Goal: Information Seeking & Learning: Learn about a topic

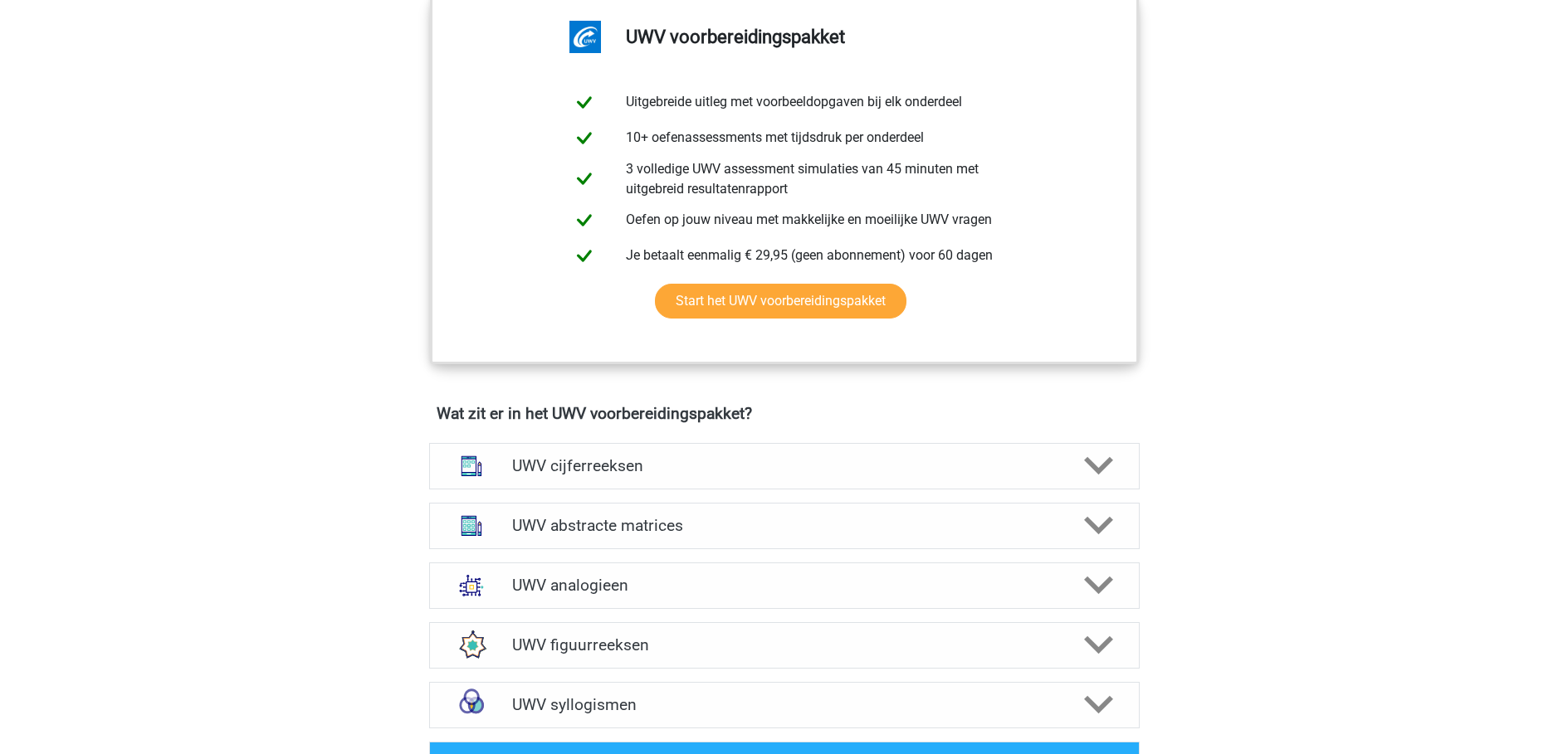
scroll to position [996, 0]
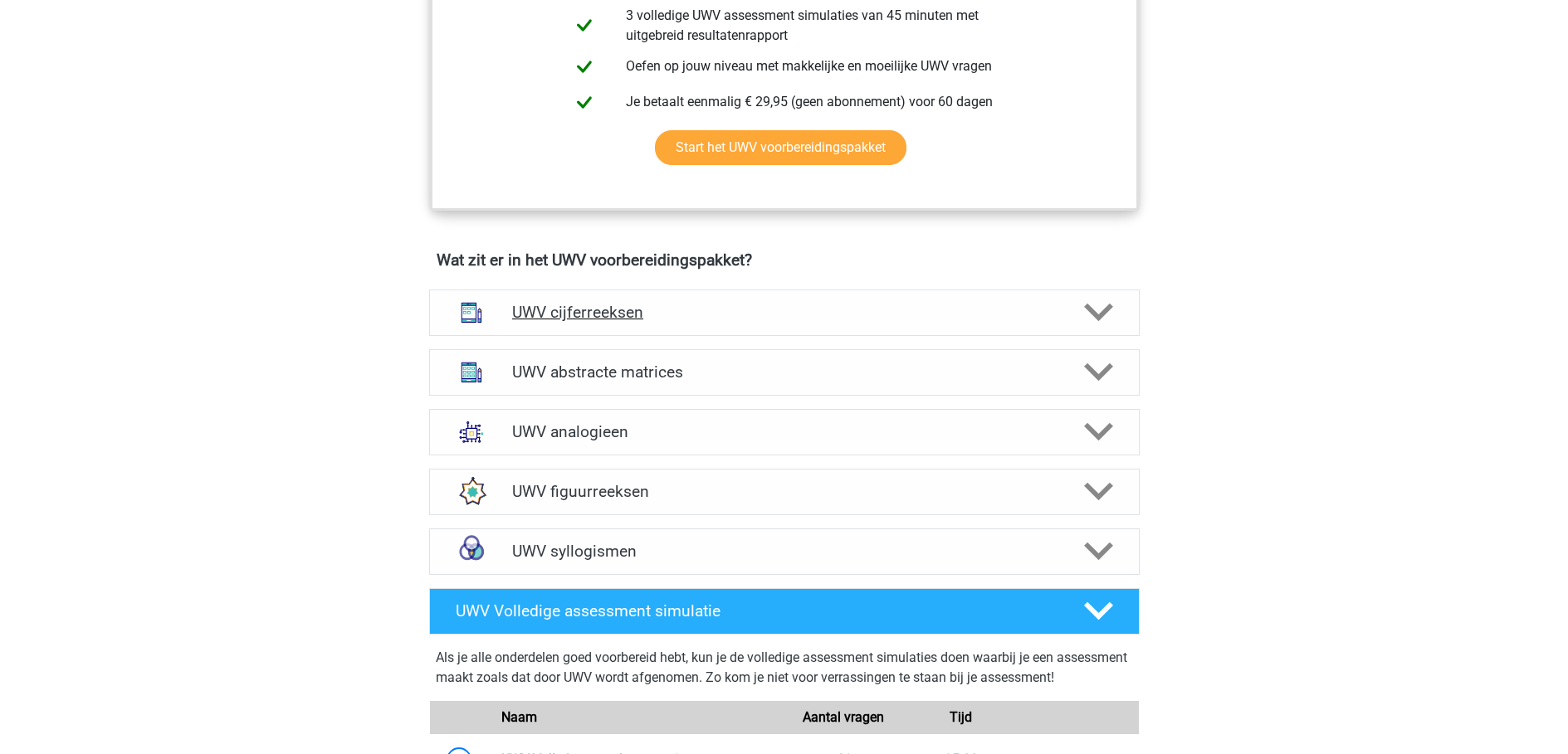
click at [785, 336] on div "UWV cijferreeksen" at bounding box center [784, 313] width 711 height 46
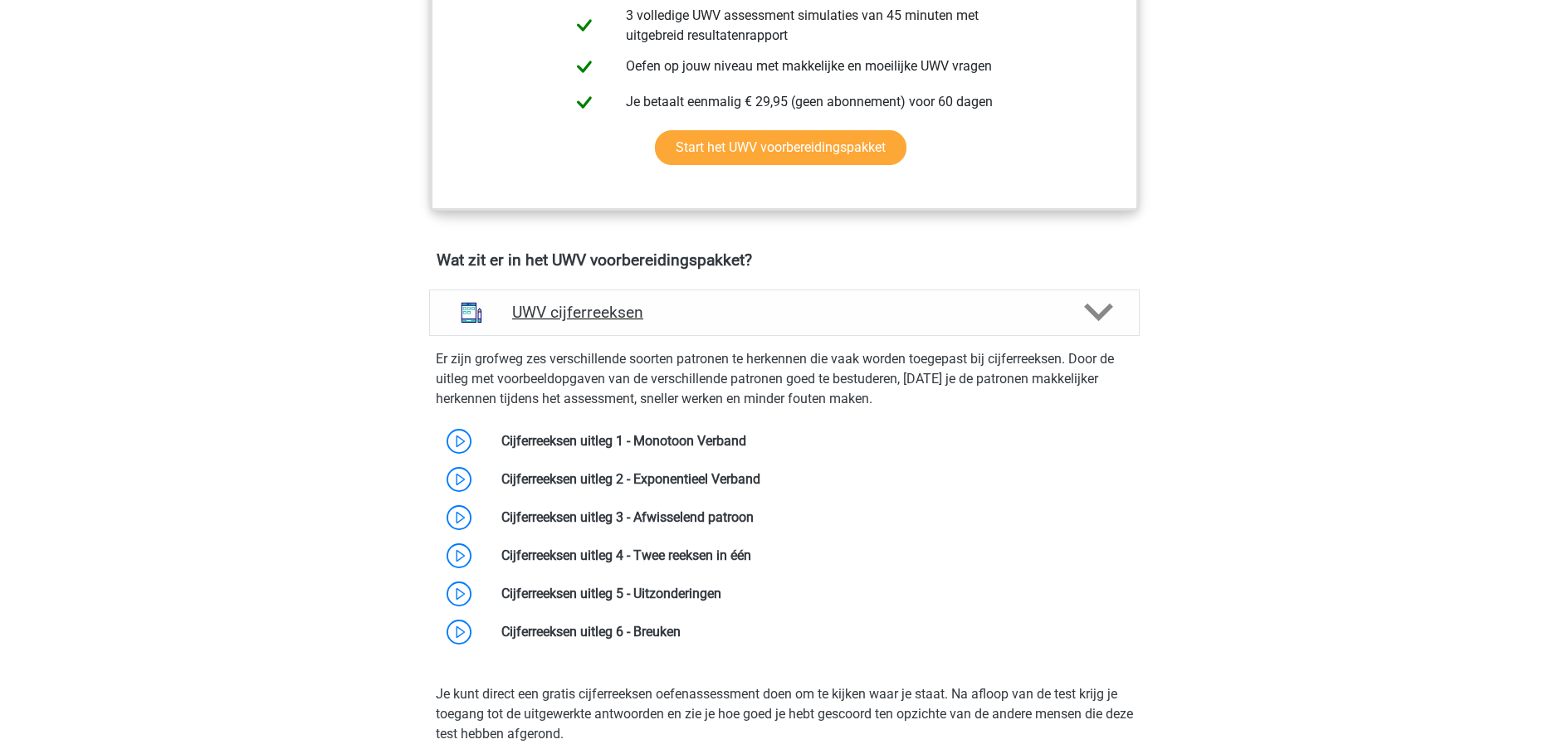
click at [758, 322] on h4 "UWV cijferreeksen" at bounding box center [784, 312] width 544 height 19
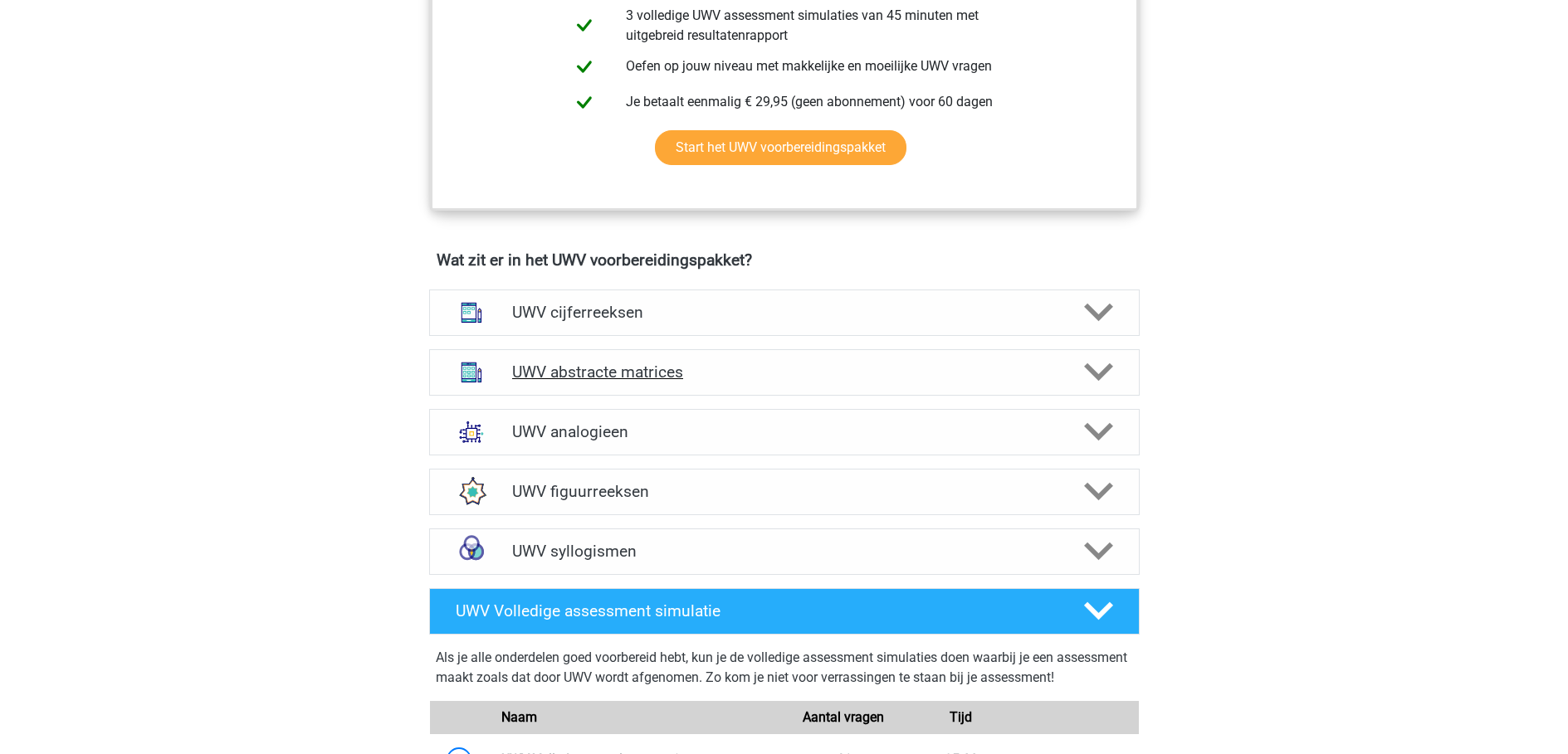
click at [761, 382] on h4 "UWV abstracte matrices" at bounding box center [784, 371] width 544 height 19
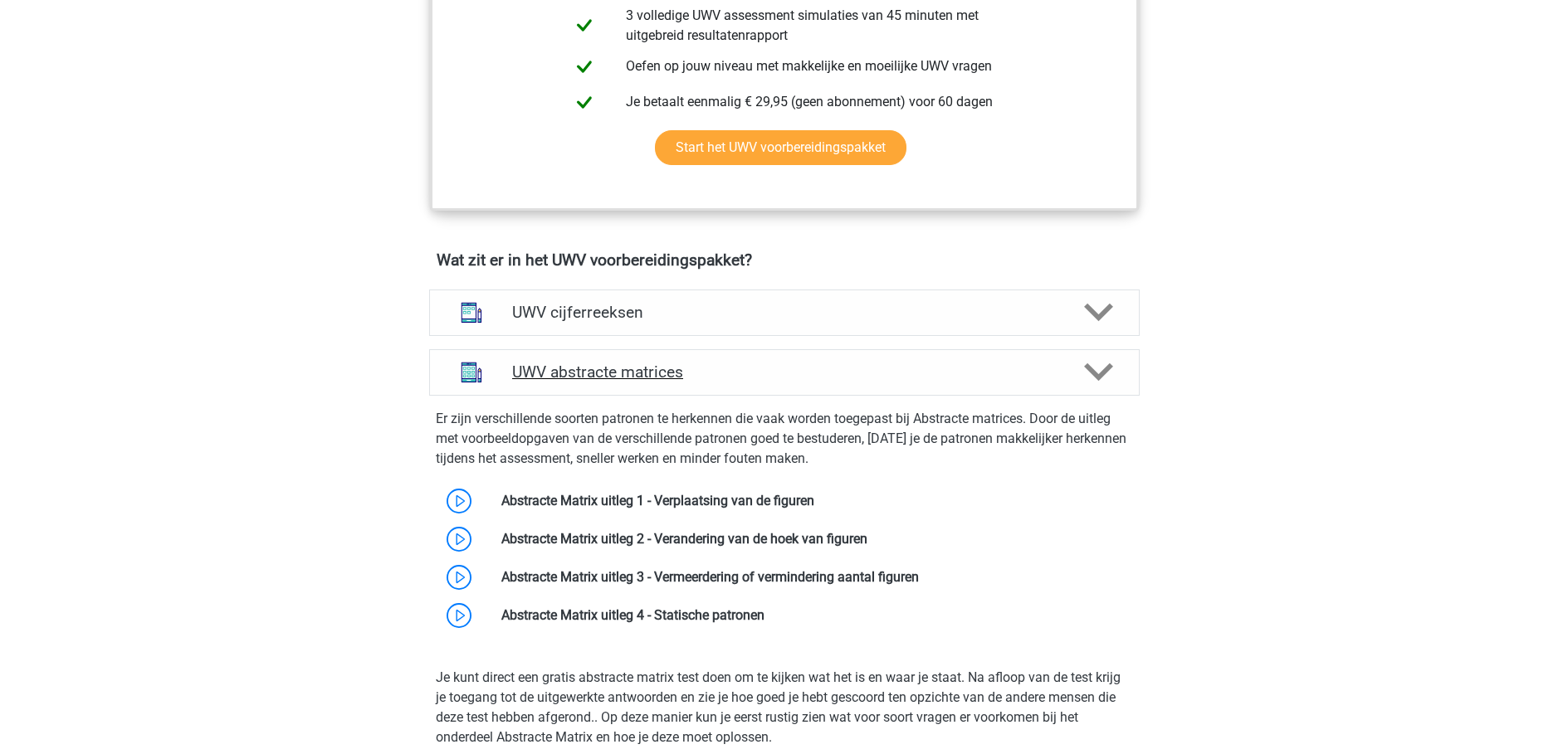
click at [762, 382] on h4 "UWV abstracte matrices" at bounding box center [784, 371] width 544 height 19
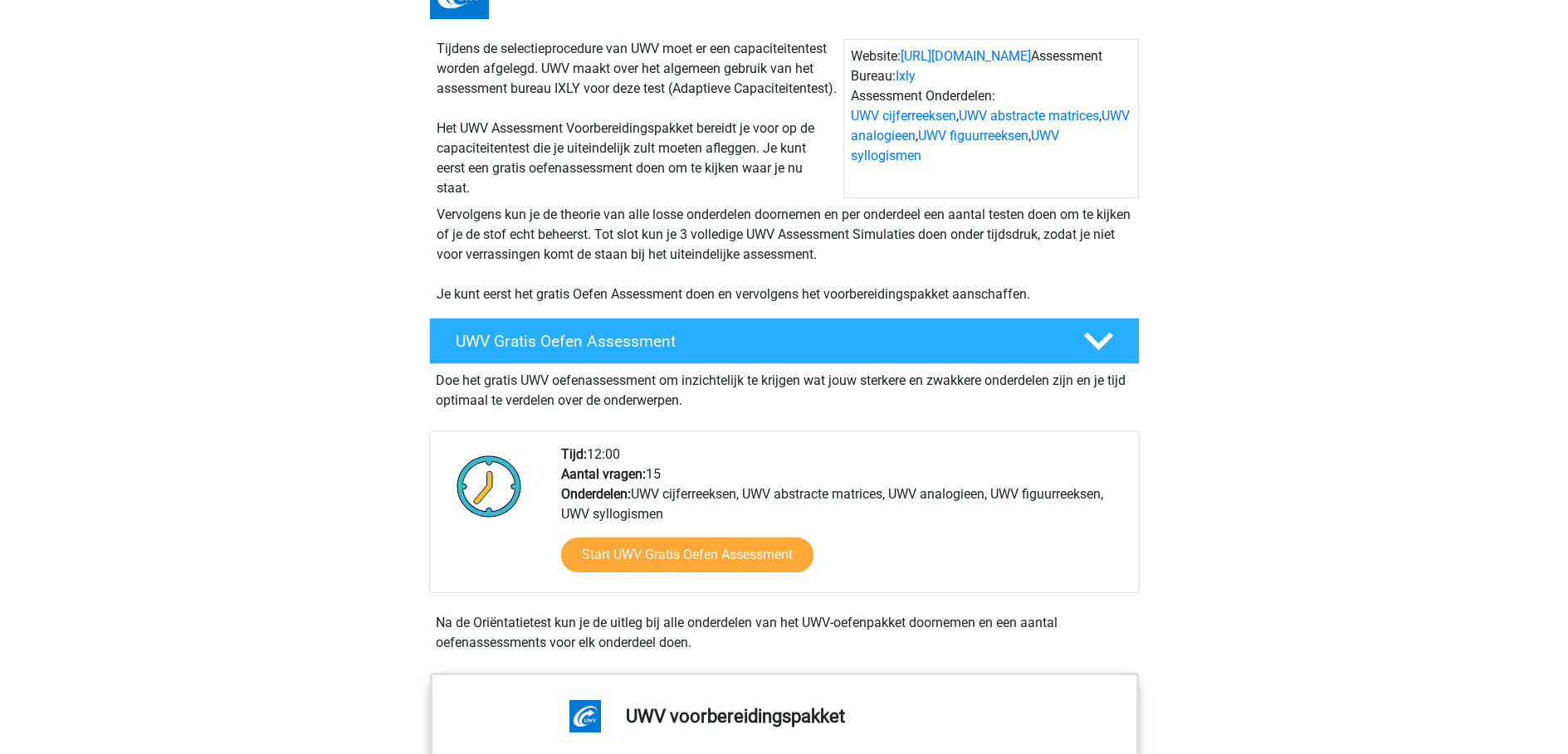
scroll to position [332, 0]
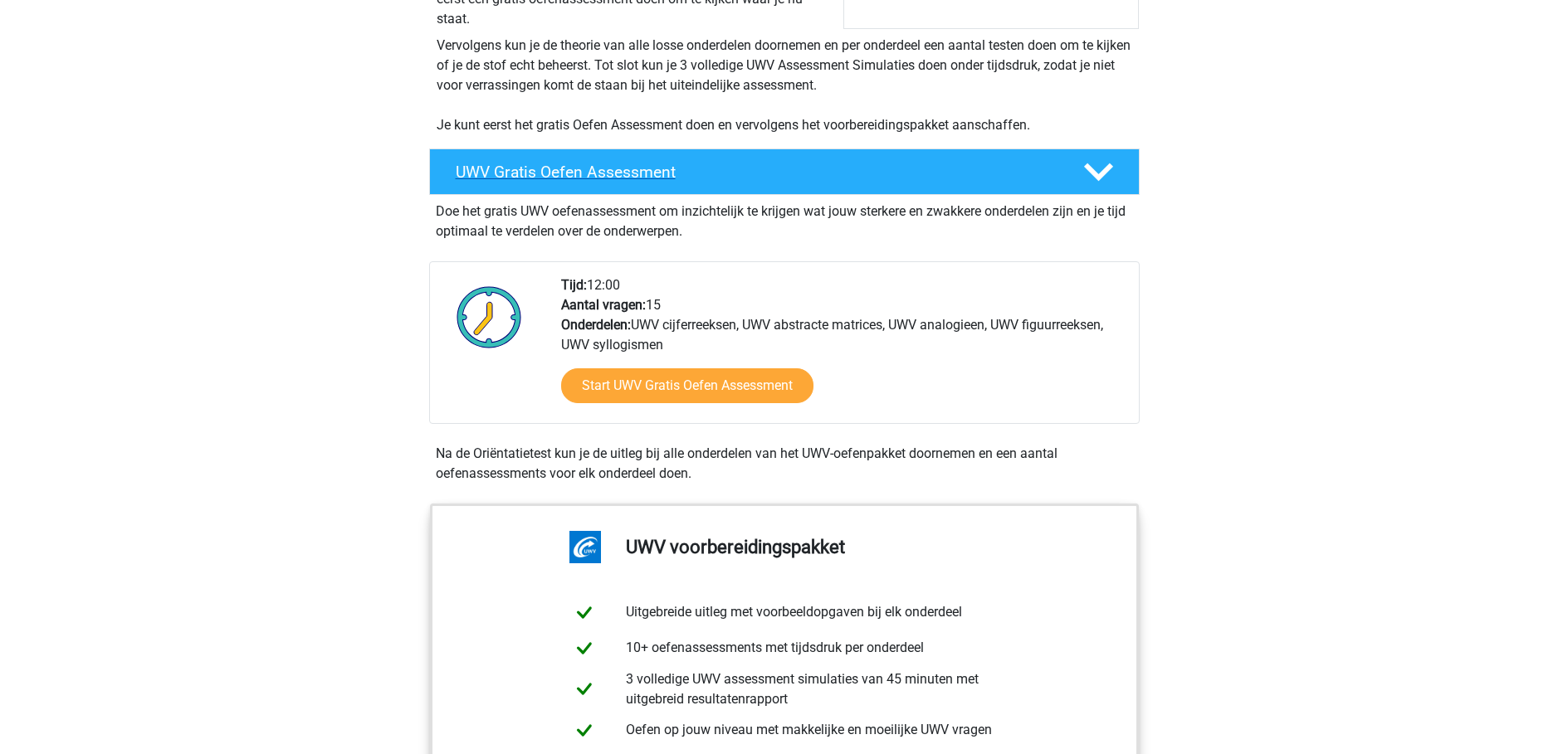
click at [814, 182] on h4 "UWV Gratis Oefen Assessment" at bounding box center [756, 171] width 601 height 19
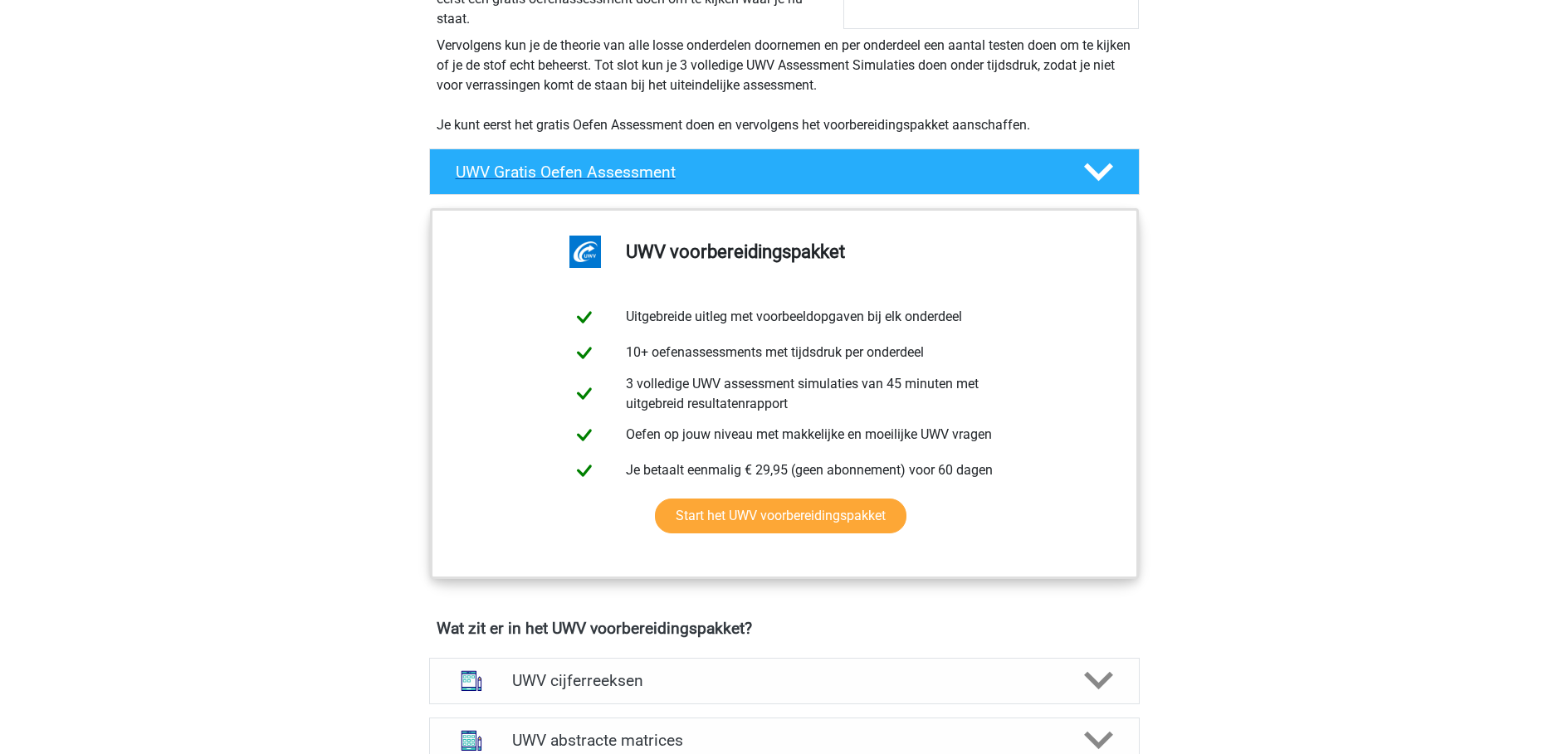
click at [860, 182] on h4 "UWV Gratis Oefen Assessment" at bounding box center [756, 171] width 601 height 19
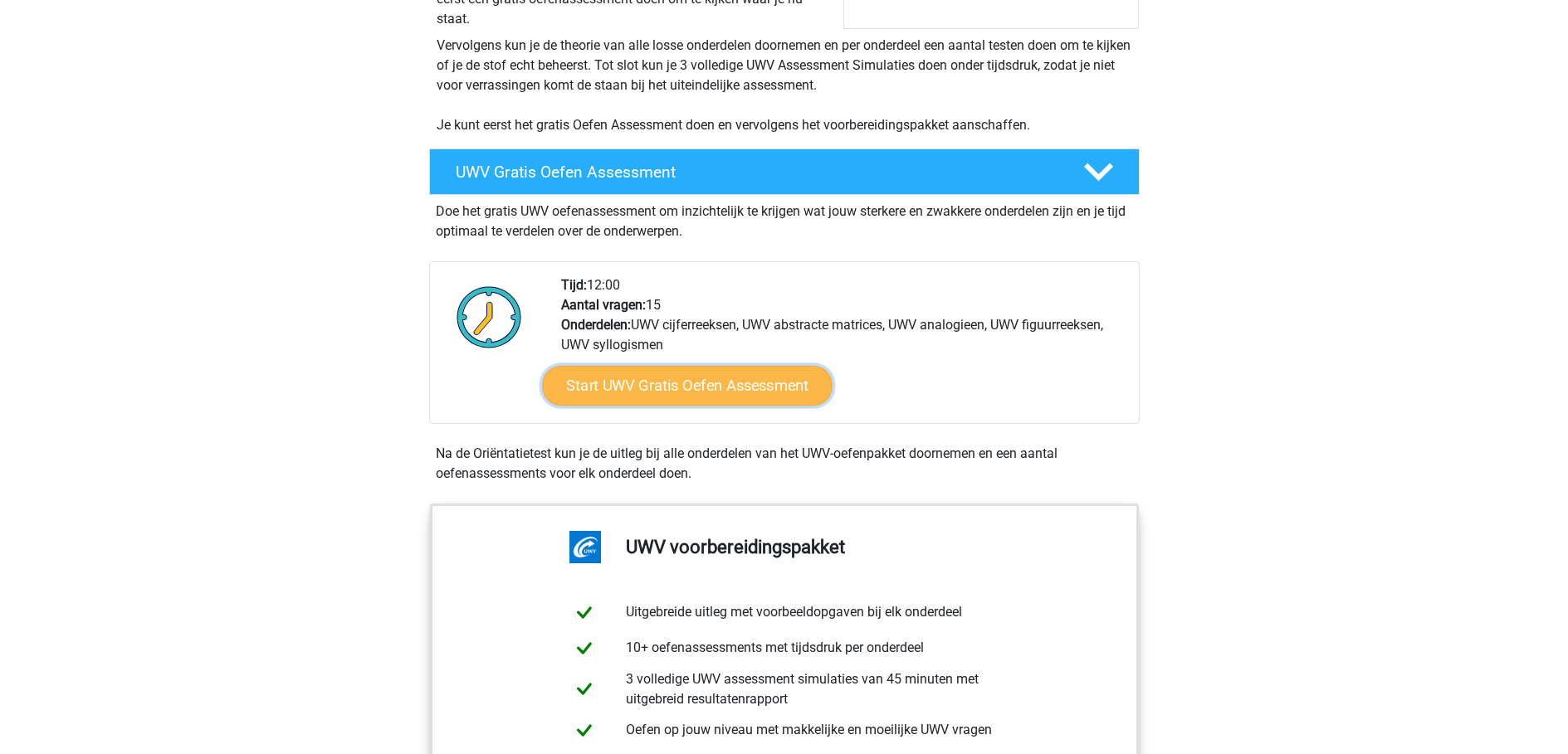
click at [693, 400] on link "Start UWV Gratis Oefen Assessment" at bounding box center [687, 385] width 291 height 40
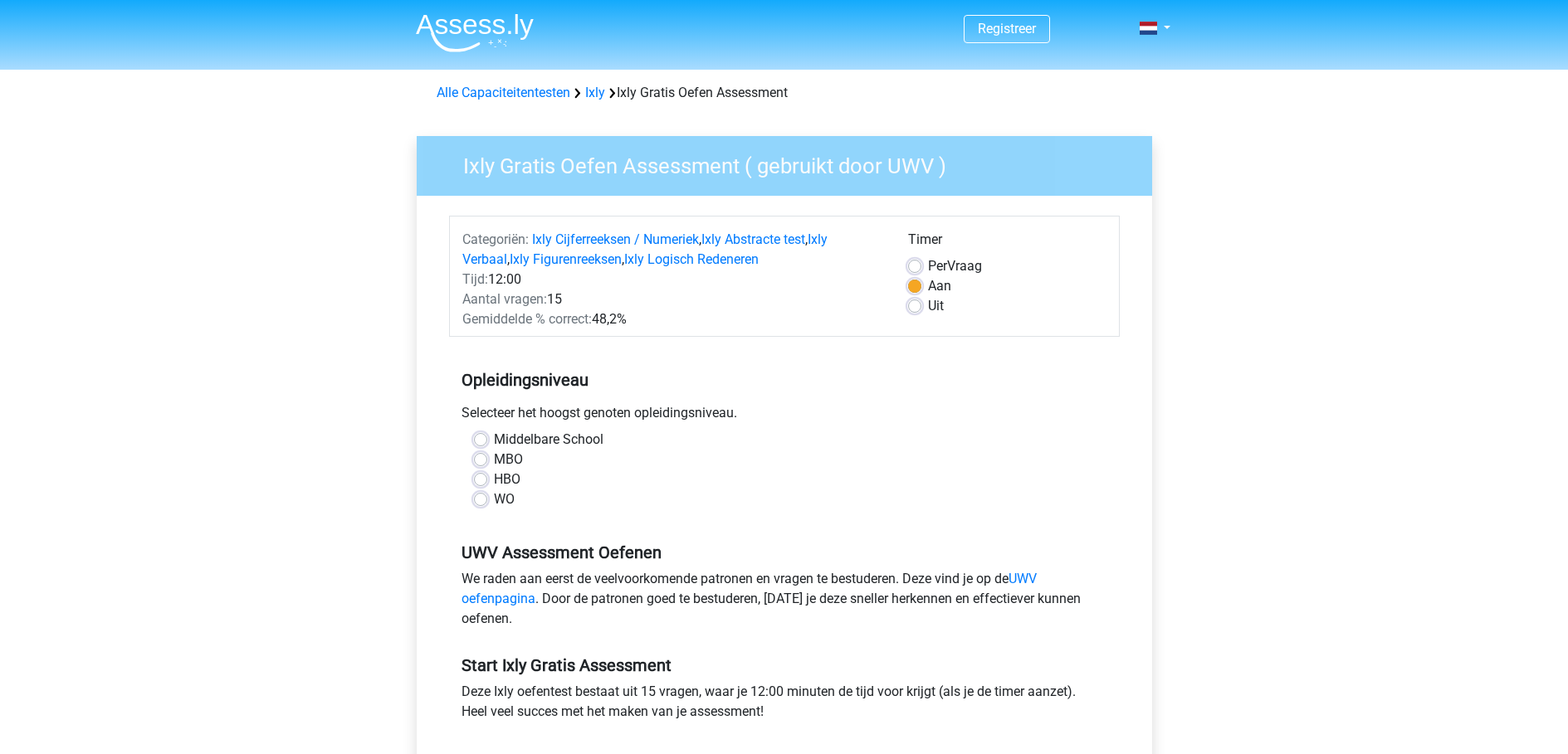
click at [494, 463] on label "MBO" at bounding box center [508, 459] width 29 height 20
click at [483, 463] on input "MBO" at bounding box center [480, 457] width 13 height 17
radio input "true"
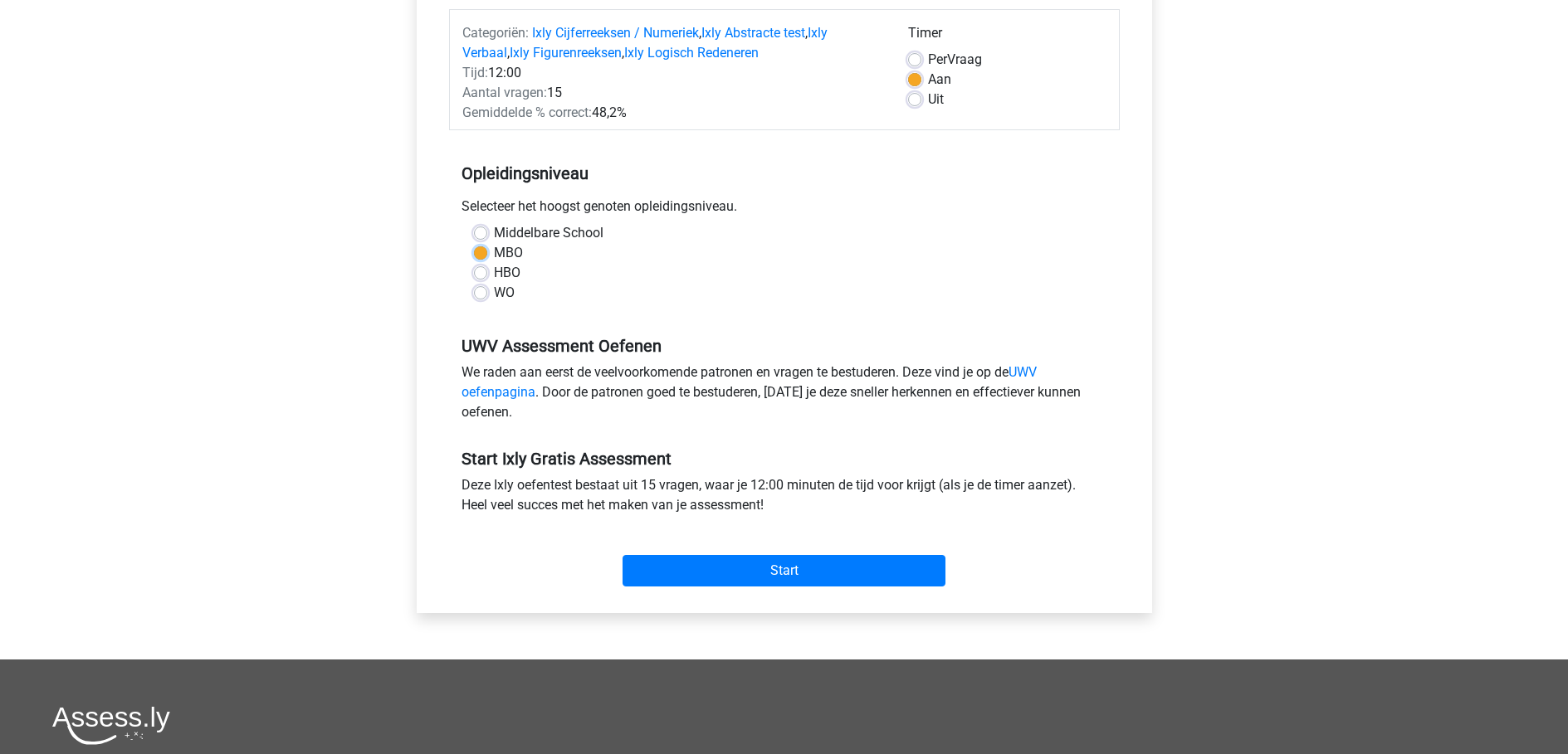
scroll to position [249, 0]
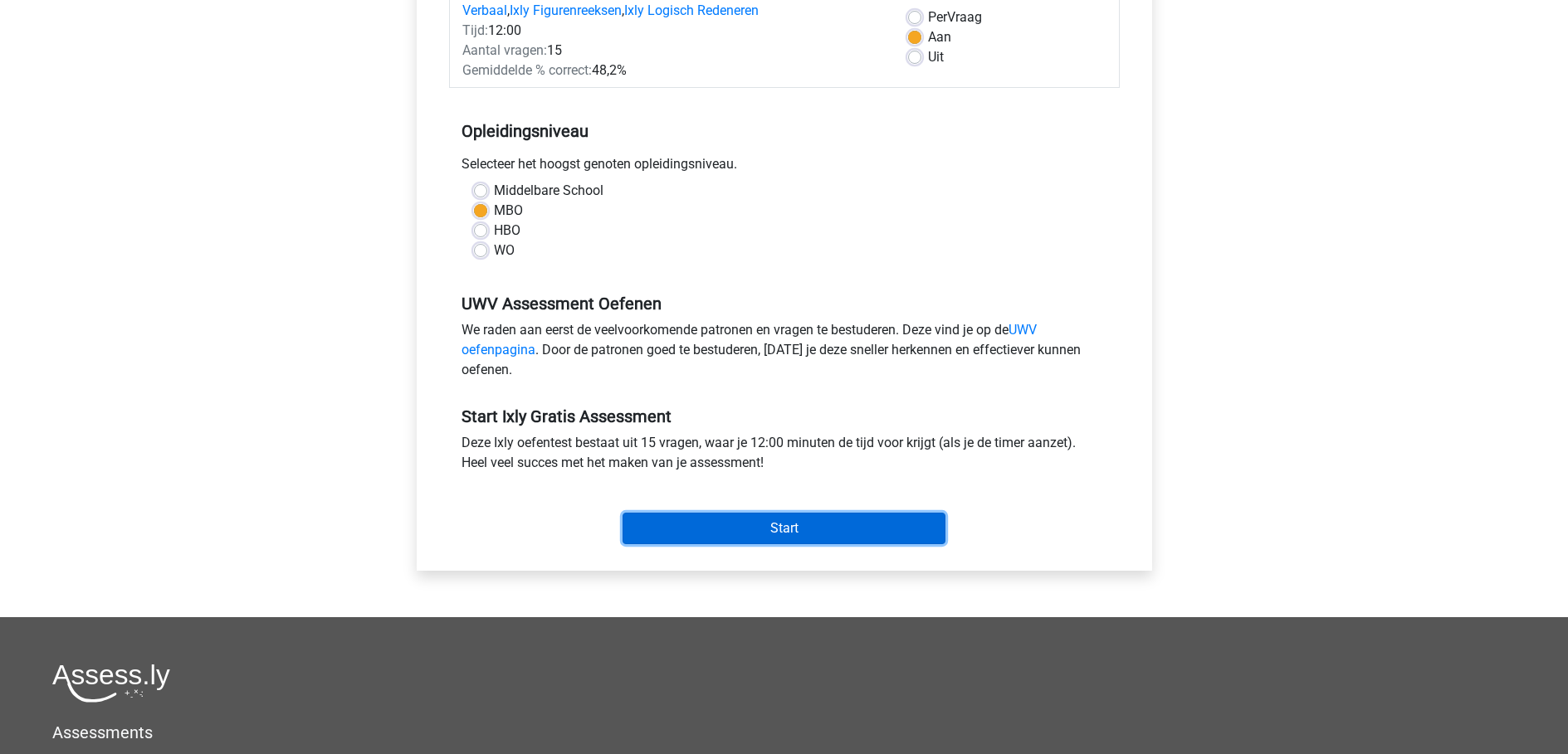
click at [815, 528] on input "Start" at bounding box center [784, 528] width 322 height 32
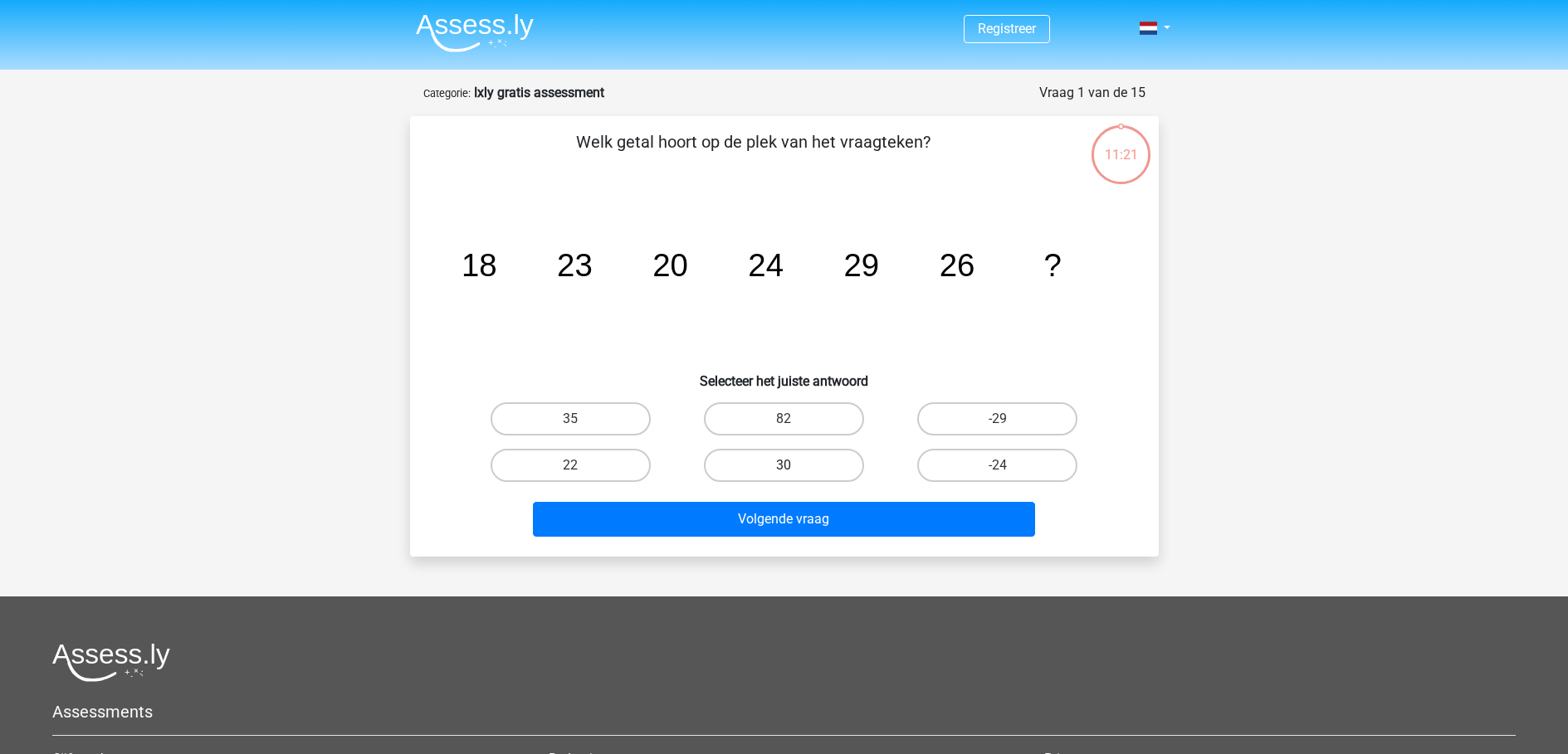
click at [805, 461] on label "30" at bounding box center [784, 464] width 160 height 33
click at [794, 465] on input "30" at bounding box center [789, 471] width 11 height 11
radio input "true"
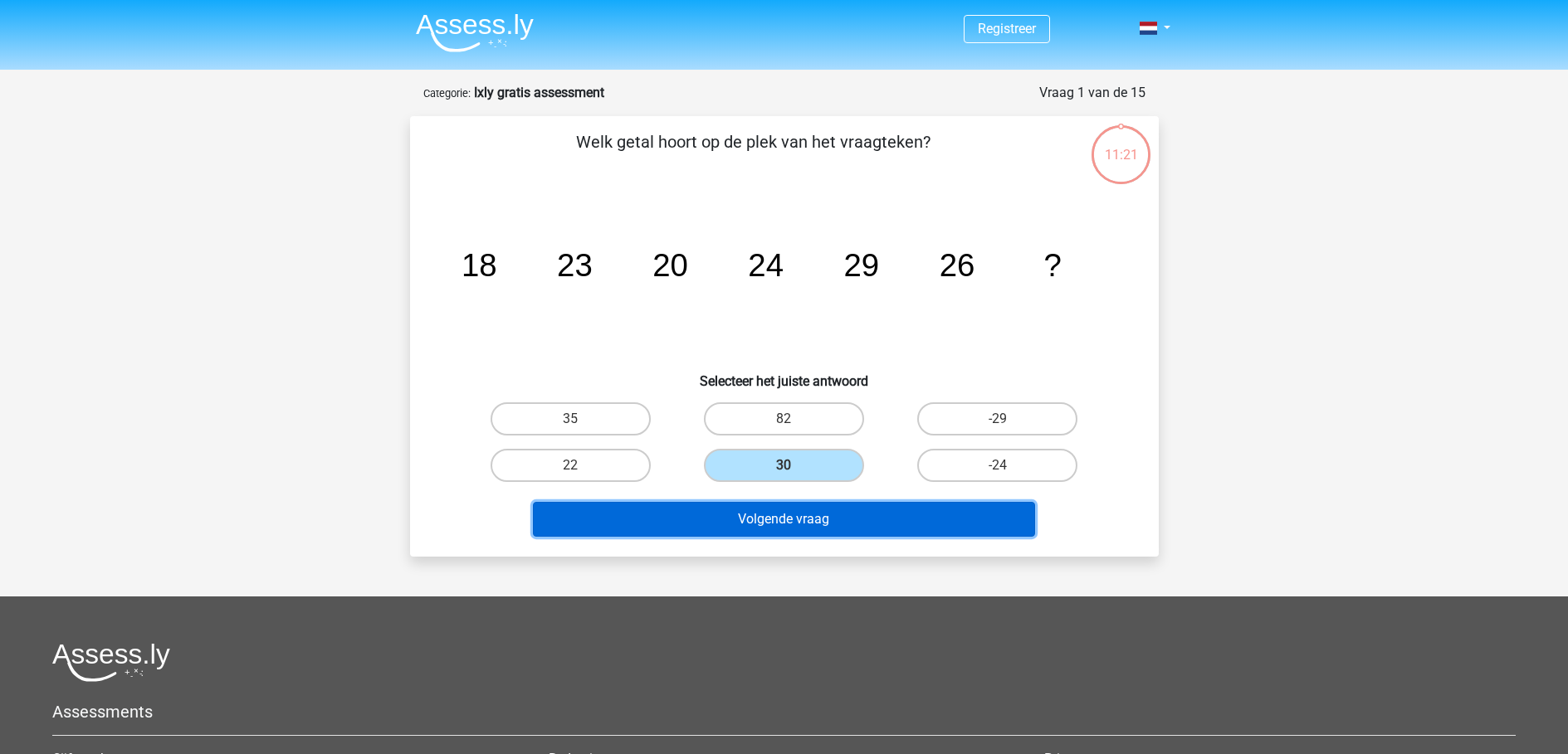
click at [805, 528] on button "Volgende vraag" at bounding box center [784, 519] width 502 height 35
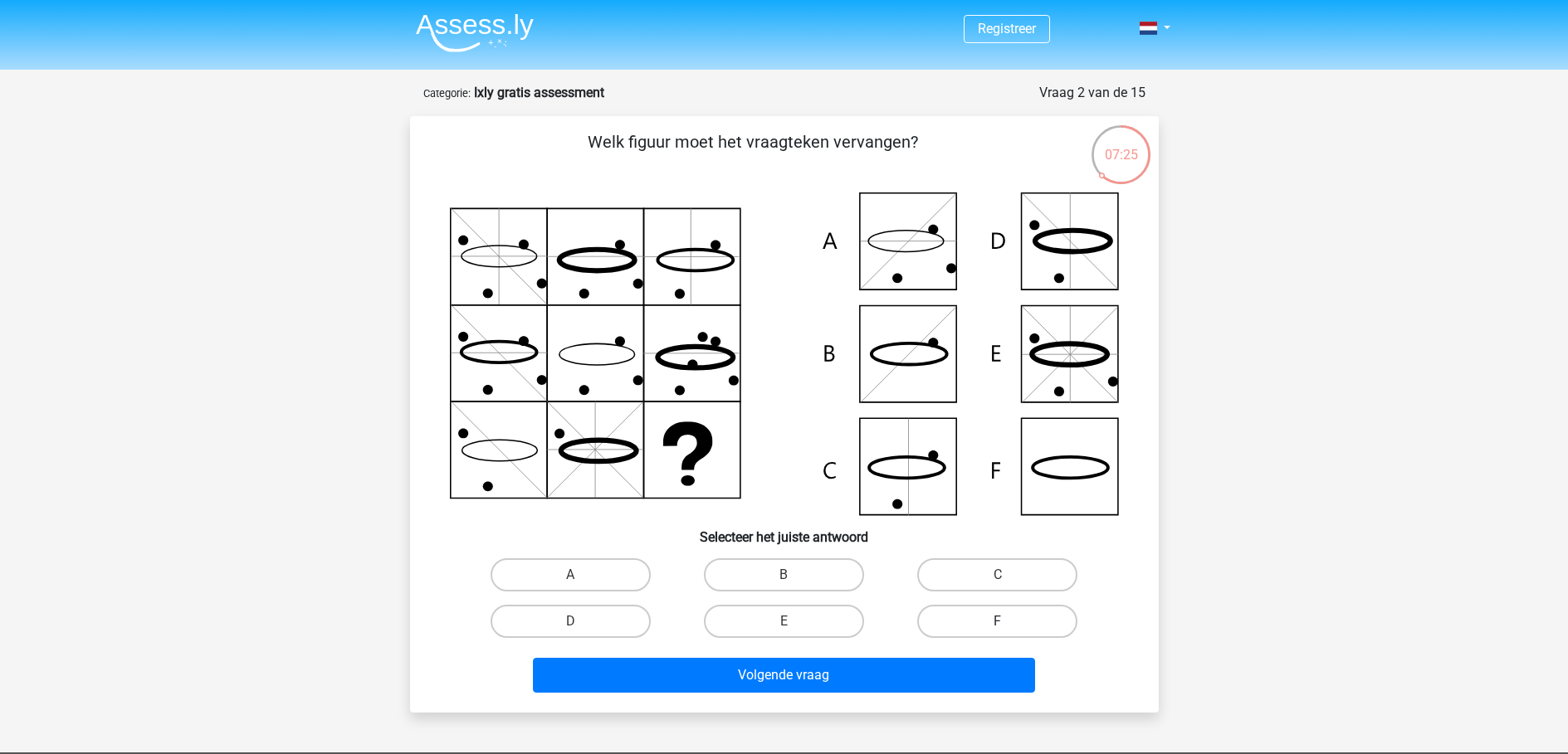
click at [991, 622] on label "F" at bounding box center [997, 621] width 160 height 33
click at [998, 622] on input "F" at bounding box center [1003, 627] width 11 height 11
radio input "true"
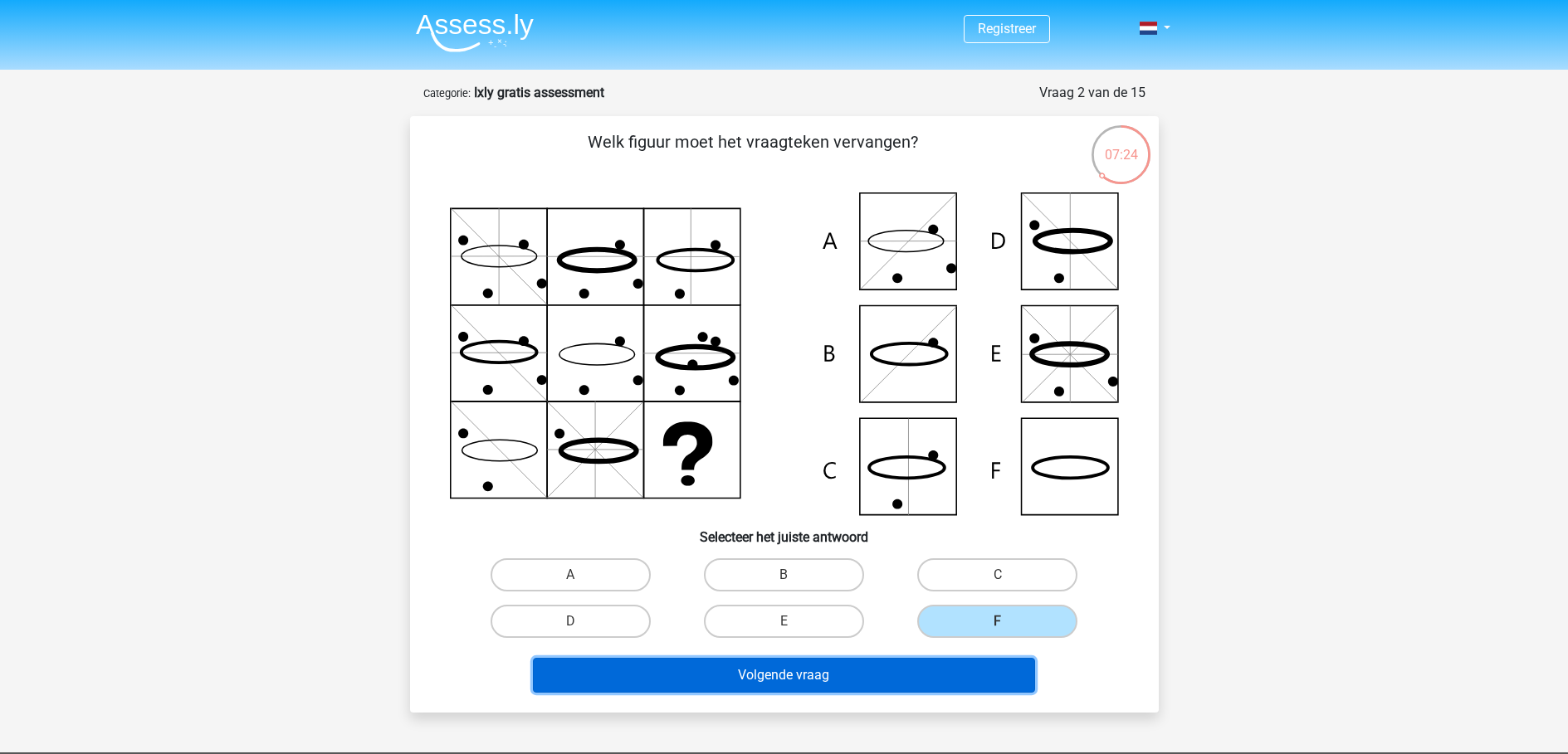
click at [813, 680] on button "Volgende vraag" at bounding box center [784, 675] width 502 height 35
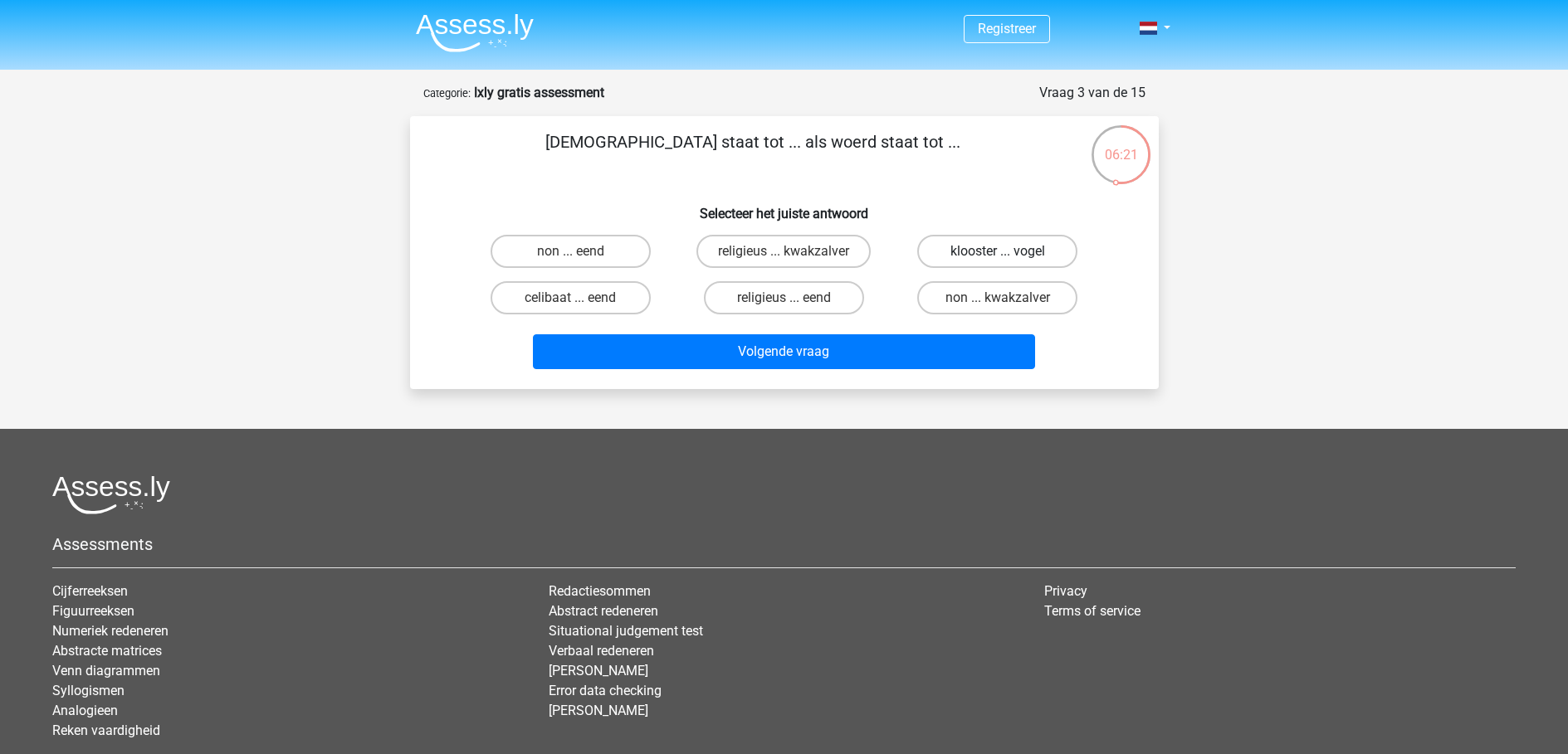
click at [1042, 258] on label "klooster ... vogel" at bounding box center [997, 250] width 160 height 33
click at [1008, 258] on input "klooster ... vogel" at bounding box center [1003, 257] width 11 height 11
radio input "true"
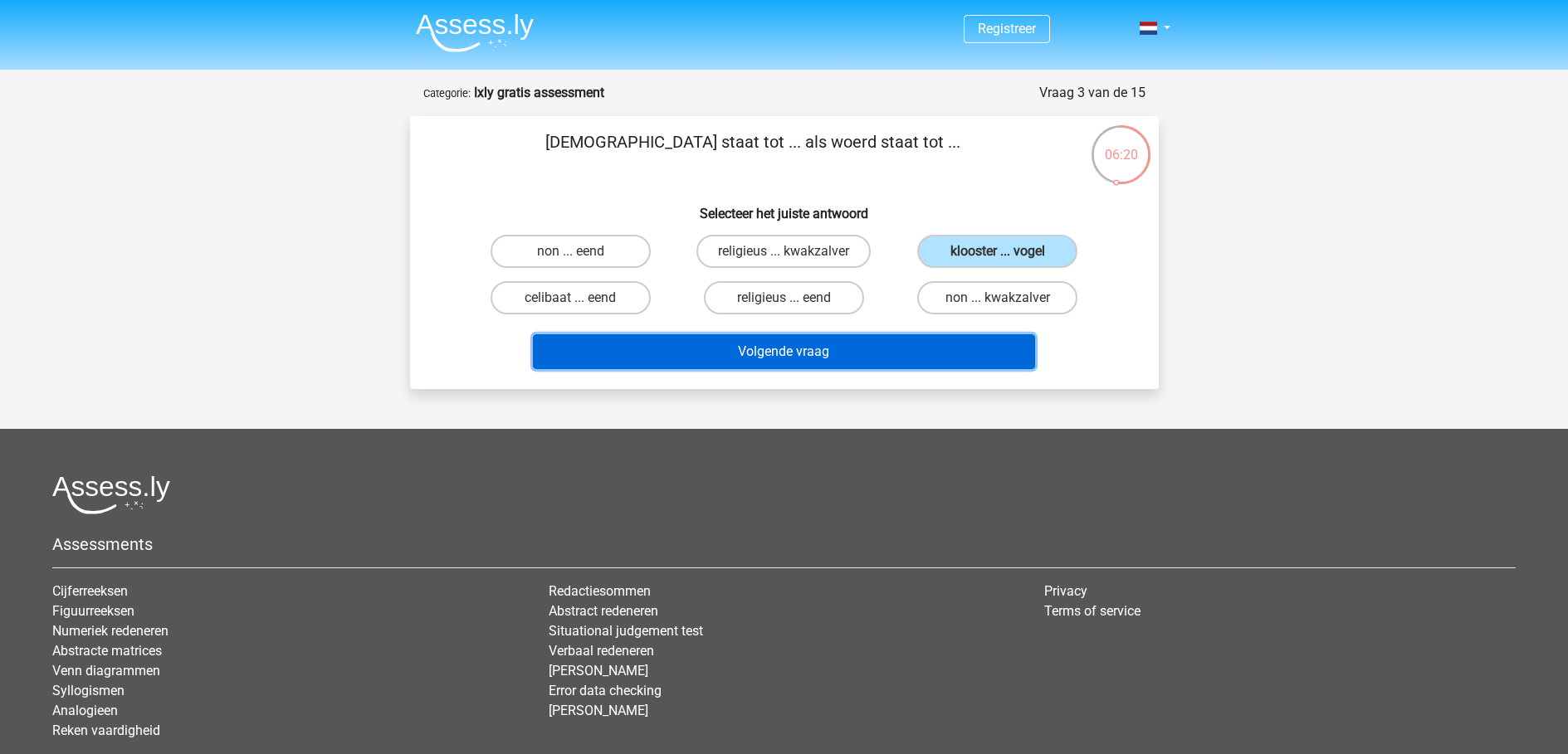
click at [877, 360] on button "Volgende vraag" at bounding box center [784, 352] width 502 height 35
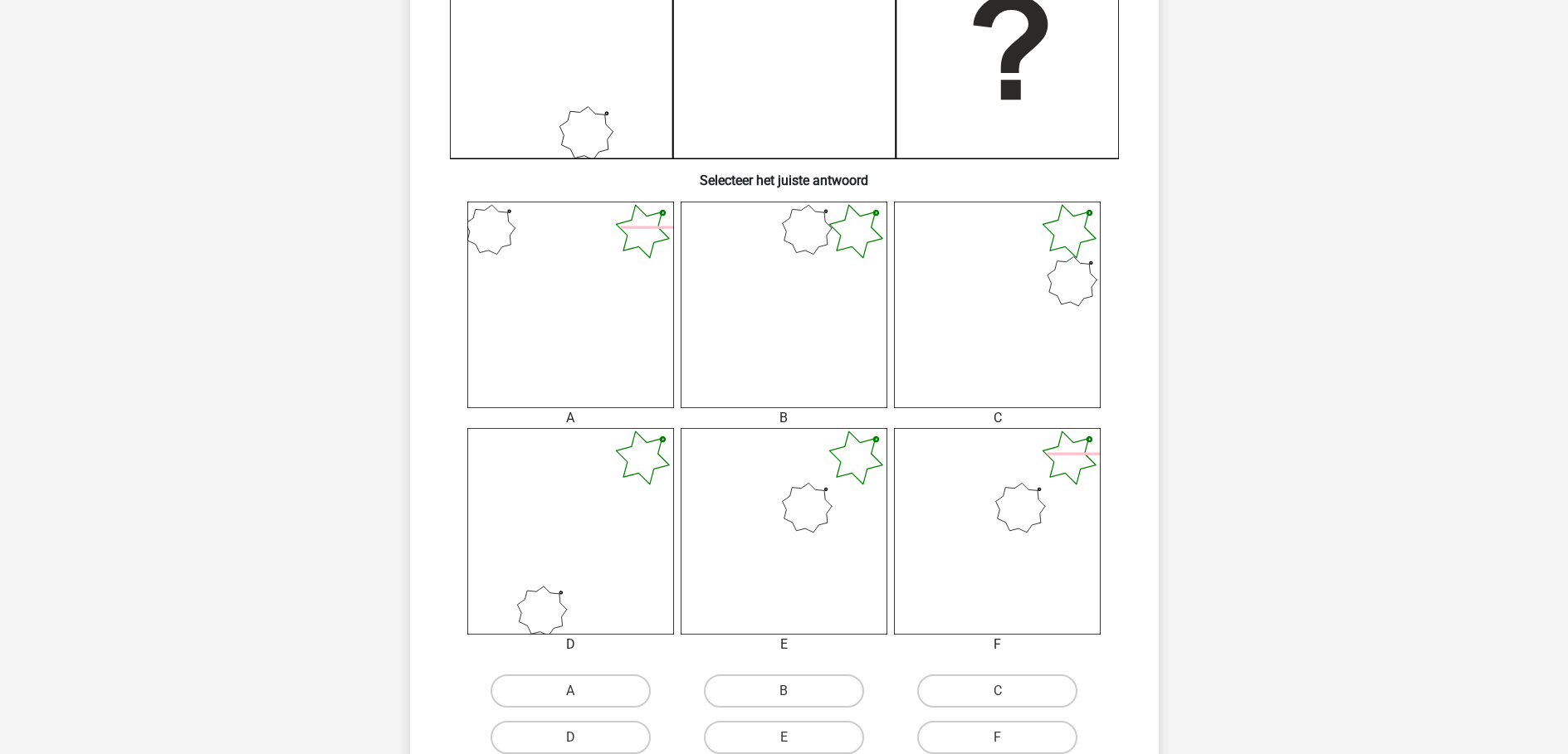
scroll to position [498, 0]
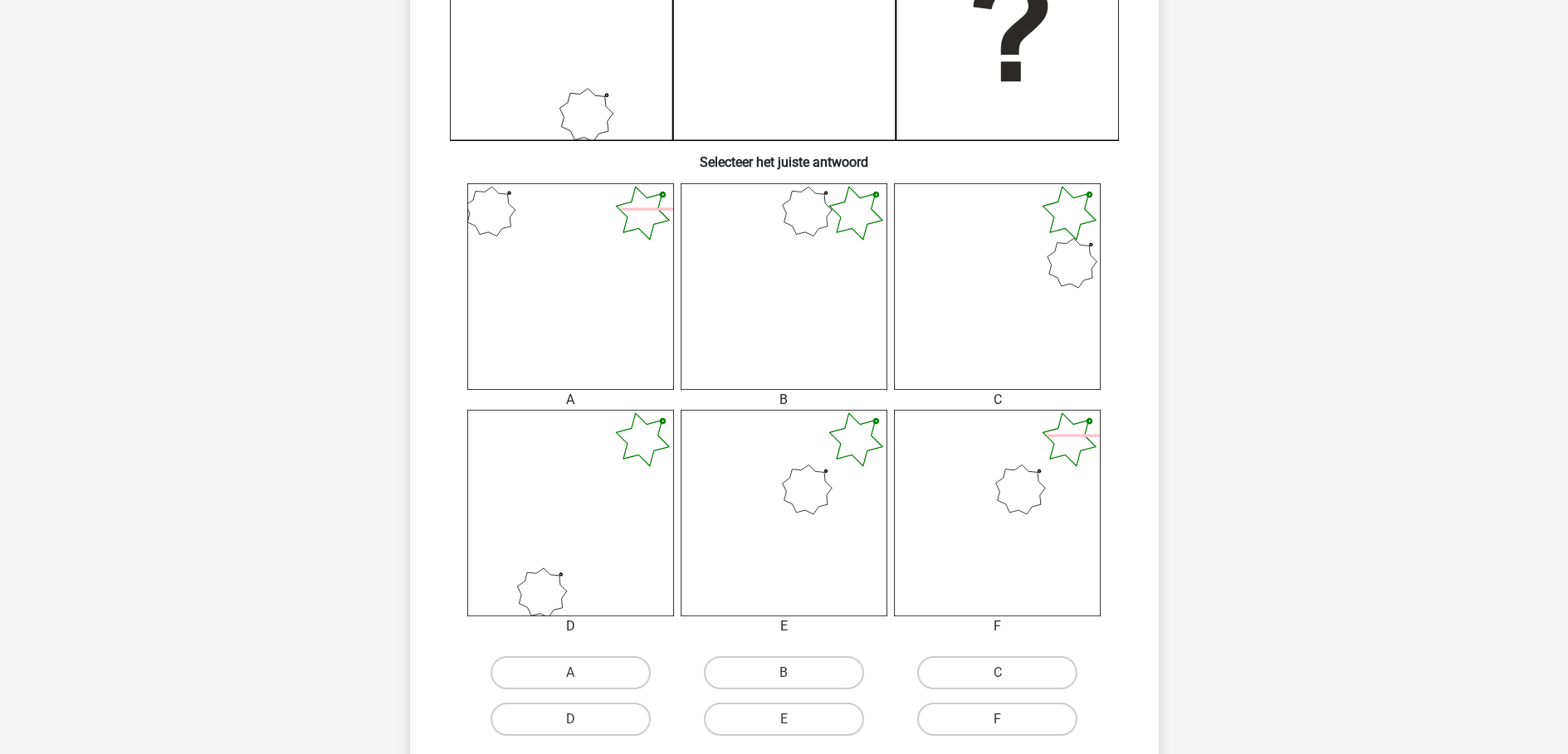
click at [827, 293] on icon at bounding box center [784, 286] width 207 height 207
click at [816, 671] on label "B" at bounding box center [784, 672] width 160 height 33
click at [794, 673] on input "B" at bounding box center [789, 679] width 11 height 11
radio input "true"
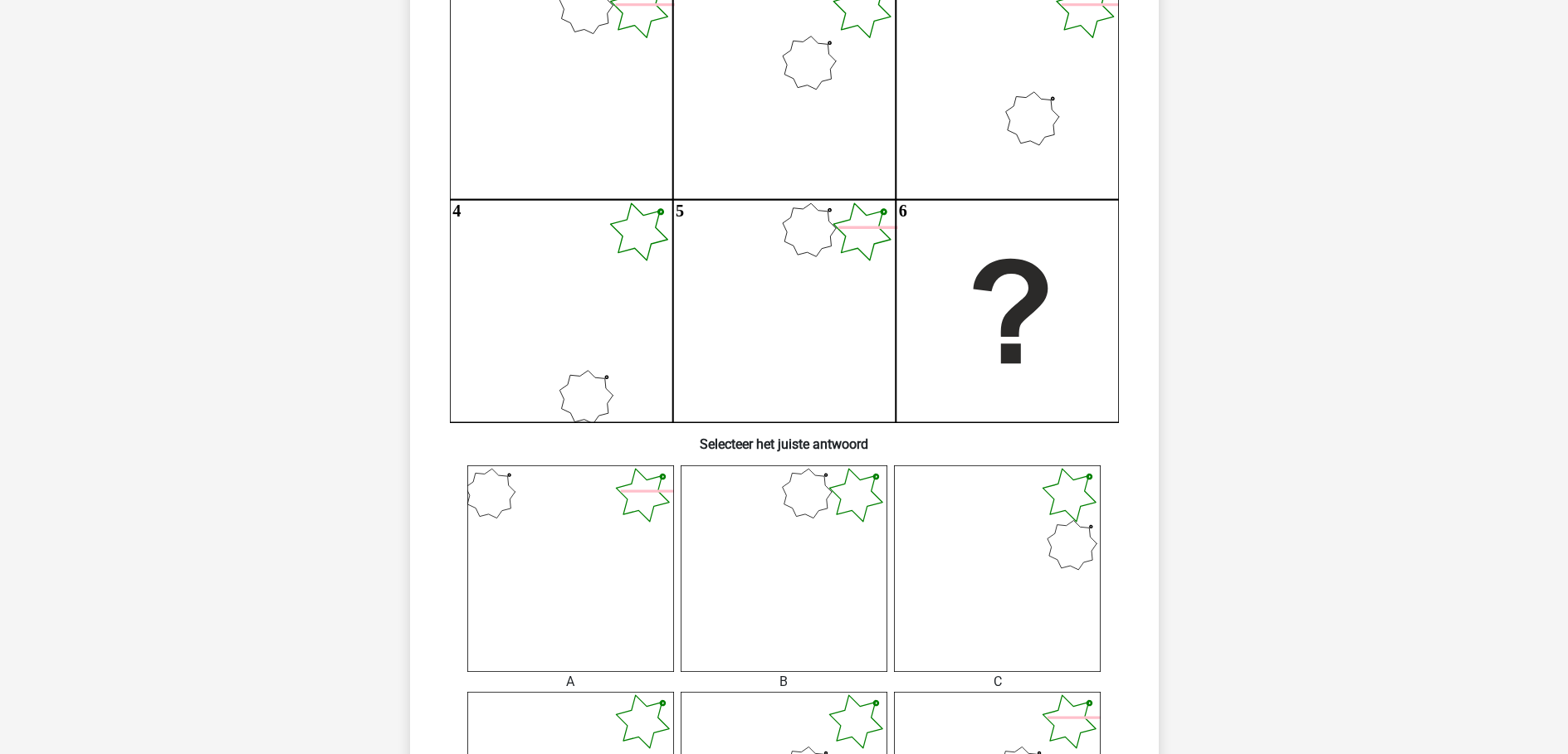
scroll to position [332, 0]
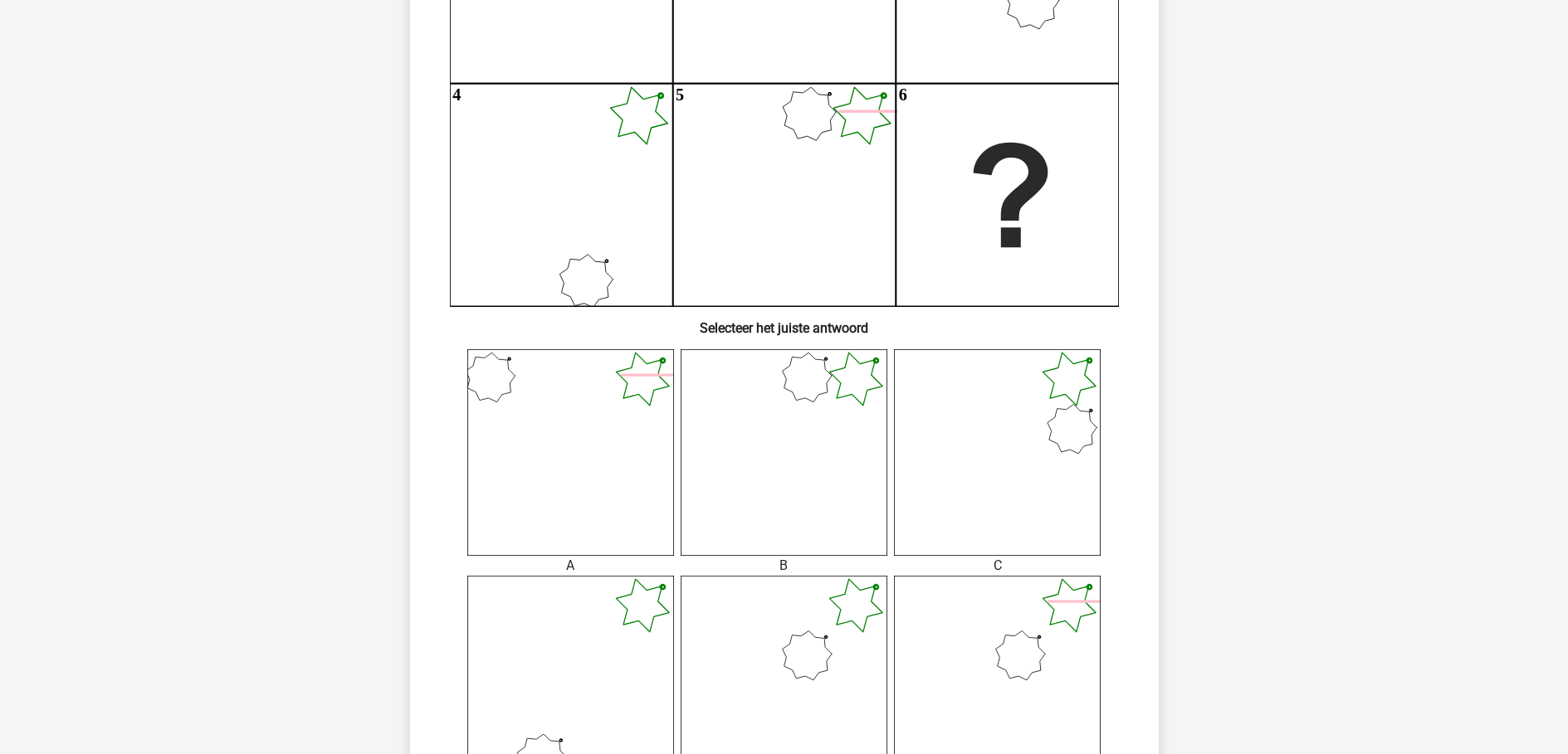
click at [623, 494] on icon at bounding box center [570, 452] width 207 height 207
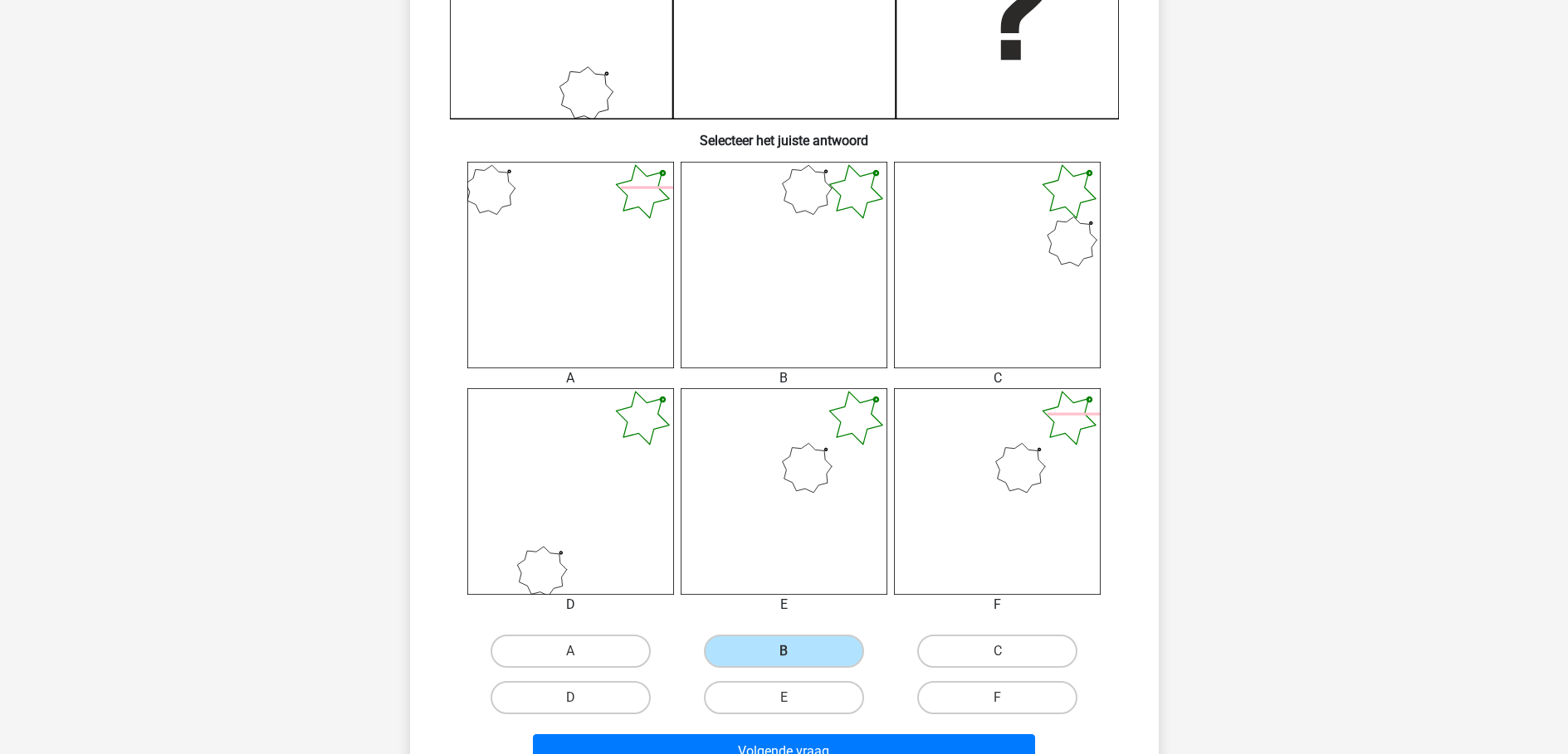
scroll to position [581, 0]
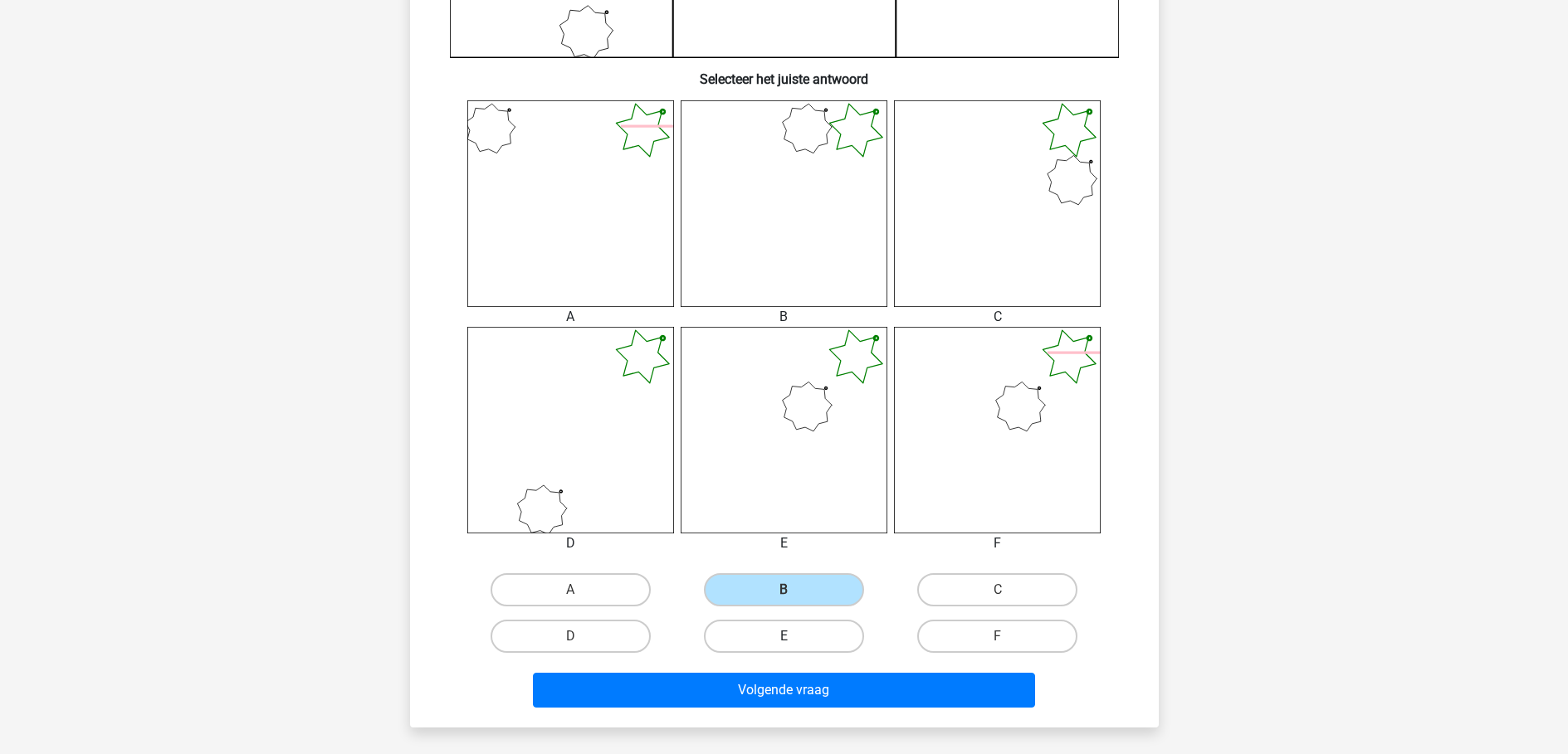
click at [771, 639] on label "E" at bounding box center [784, 636] width 160 height 33
click at [784, 639] on input "E" at bounding box center [789, 642] width 11 height 11
radio input "true"
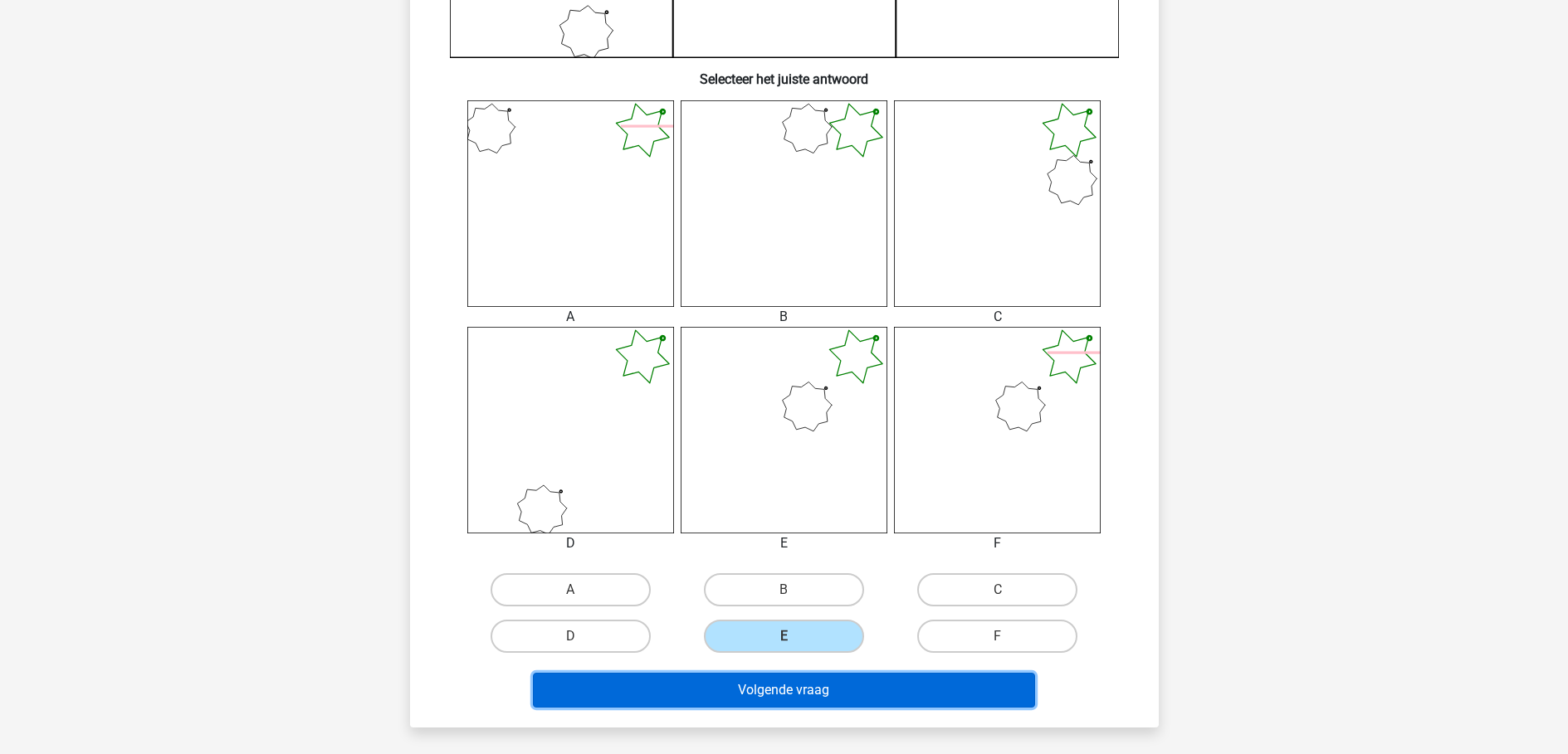
click at [802, 688] on button "Volgende vraag" at bounding box center [784, 690] width 502 height 35
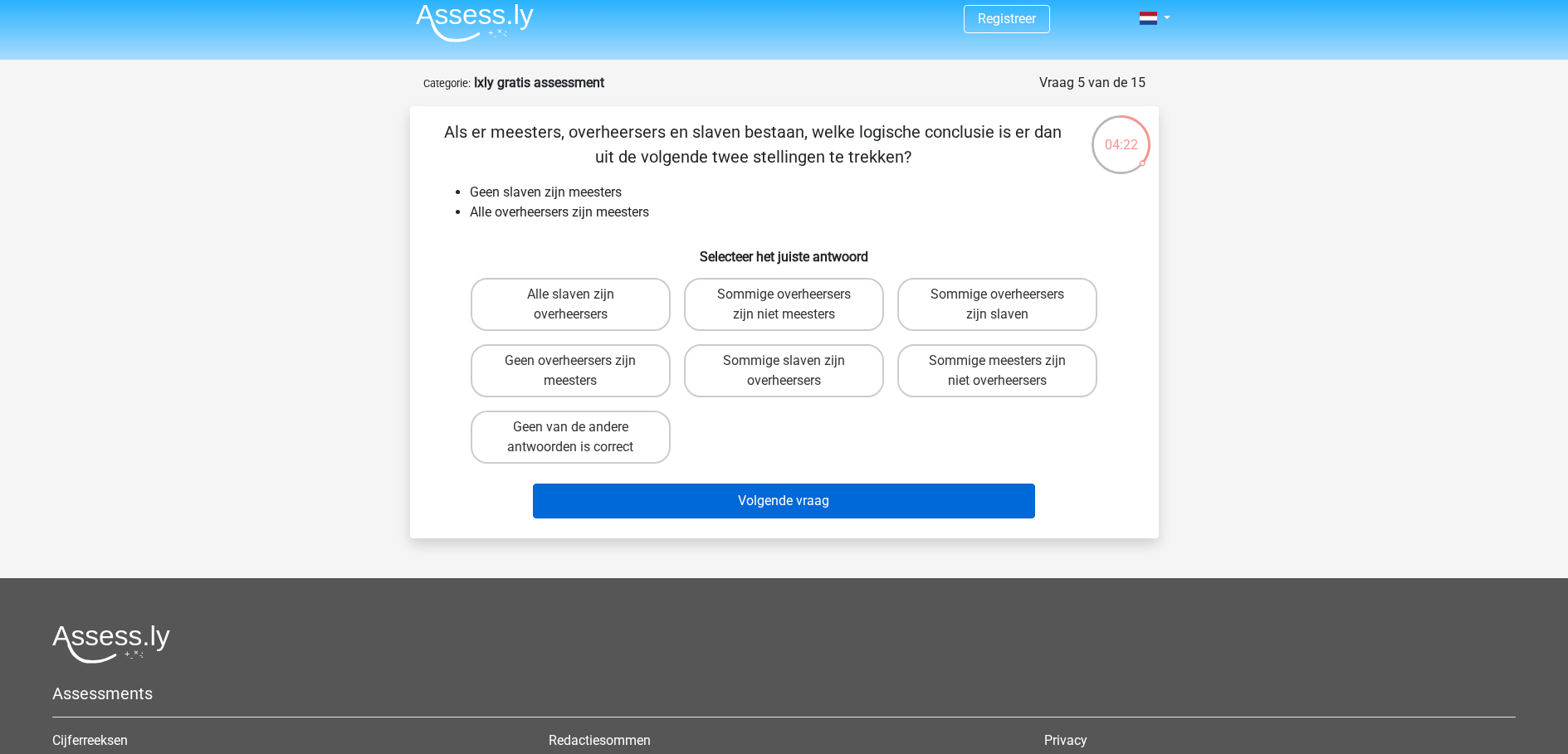
scroll to position [0, 0]
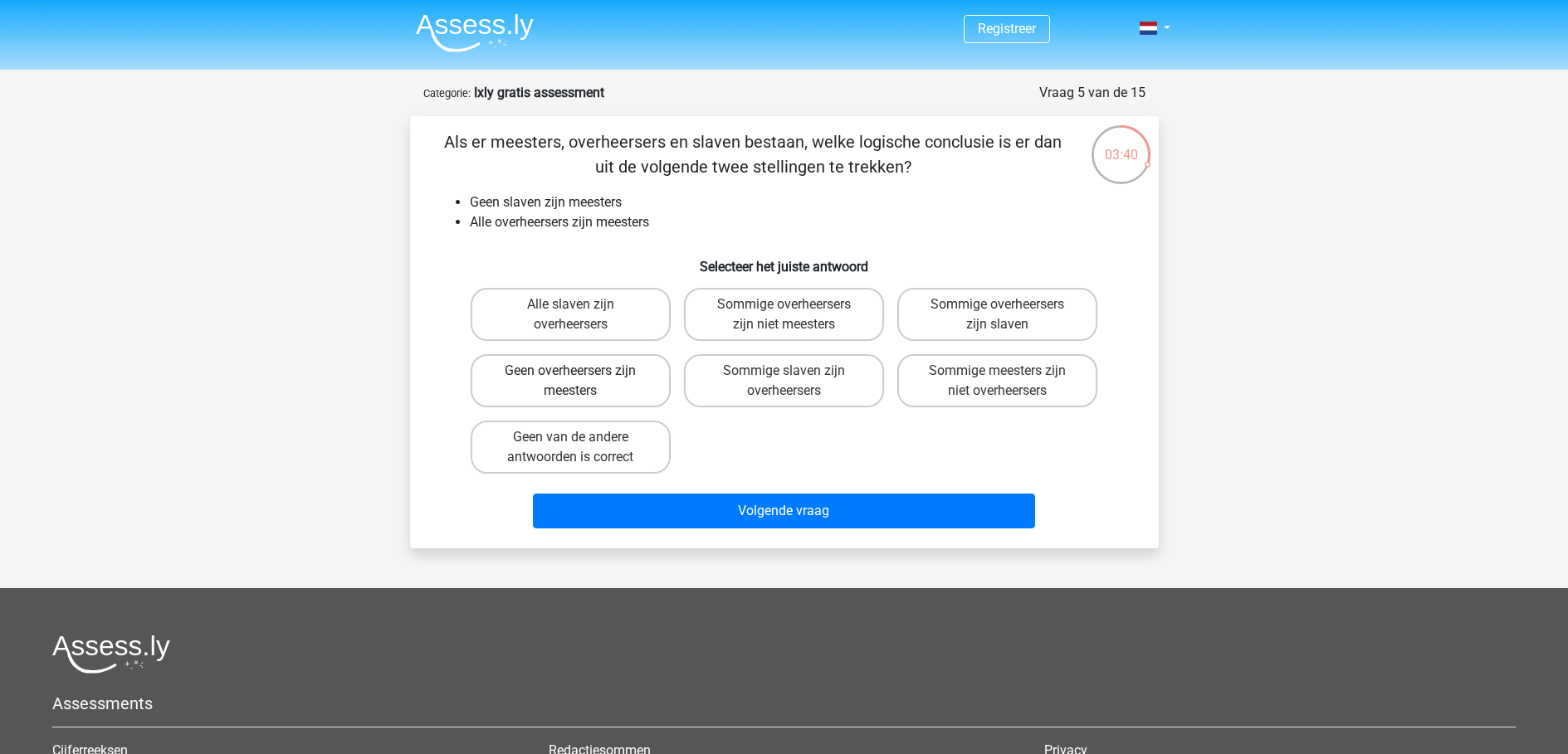
click at [610, 375] on label "Geen overheersers zijn meesters" at bounding box center [570, 381] width 200 height 53
click at [581, 375] on input "Geen overheersers zijn meesters" at bounding box center [576, 377] width 11 height 11
radio input "true"
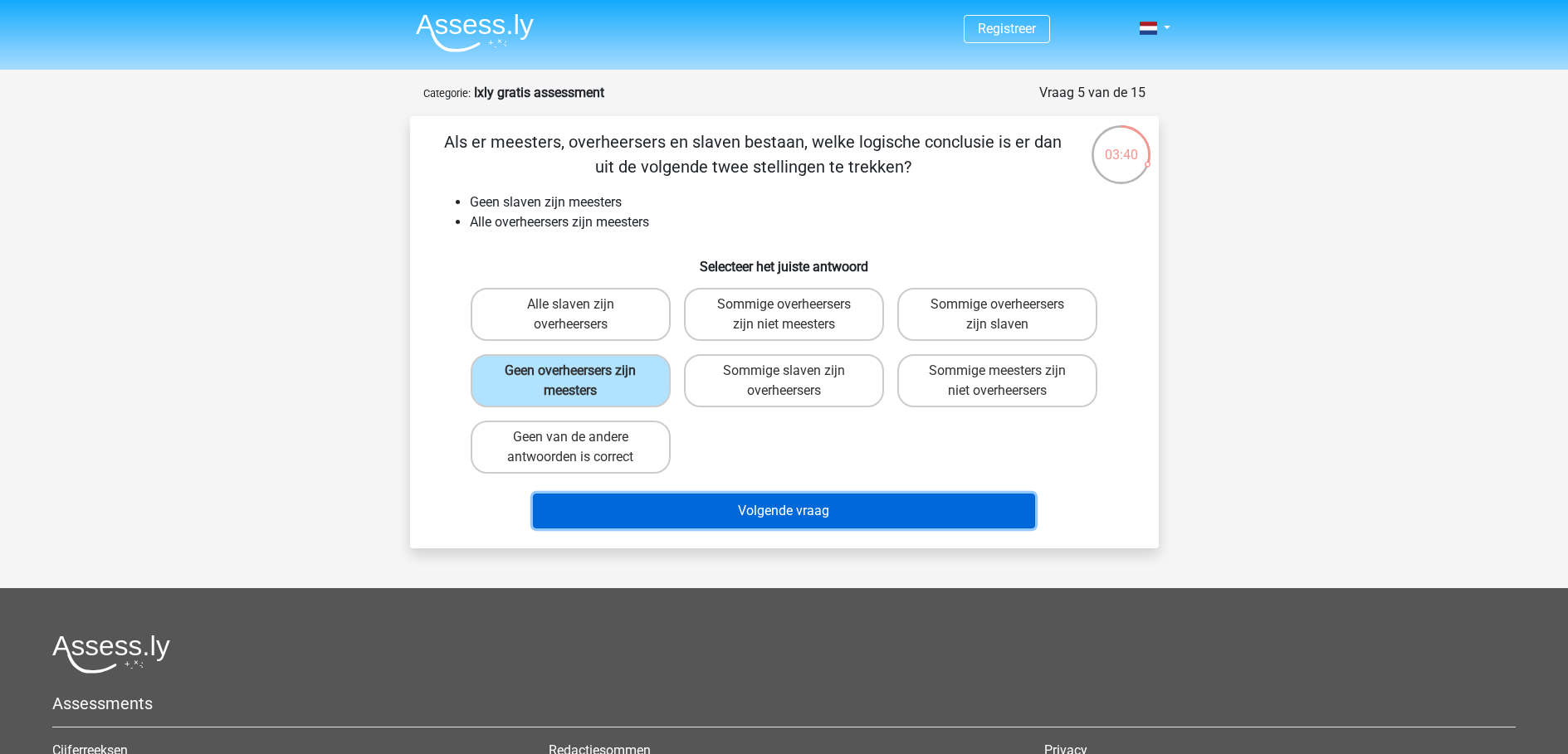
click at [779, 505] on button "Volgende vraag" at bounding box center [784, 511] width 502 height 35
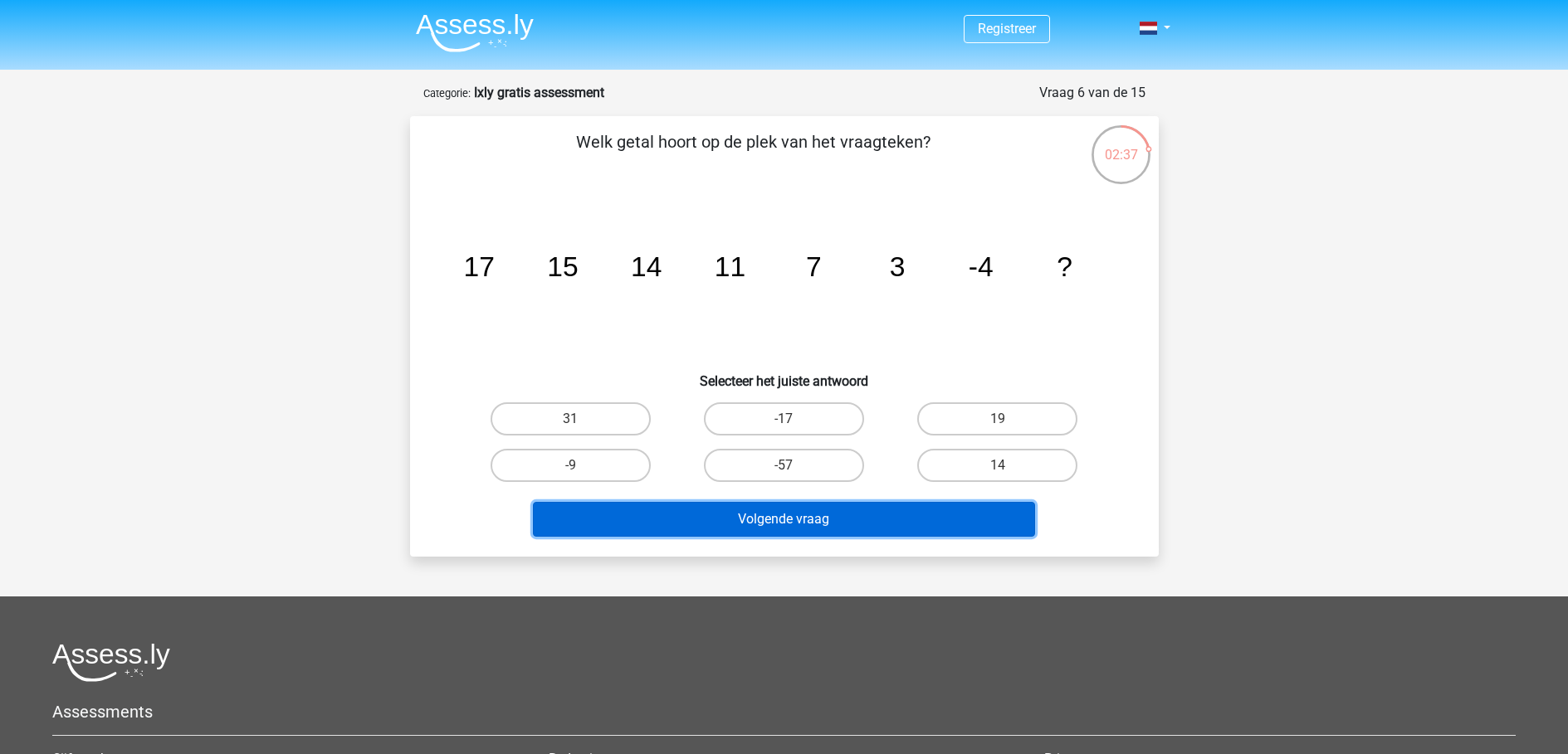
click at [807, 526] on button "Volgende vraag" at bounding box center [784, 519] width 502 height 35
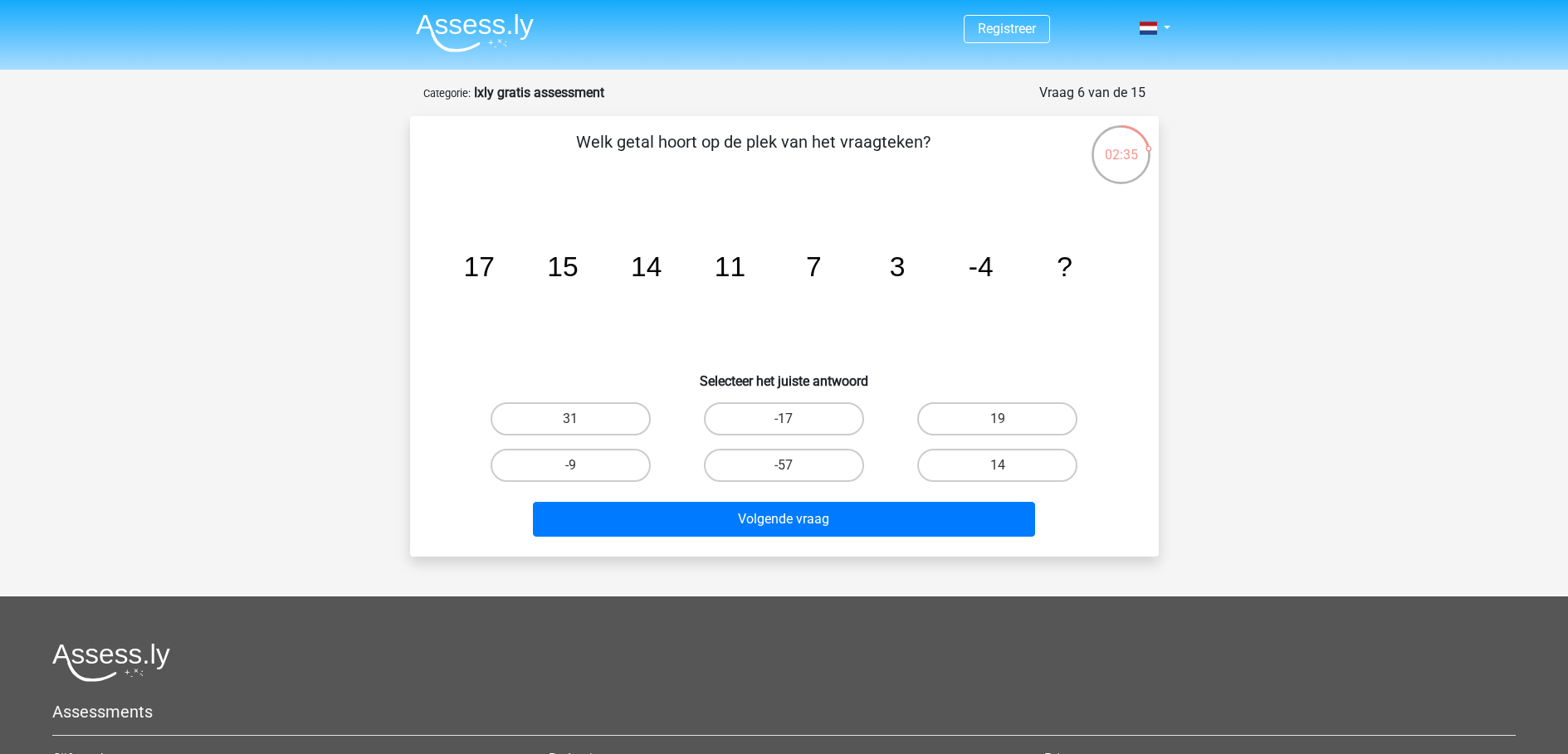
click at [629, 342] on icon "image/svg+xml 17 15 14 11 7 3 -4 ?" at bounding box center [784, 276] width 669 height 168
click at [627, 459] on label "-9" at bounding box center [570, 464] width 160 height 33
click at [581, 465] on input "-9" at bounding box center [576, 471] width 11 height 11
radio input "true"
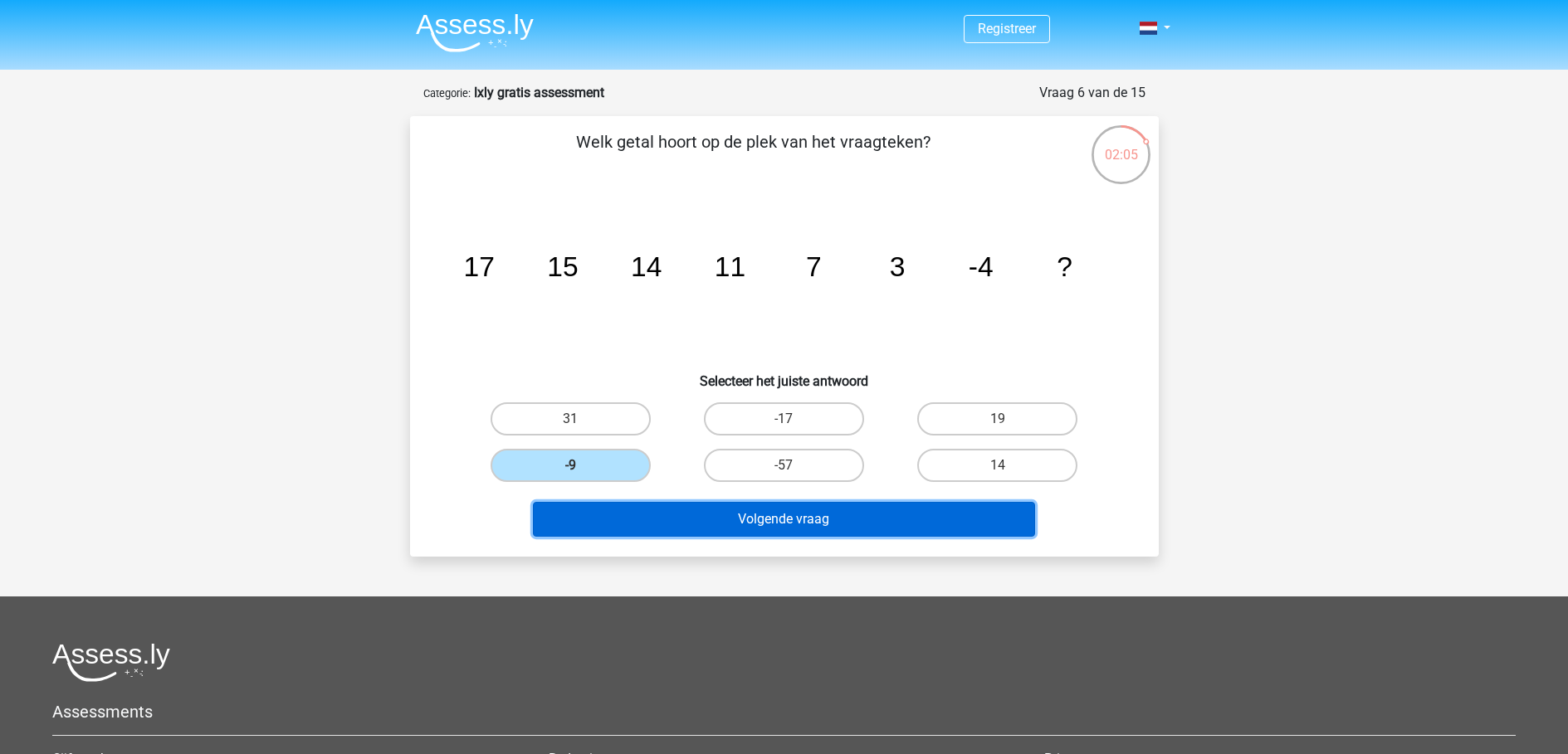
click at [777, 530] on button "Volgende vraag" at bounding box center [784, 519] width 502 height 35
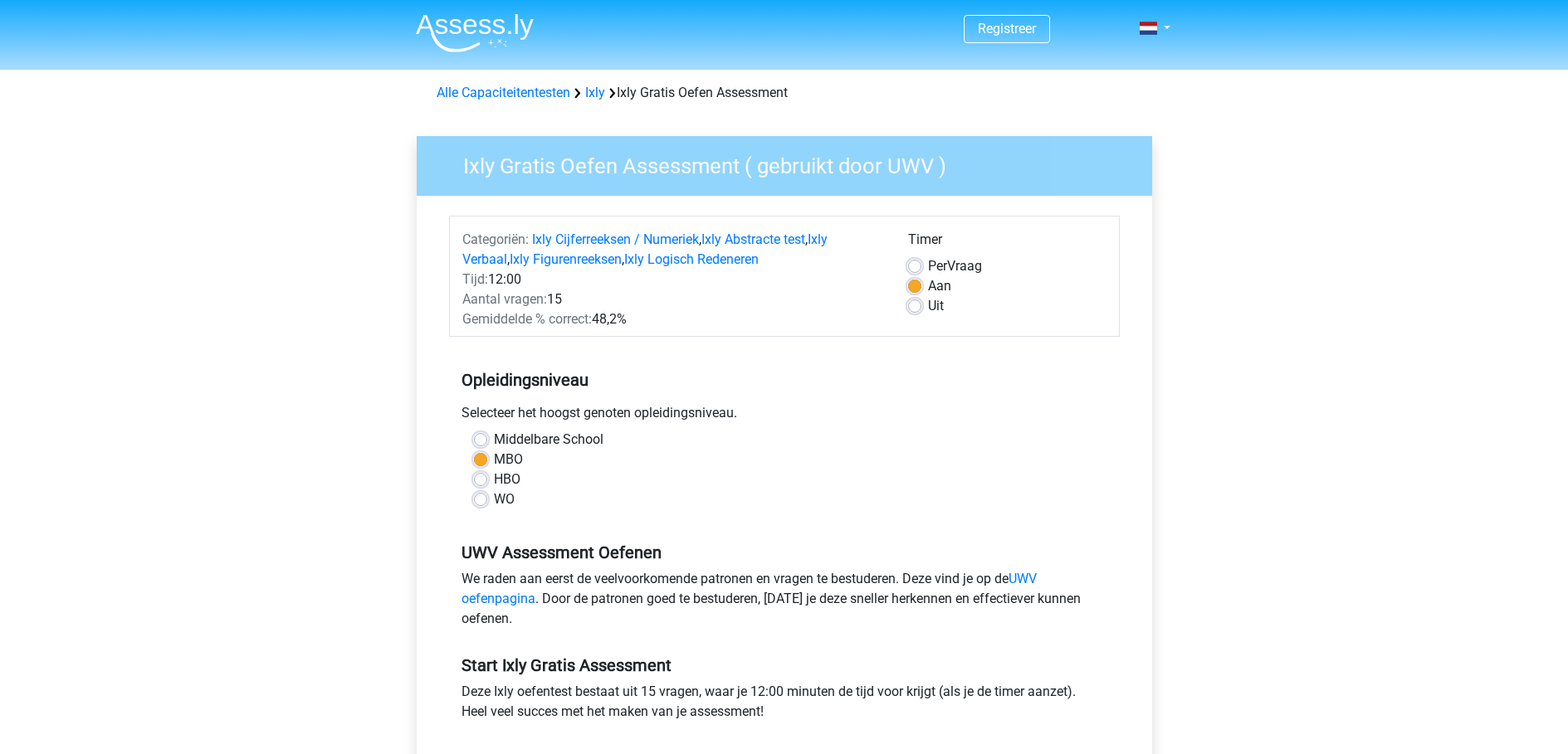
scroll to position [249, 0]
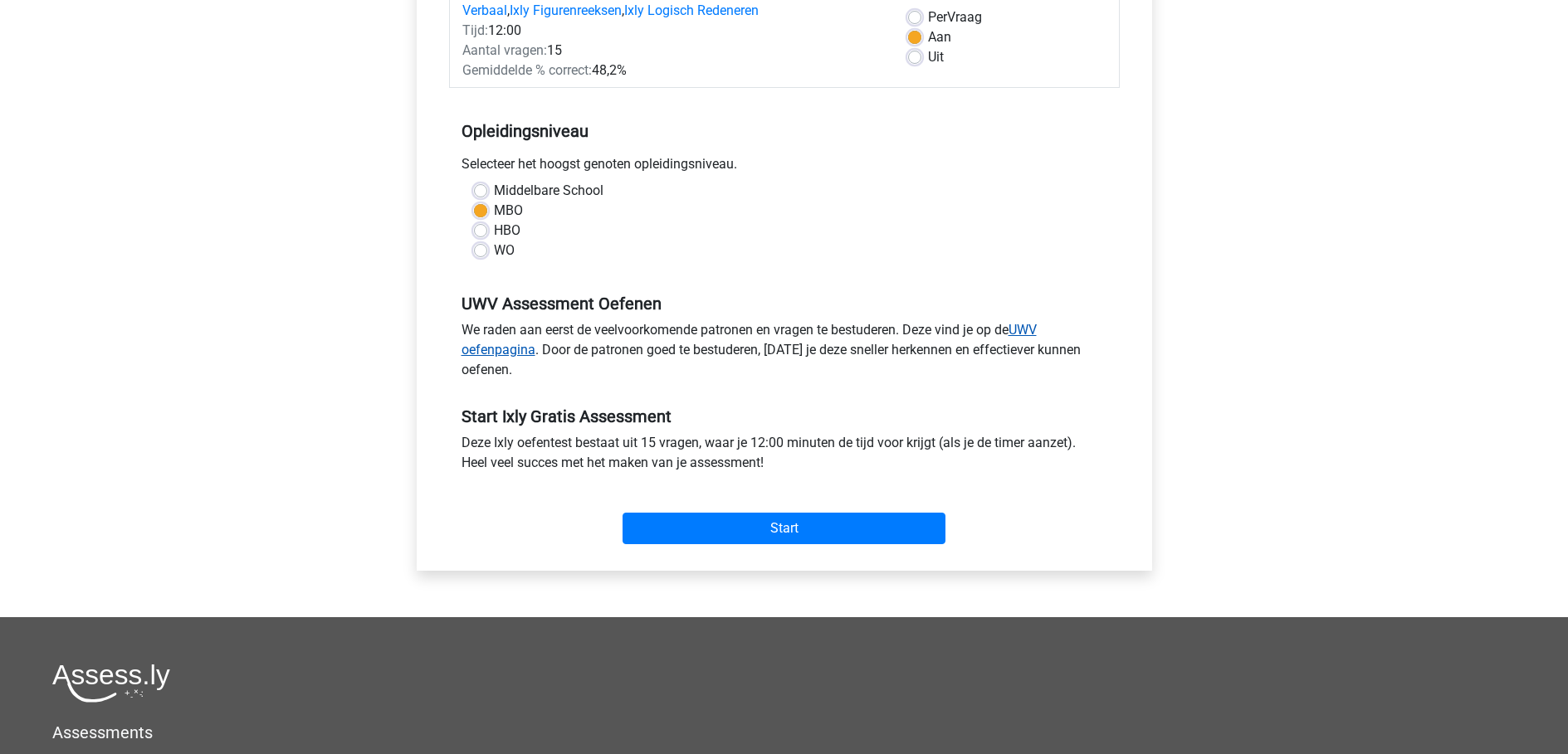
click at [505, 345] on link "UWV oefenpagina" at bounding box center [748, 340] width 575 height 36
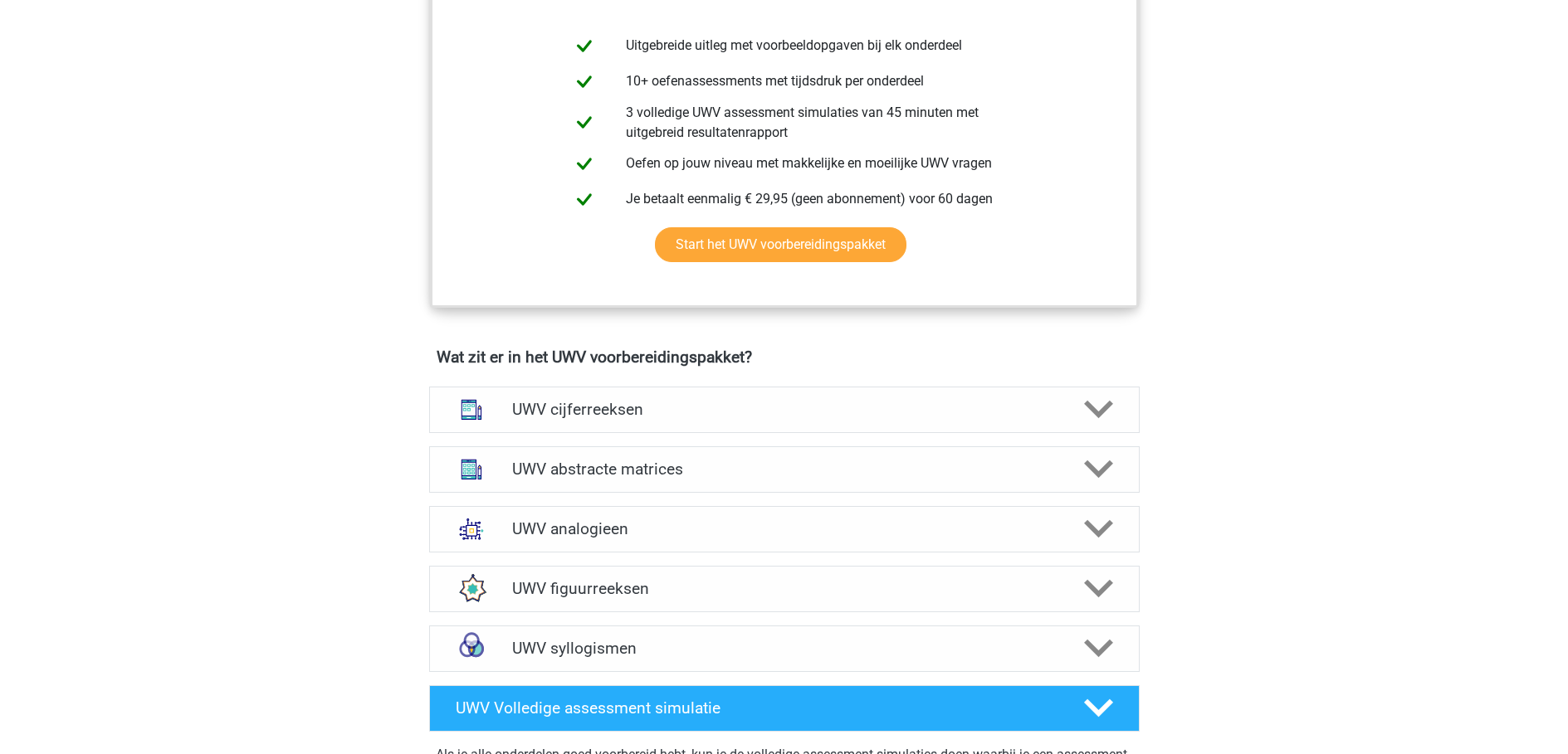
scroll to position [996, 0]
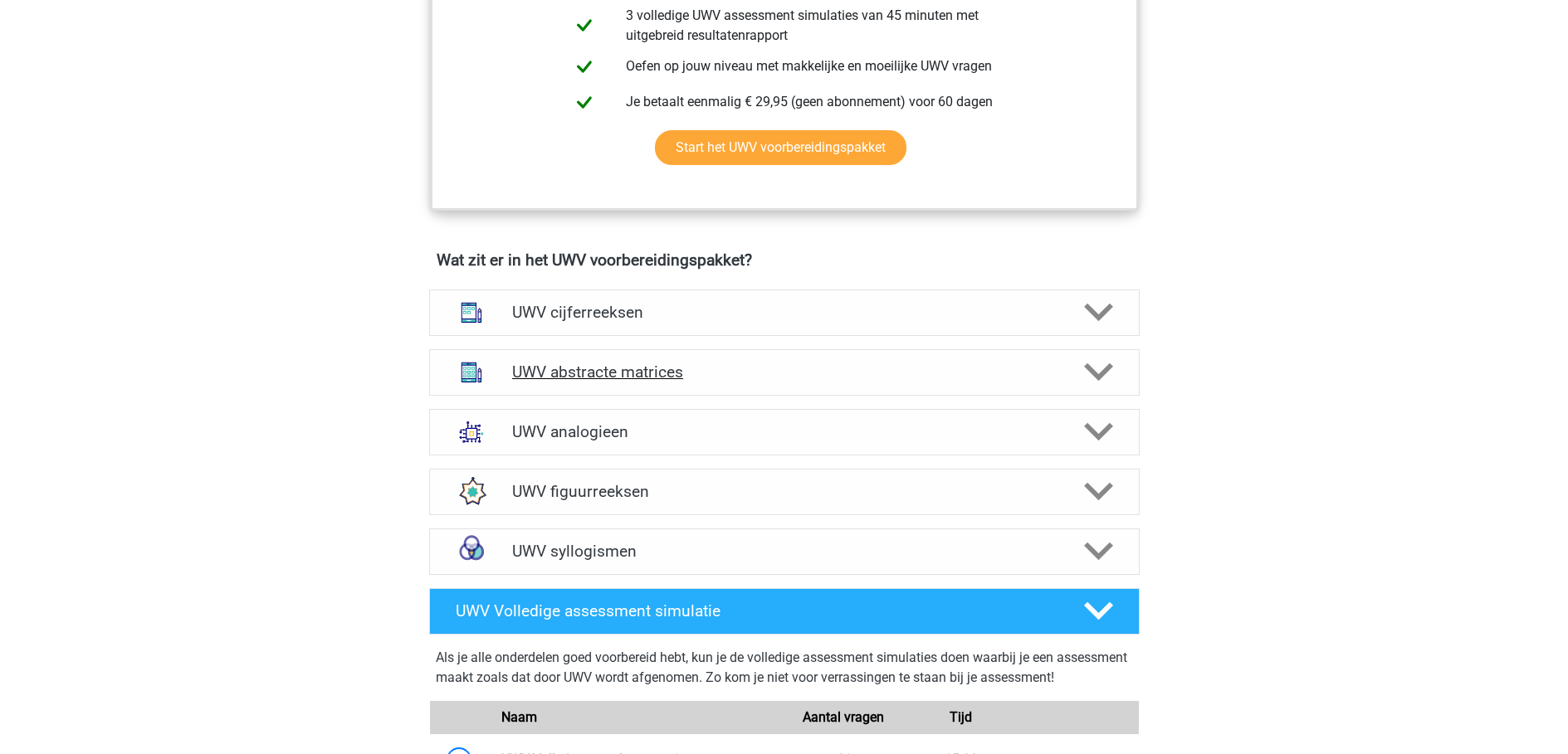
click at [699, 382] on h4 "UWV abstracte matrices" at bounding box center [784, 371] width 544 height 19
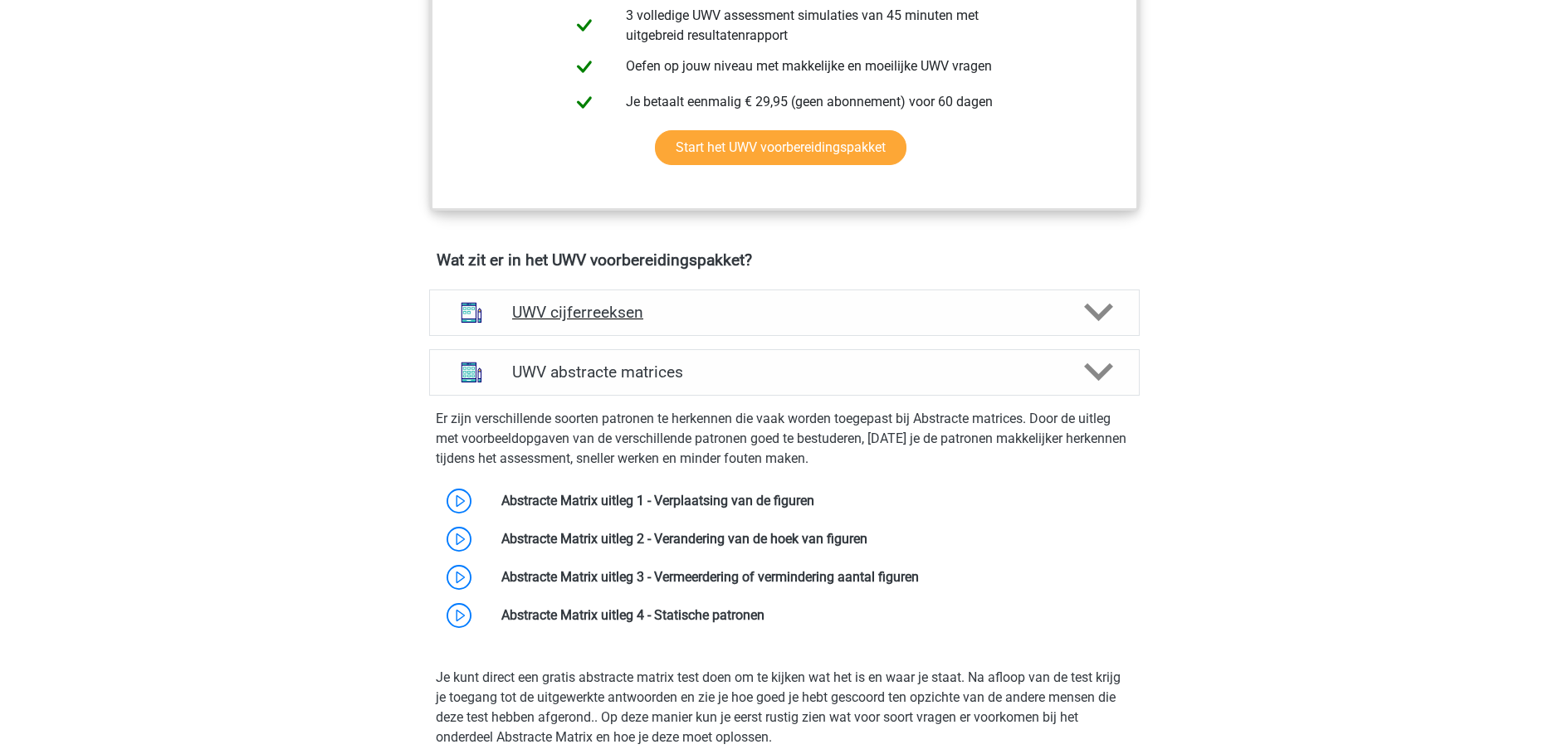
click at [680, 322] on h4 "UWV cijferreeksen" at bounding box center [784, 312] width 544 height 19
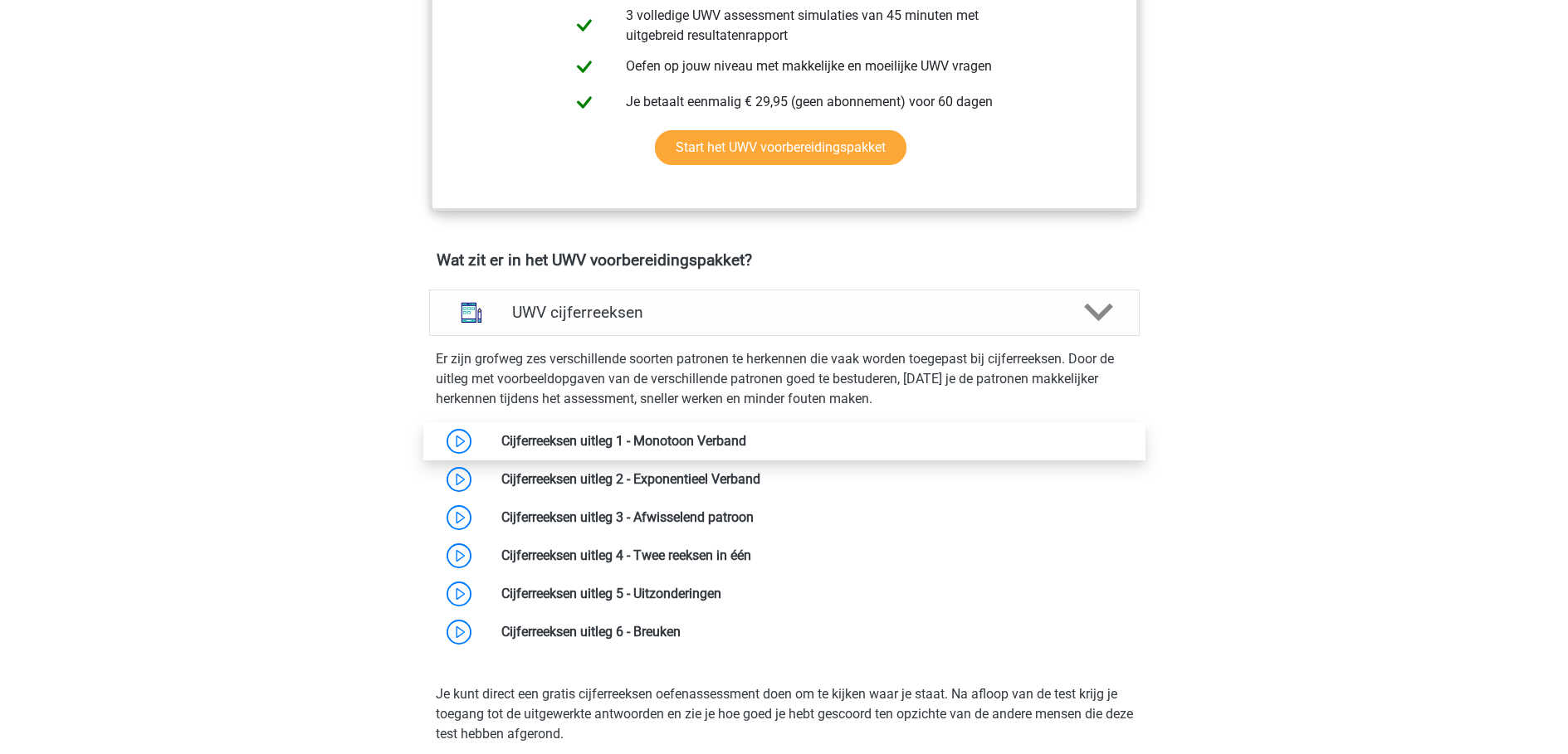
click at [746, 448] on link at bounding box center [746, 441] width 0 height 16
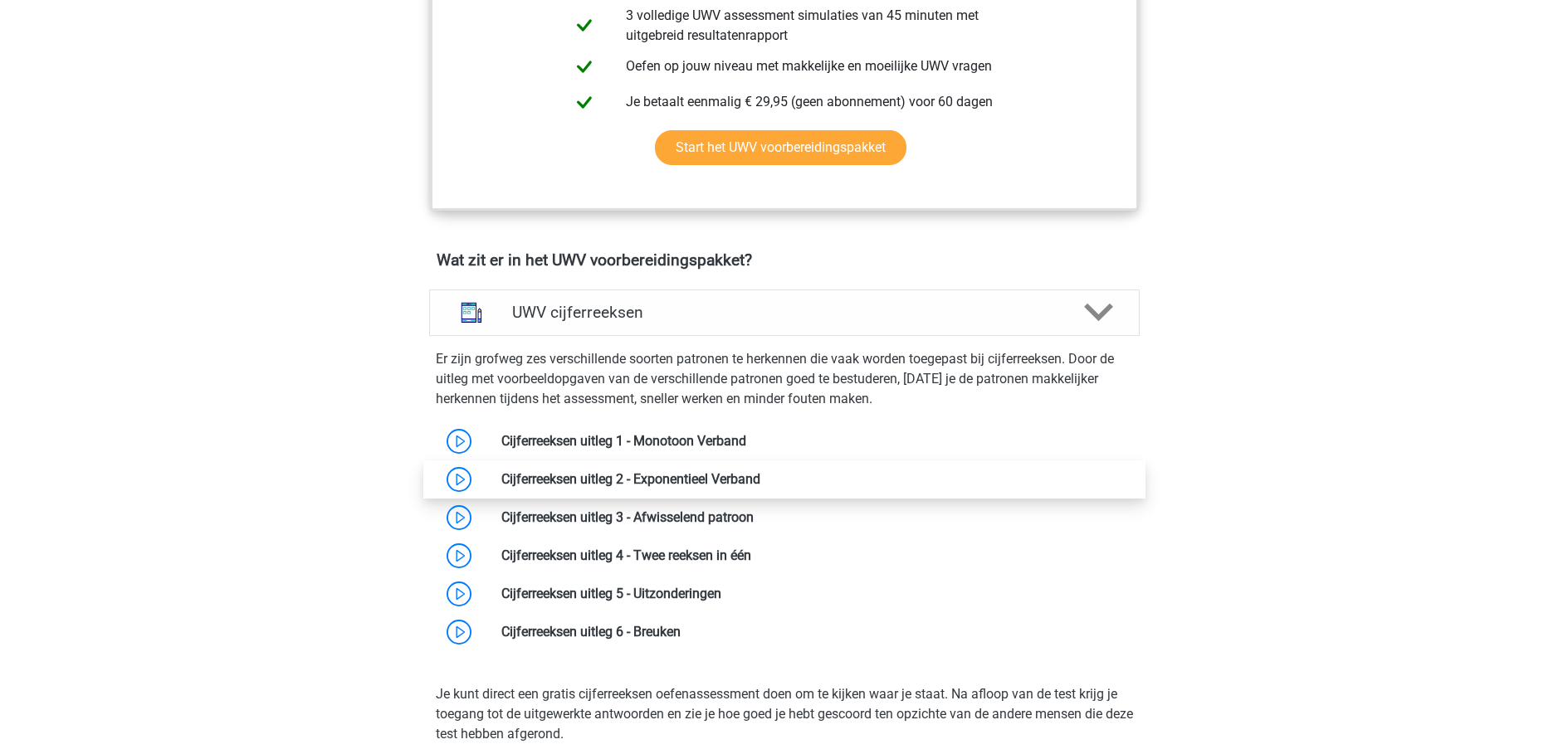
click at [760, 487] on link at bounding box center [760, 480] width 0 height 16
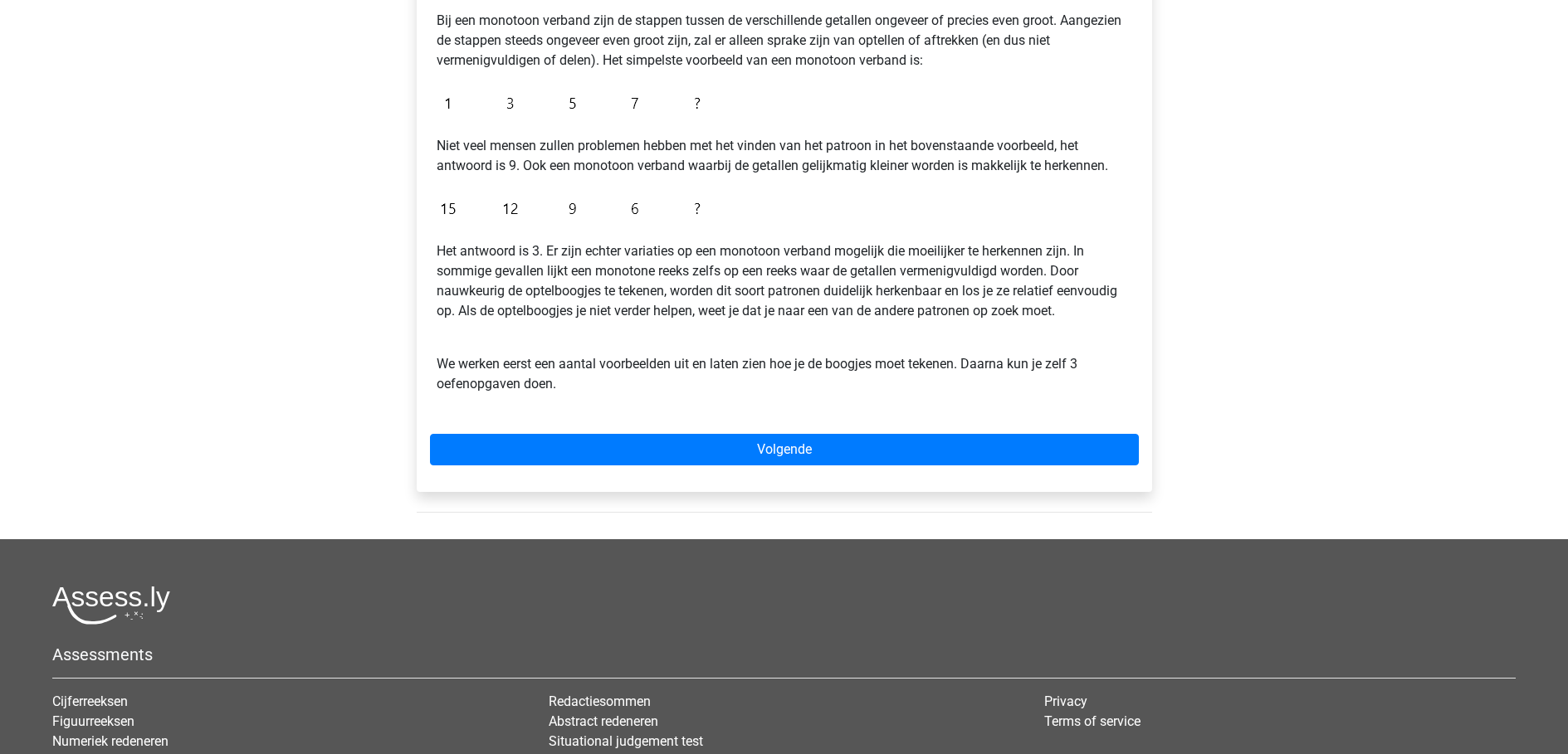
scroll to position [415, 0]
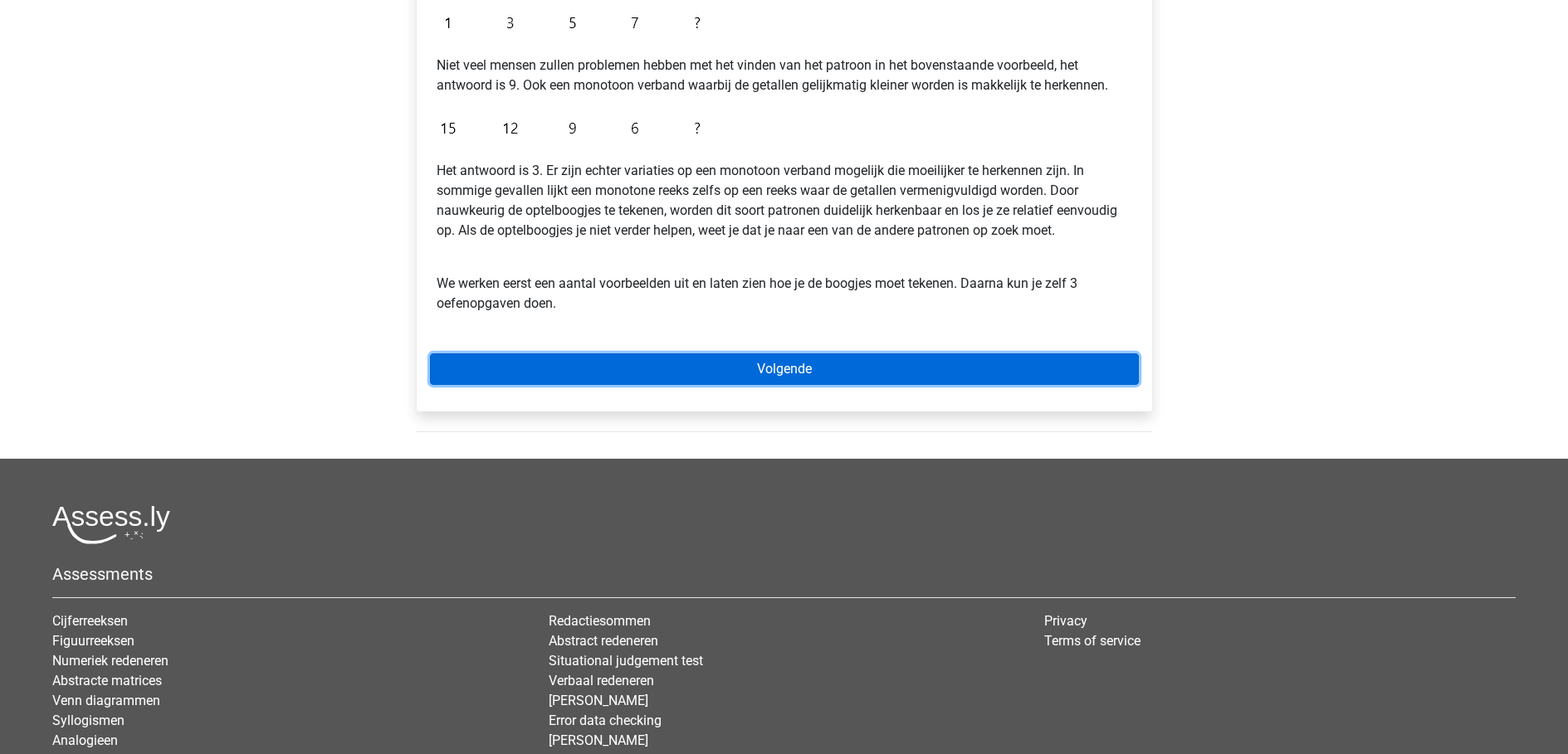
click at [822, 372] on link "Volgende" at bounding box center [784, 369] width 709 height 32
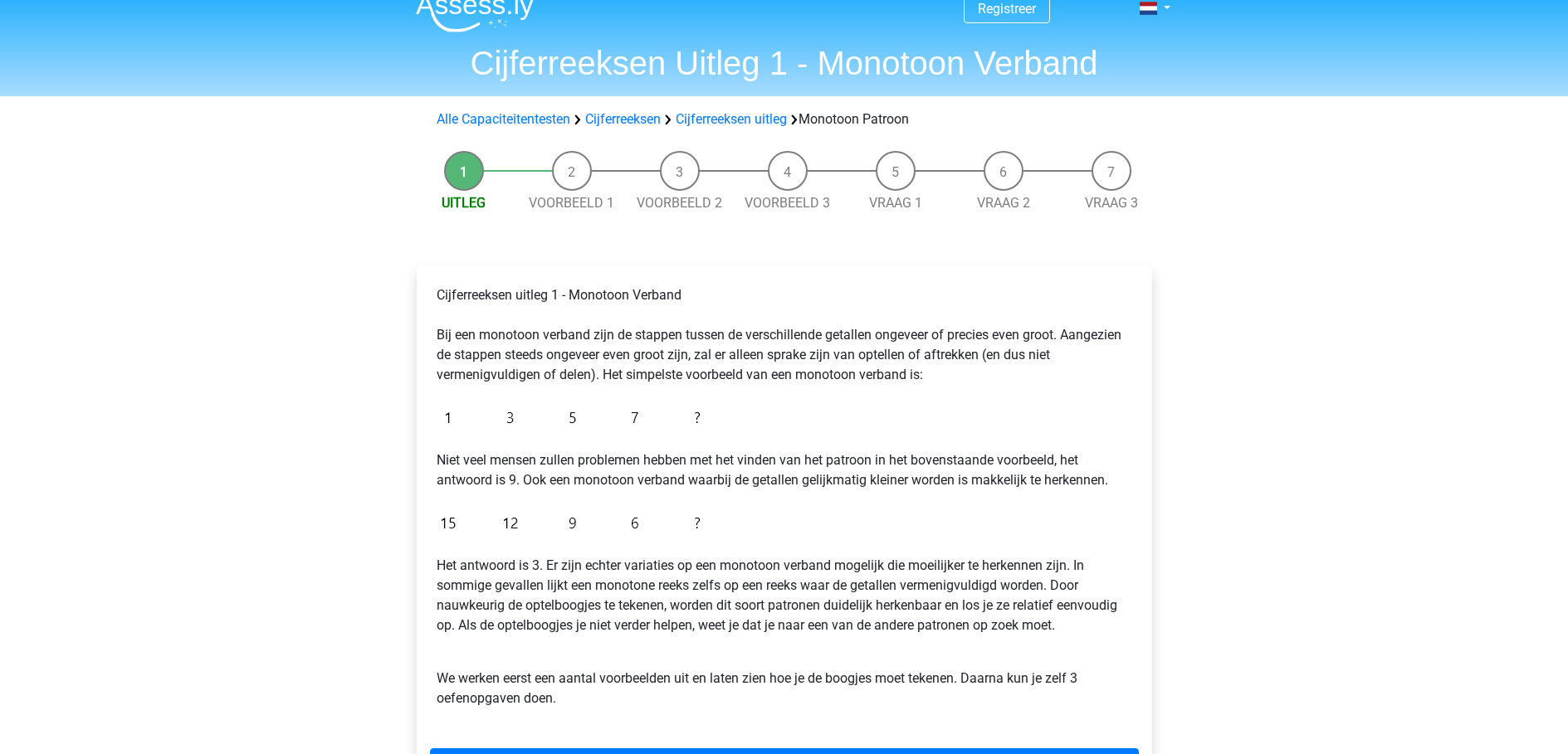
scroll to position [0, 0]
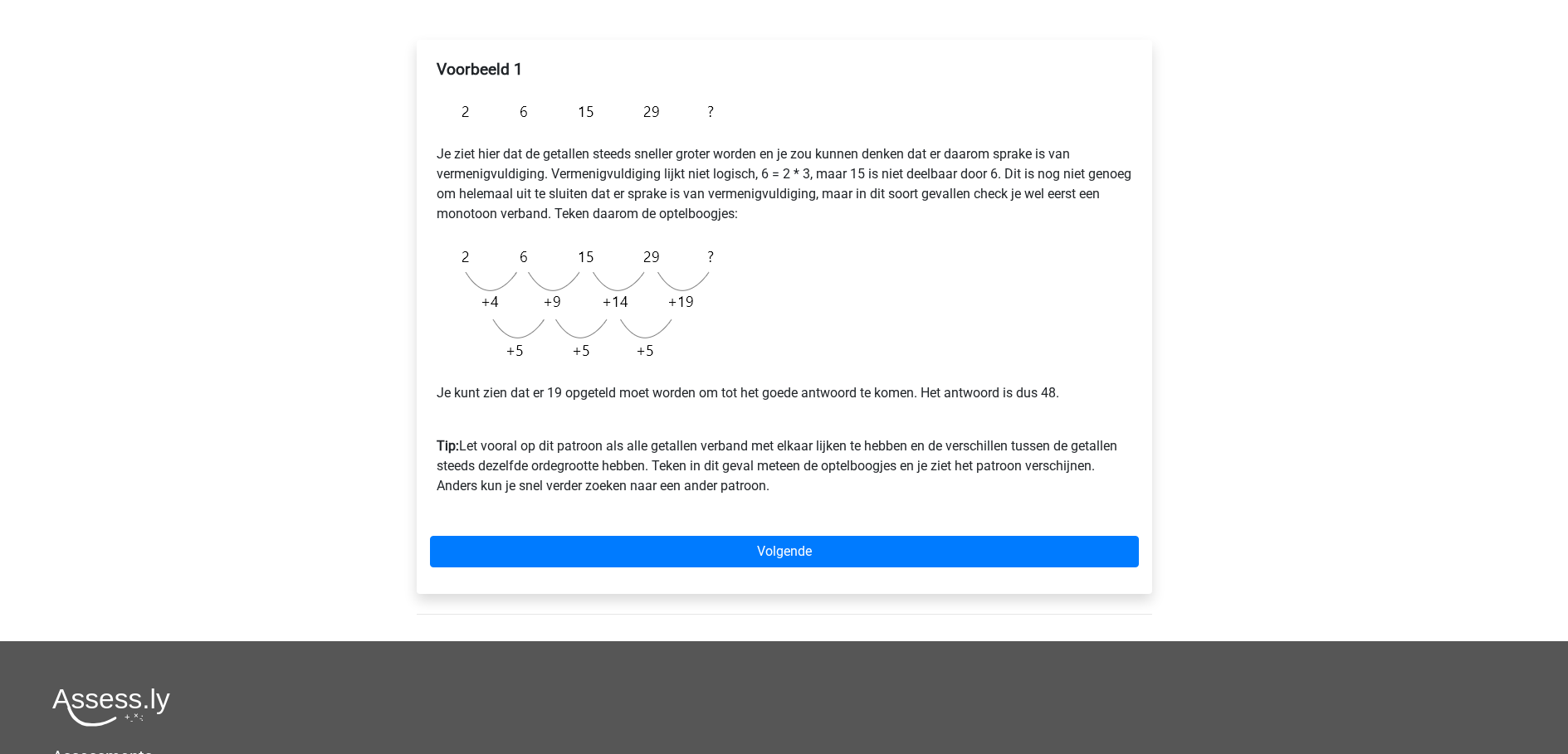
scroll to position [415, 0]
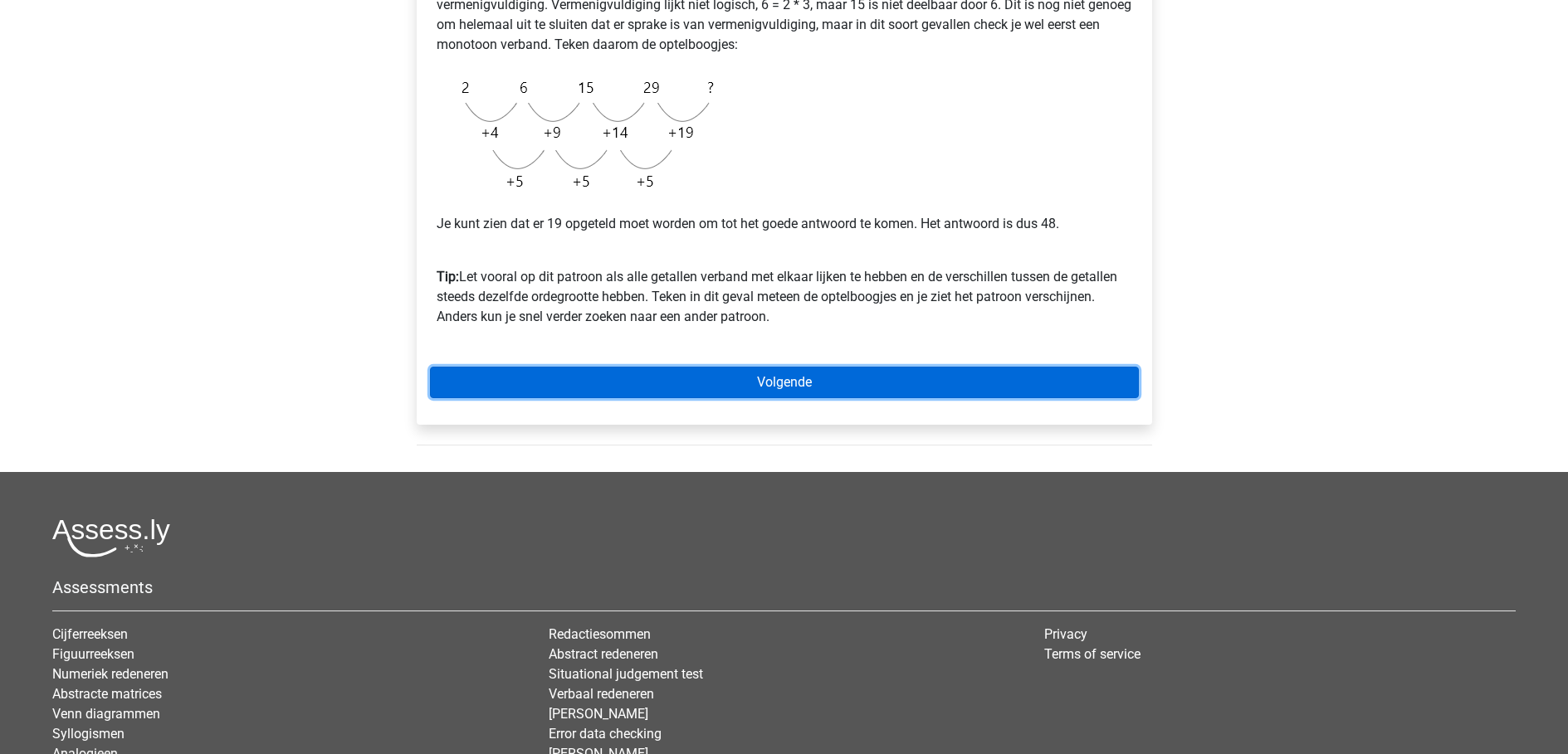
click at [776, 392] on link "Volgende" at bounding box center [784, 383] width 709 height 32
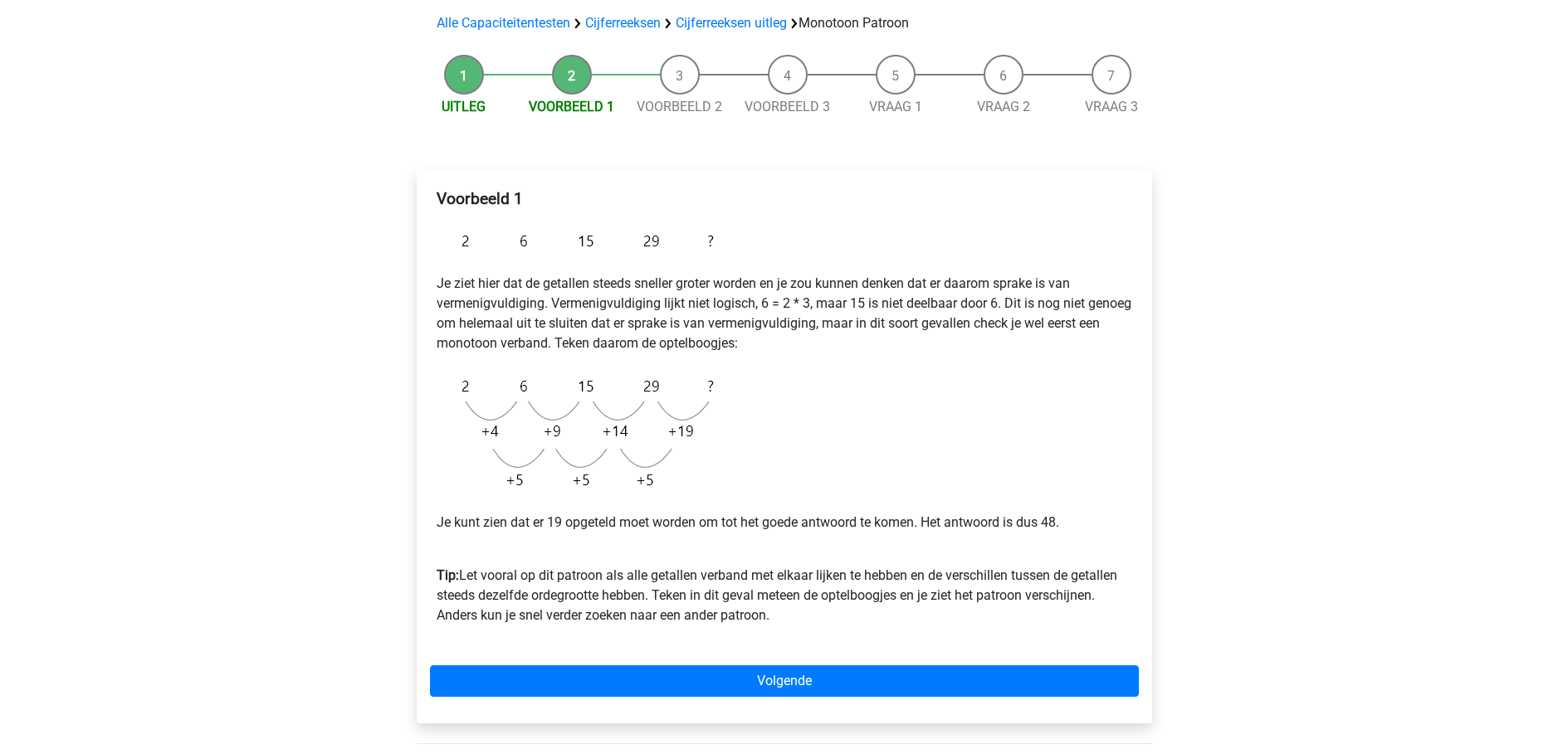
scroll to position [0, 0]
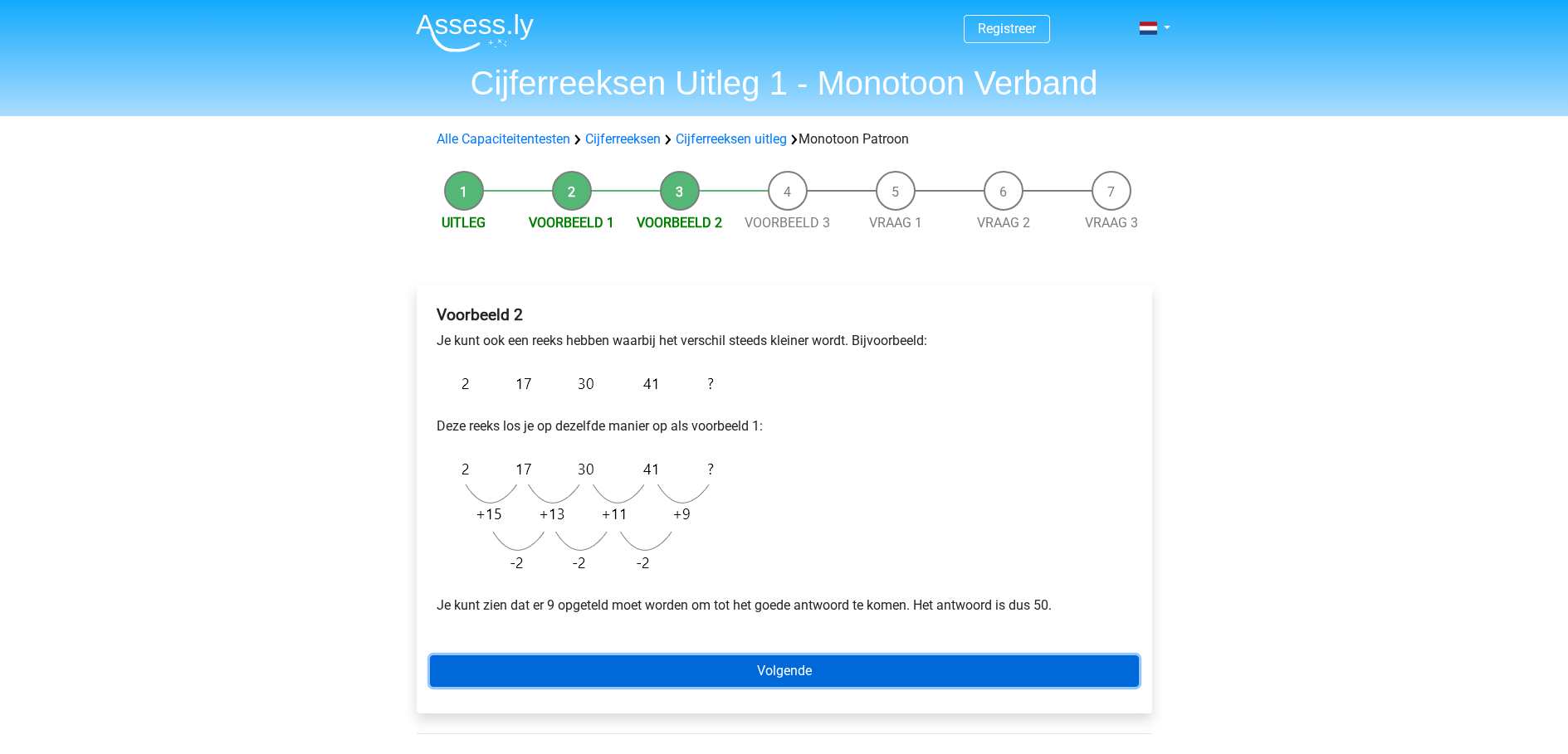
click at [829, 668] on link "Volgende" at bounding box center [784, 671] width 709 height 32
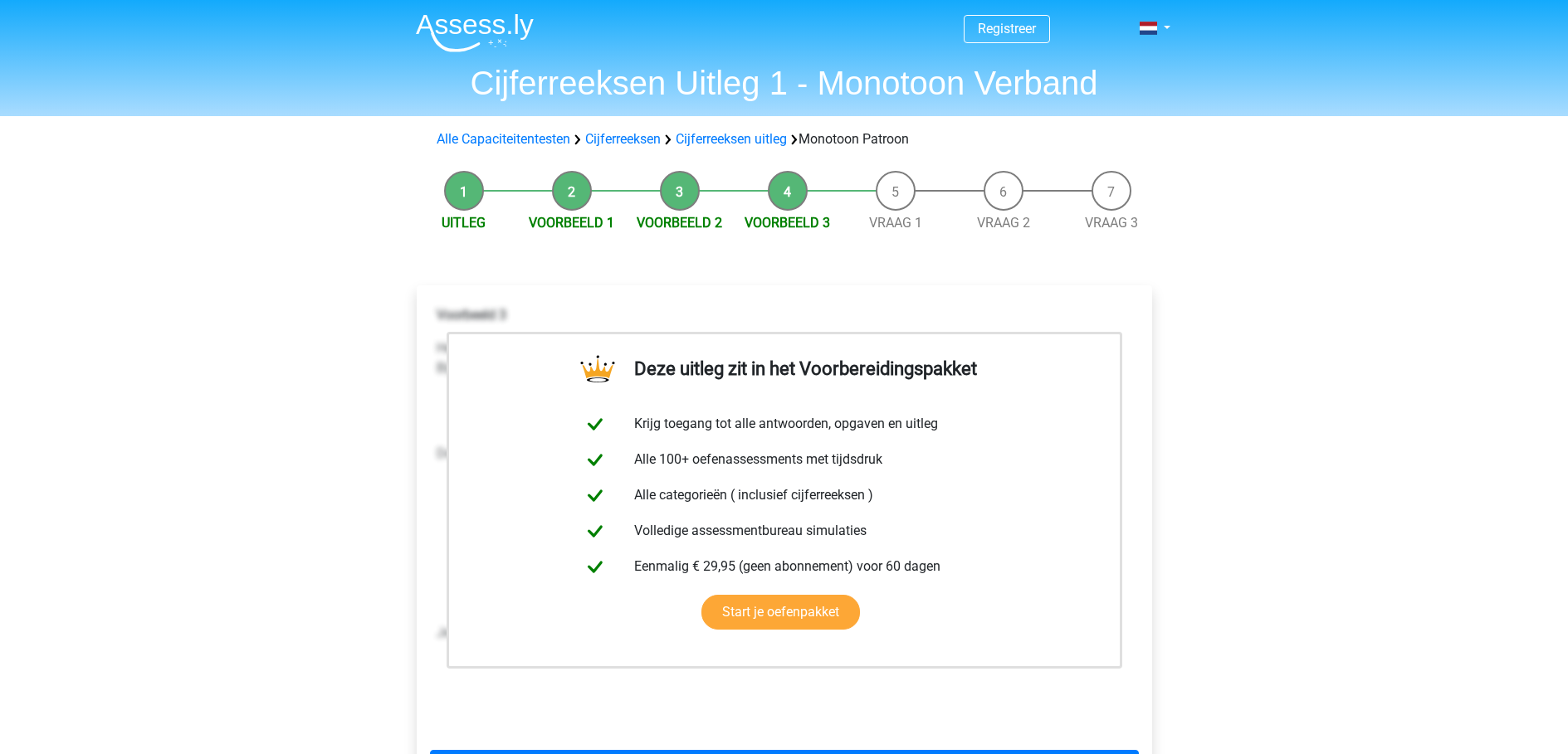
click at [345, 258] on div "Registreer Nederlands English" at bounding box center [784, 647] width 1568 height 1294
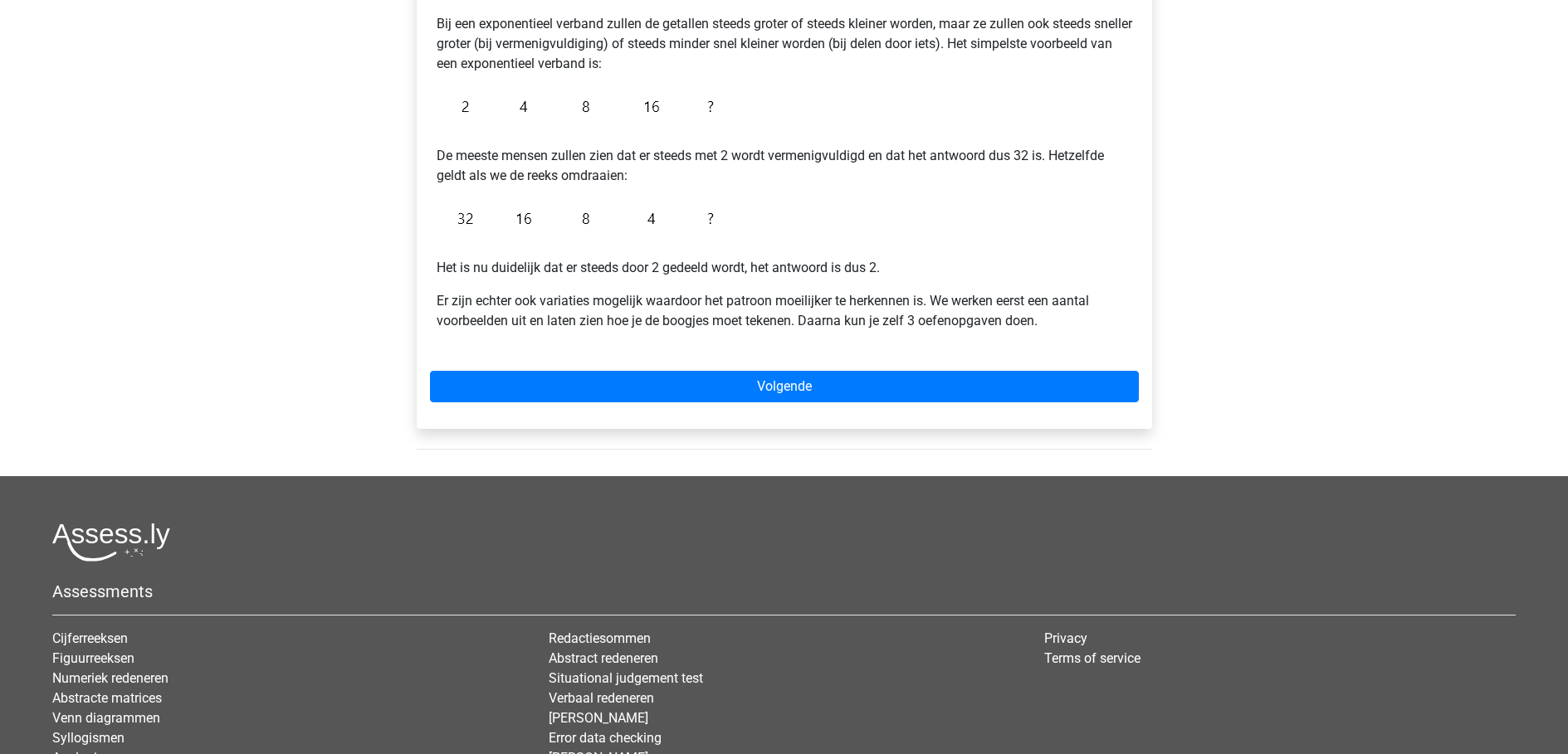
scroll to position [332, 0]
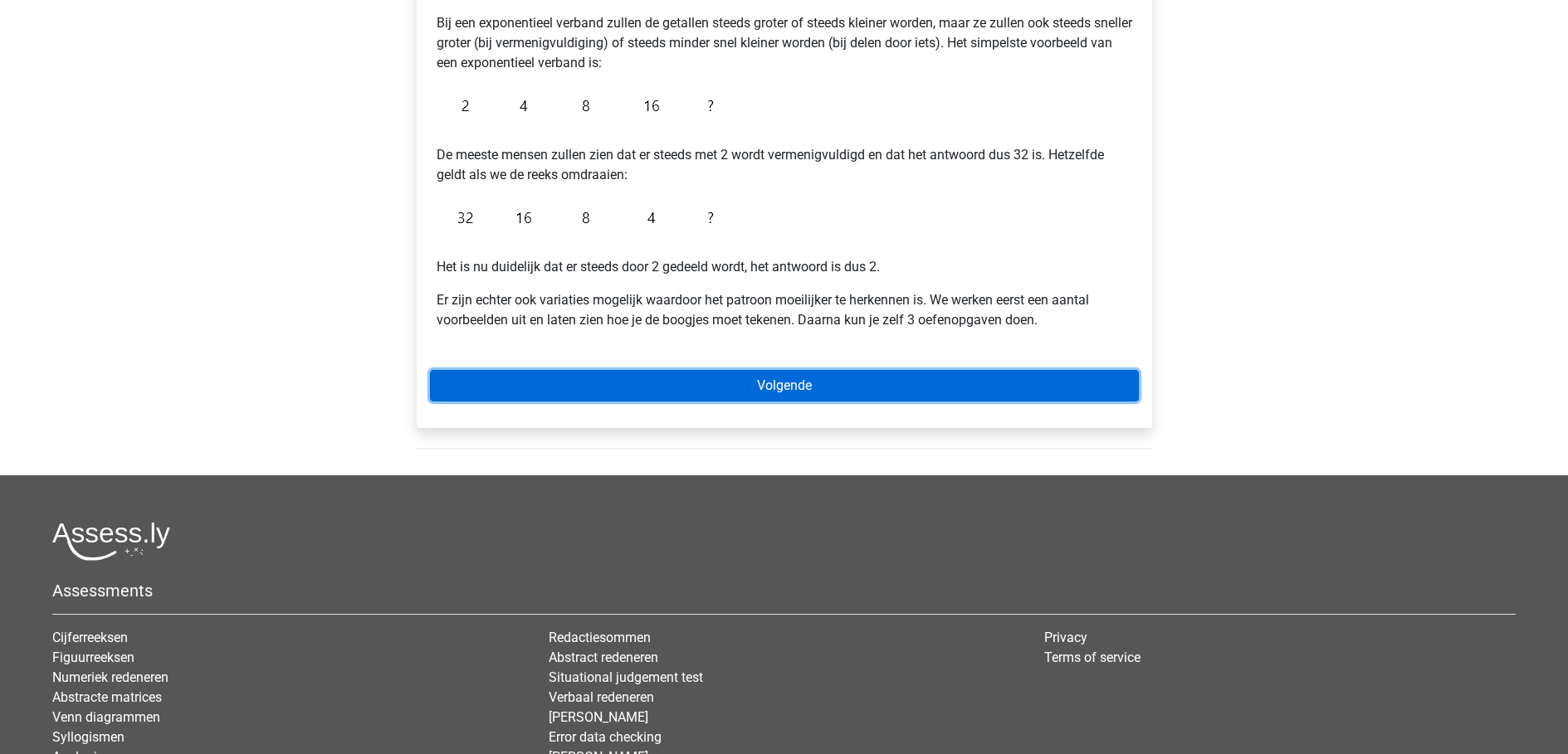
click at [787, 386] on link "Volgende" at bounding box center [784, 386] width 709 height 32
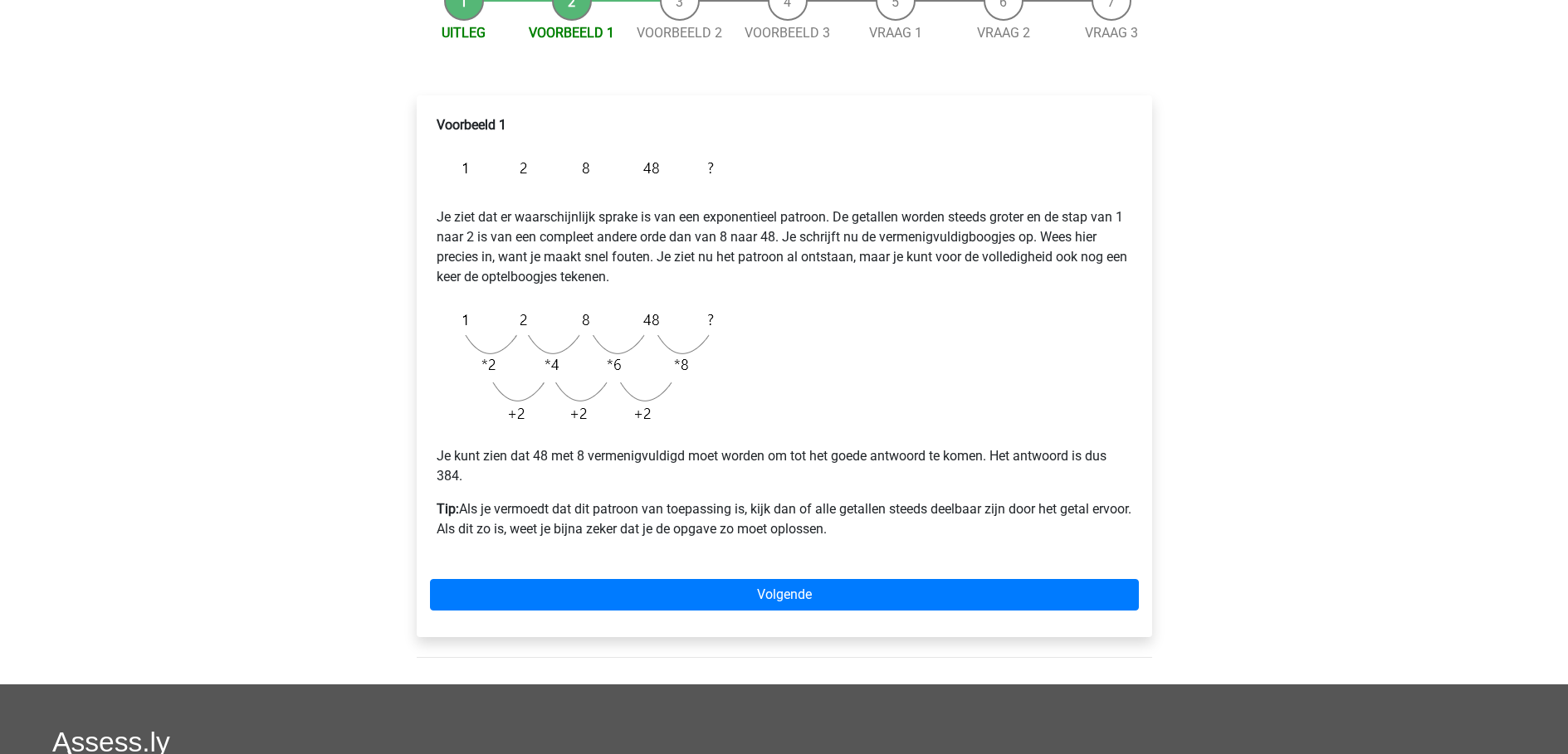
scroll to position [332, 0]
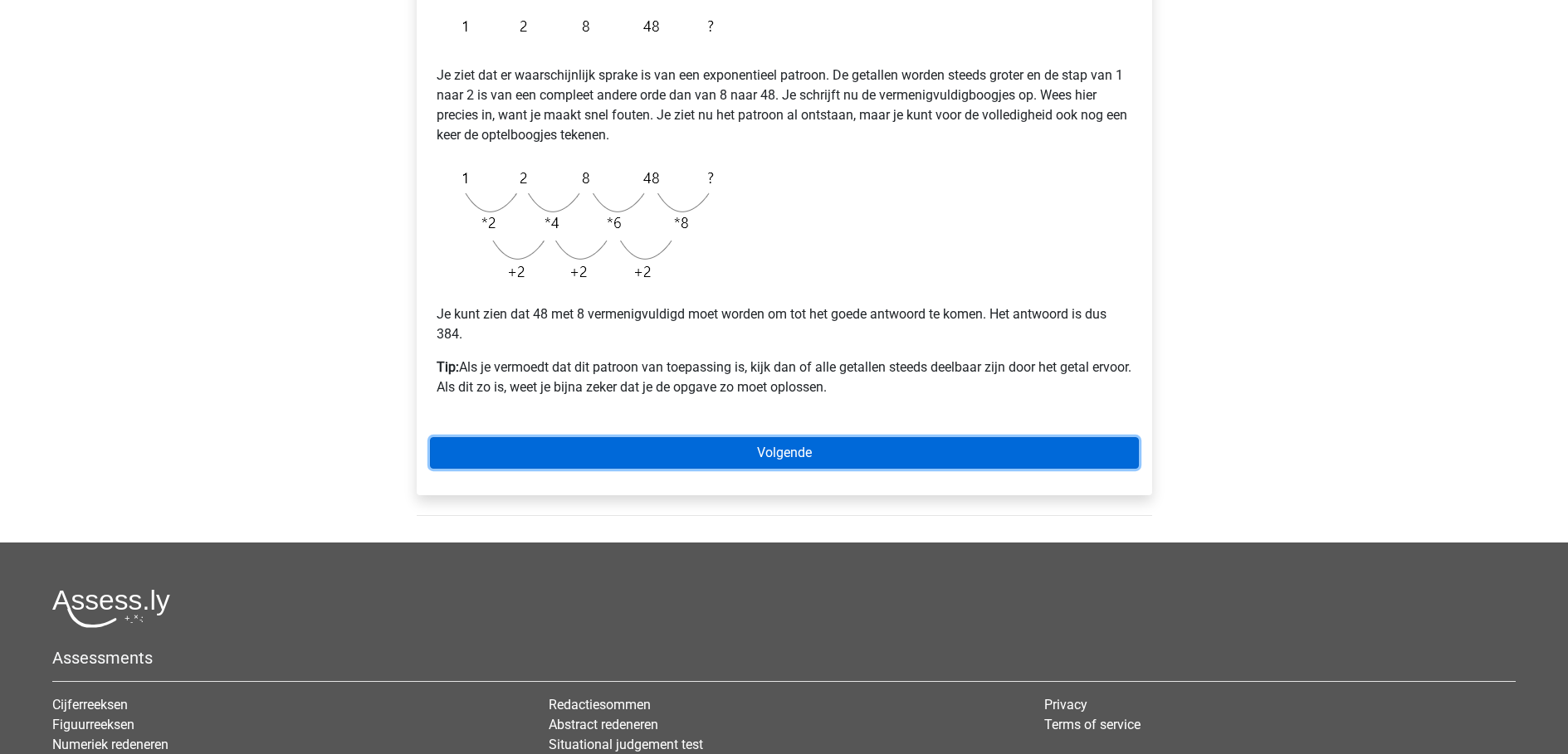
click at [788, 445] on link "Volgende" at bounding box center [784, 453] width 709 height 32
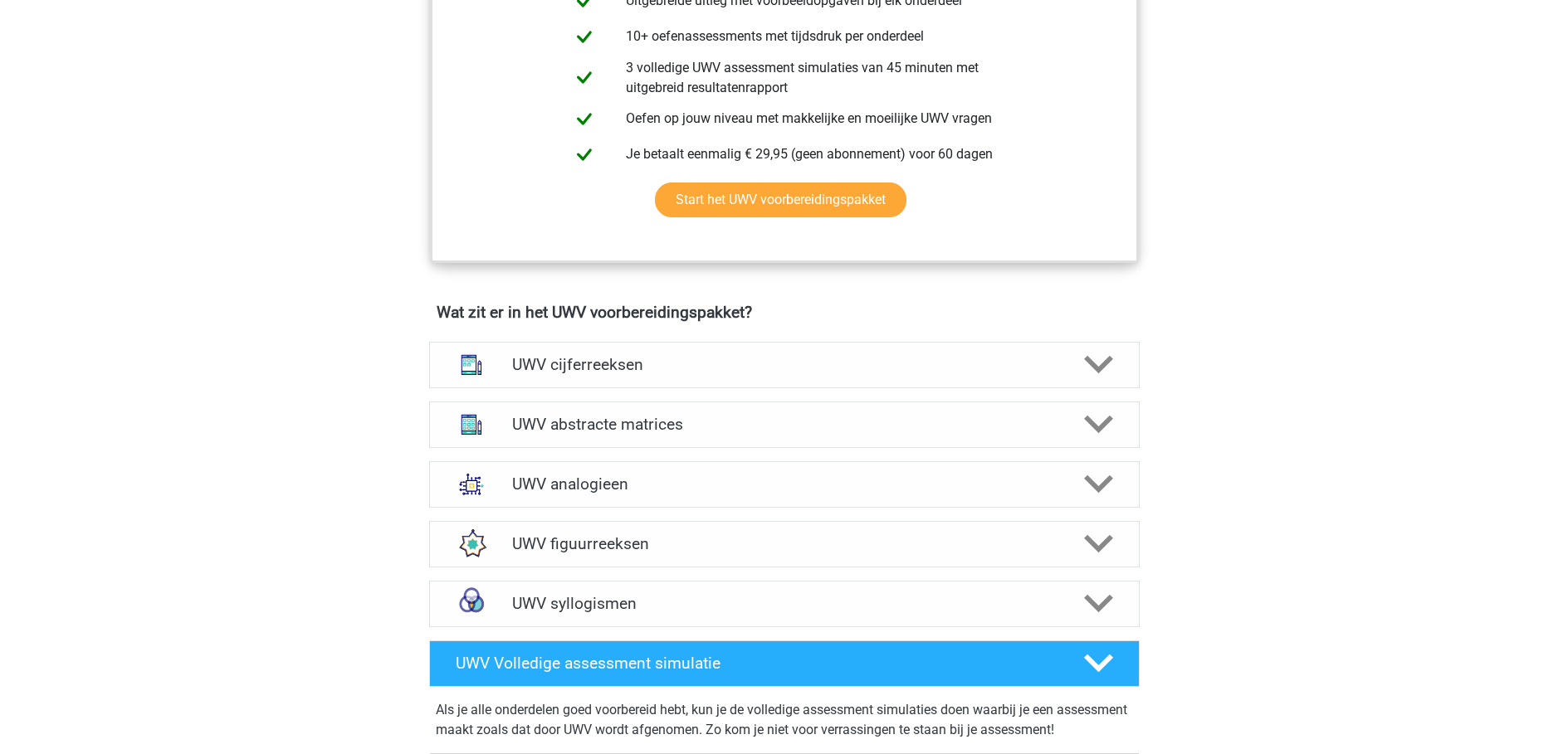
scroll to position [996, 0]
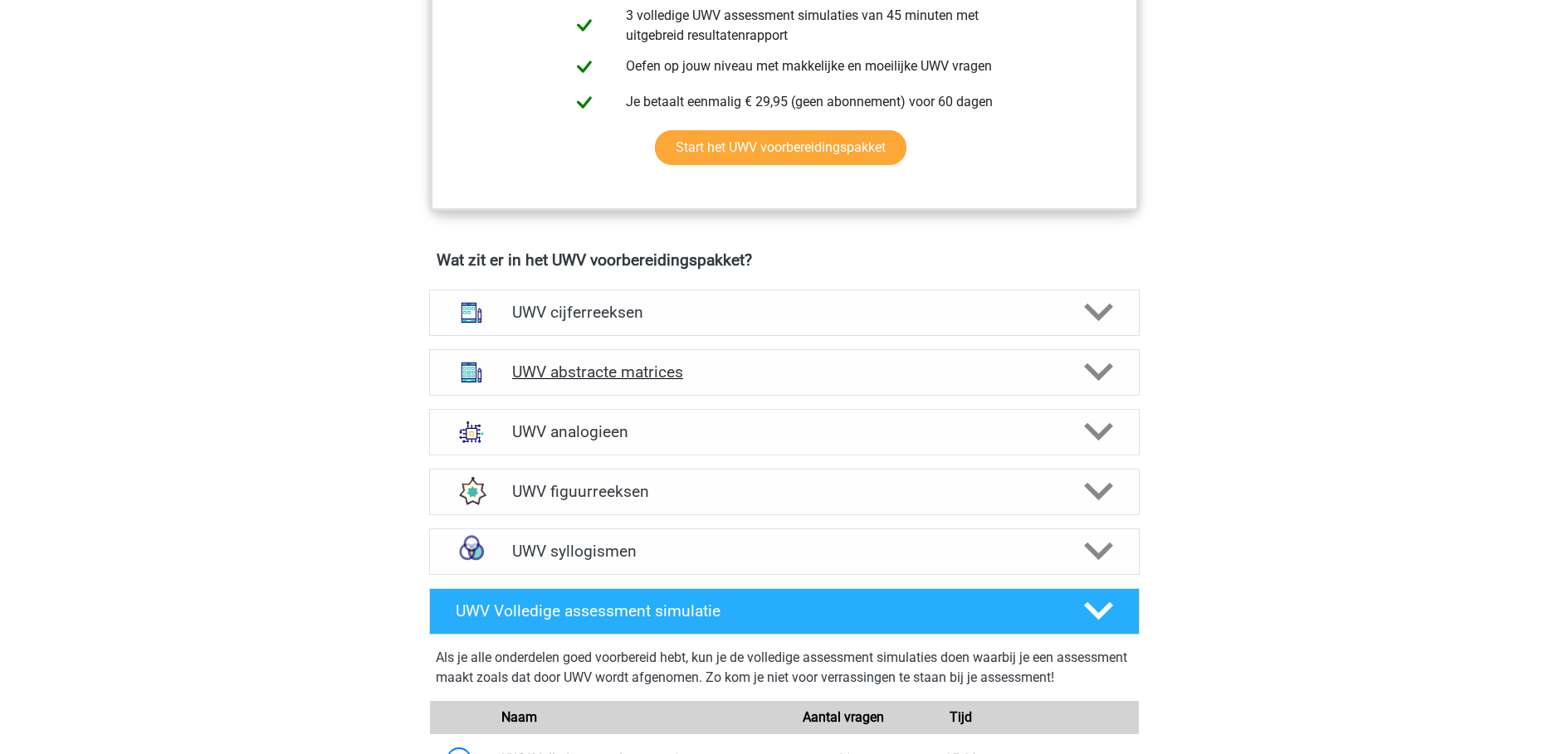
click at [768, 382] on h4 "UWV abstracte matrices" at bounding box center [784, 371] width 544 height 19
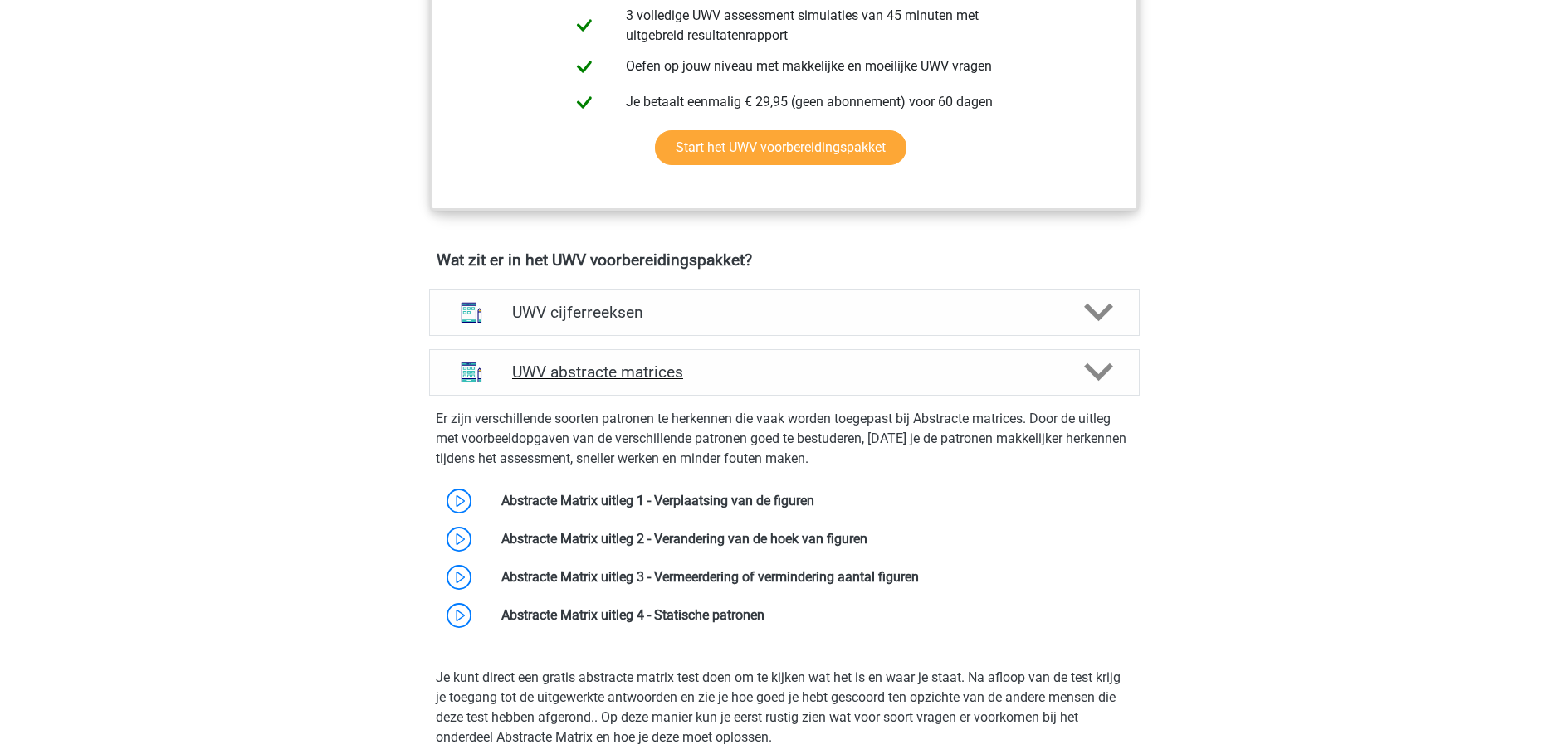
click at [762, 382] on h4 "UWV abstracte matrices" at bounding box center [784, 371] width 544 height 19
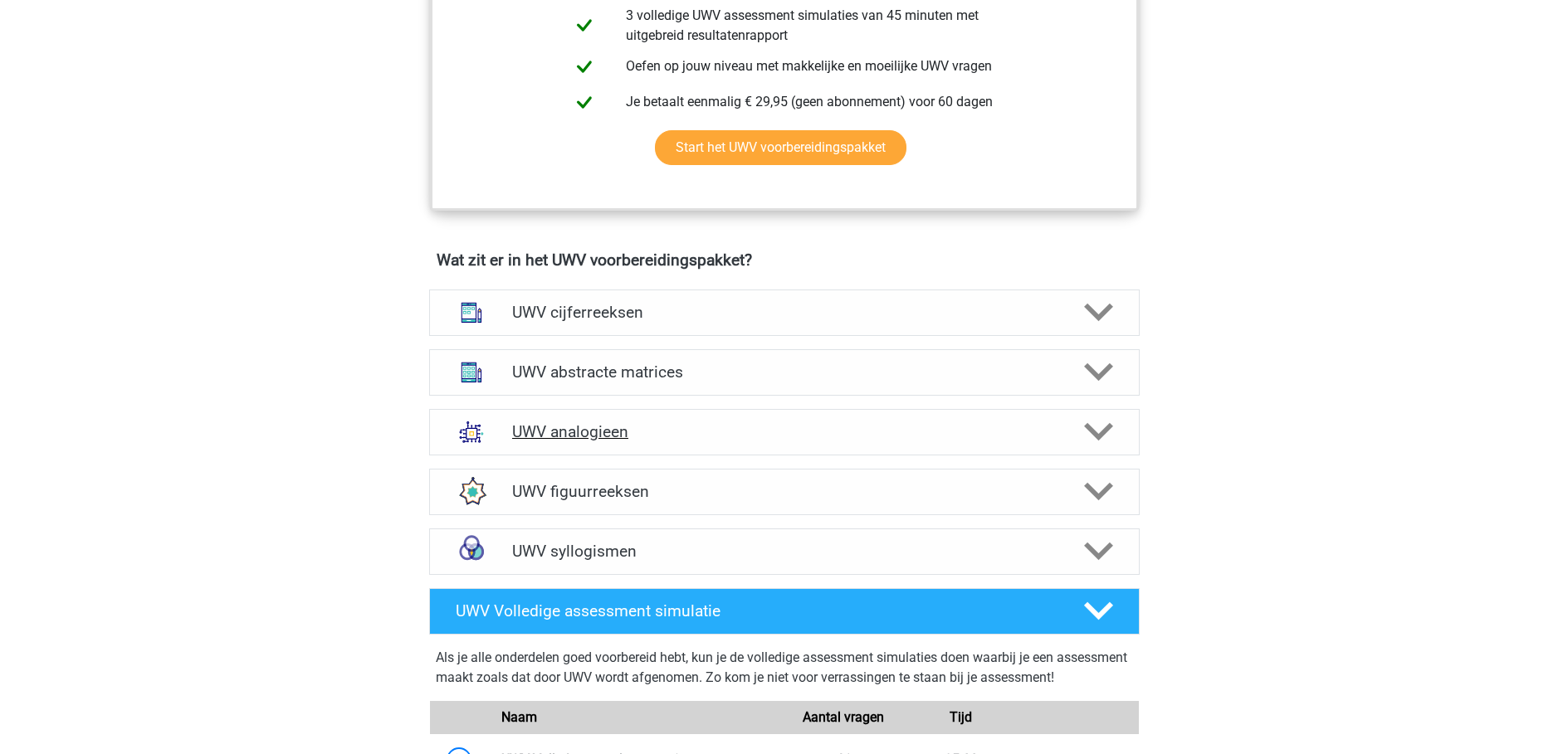
click at [655, 441] on h4 "UWV analogieen" at bounding box center [784, 432] width 544 height 19
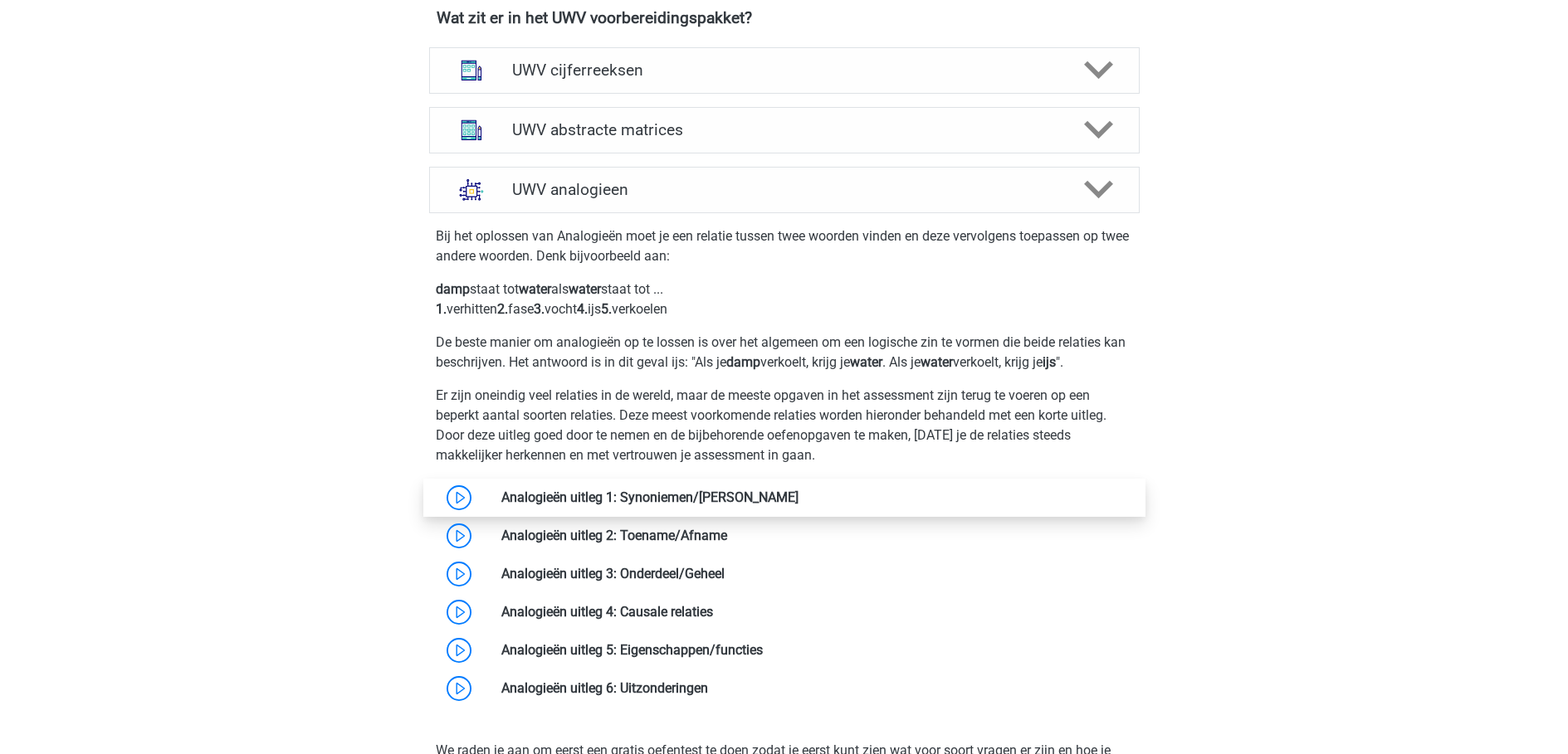
scroll to position [1244, 0]
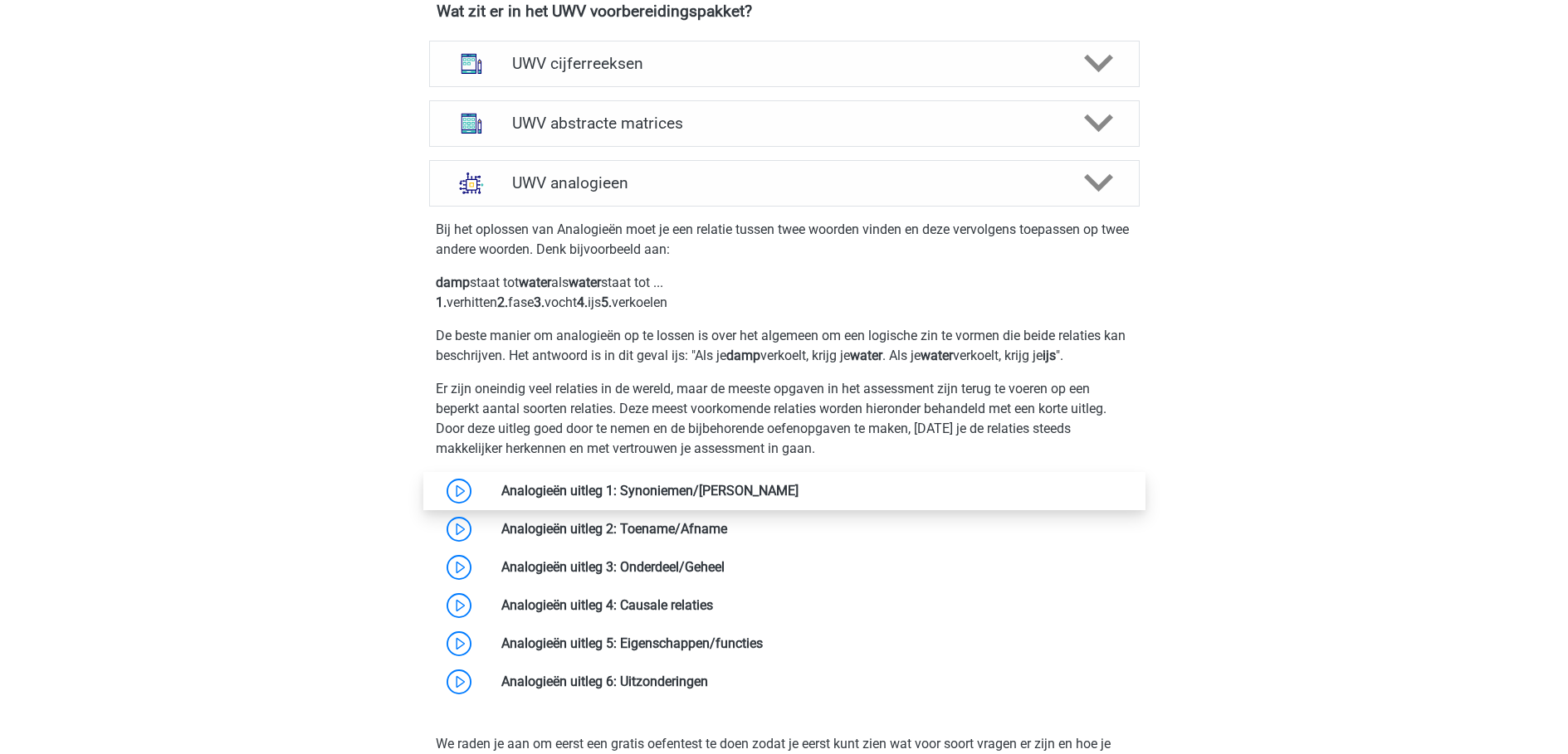
click at [799, 499] on link at bounding box center [799, 491] width 0 height 16
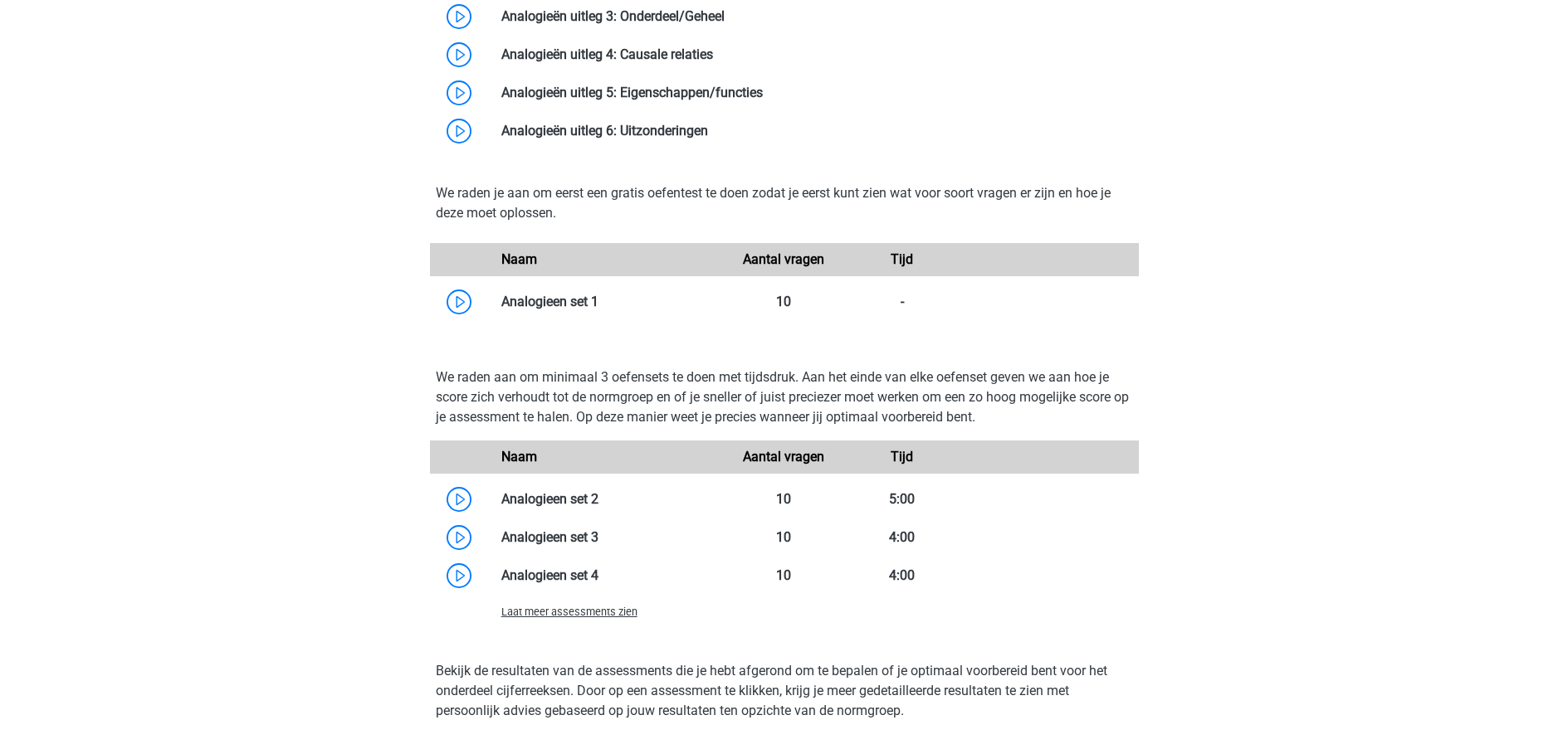
scroll to position [1909, 0]
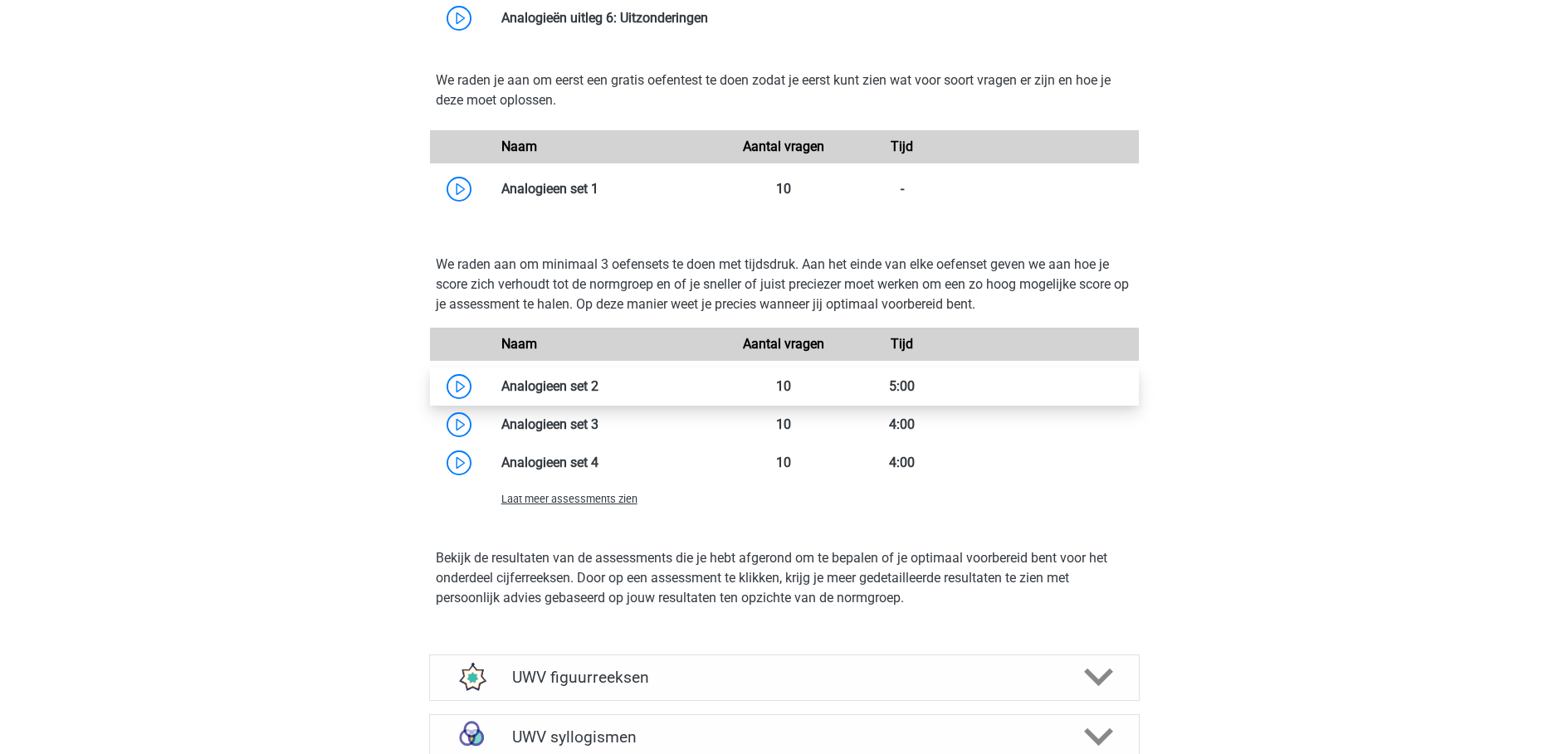
click at [599, 394] on link at bounding box center [599, 386] width 0 height 16
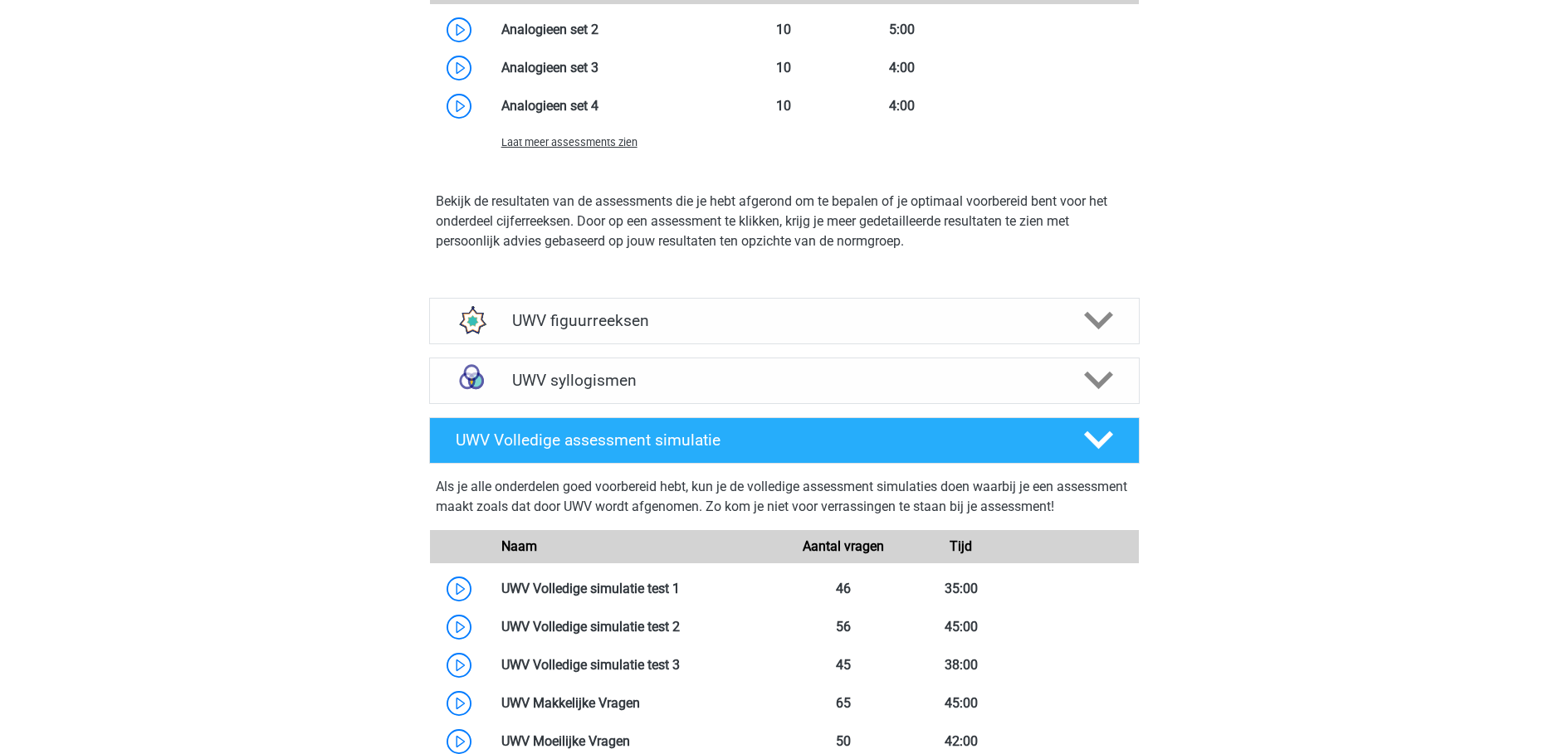
scroll to position [2323, 0]
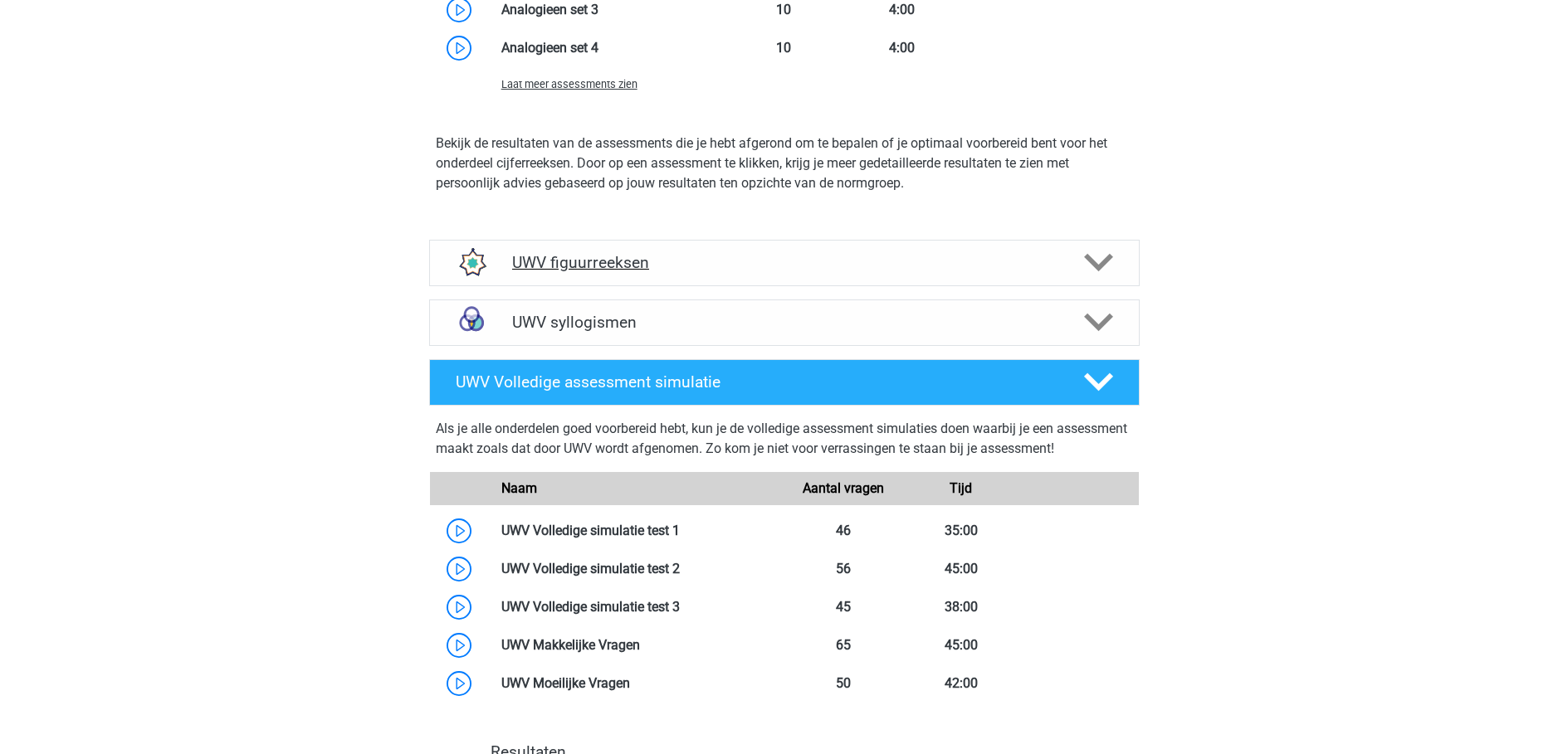
click at [648, 272] on h4 "UWV figuurreeksen" at bounding box center [784, 262] width 544 height 19
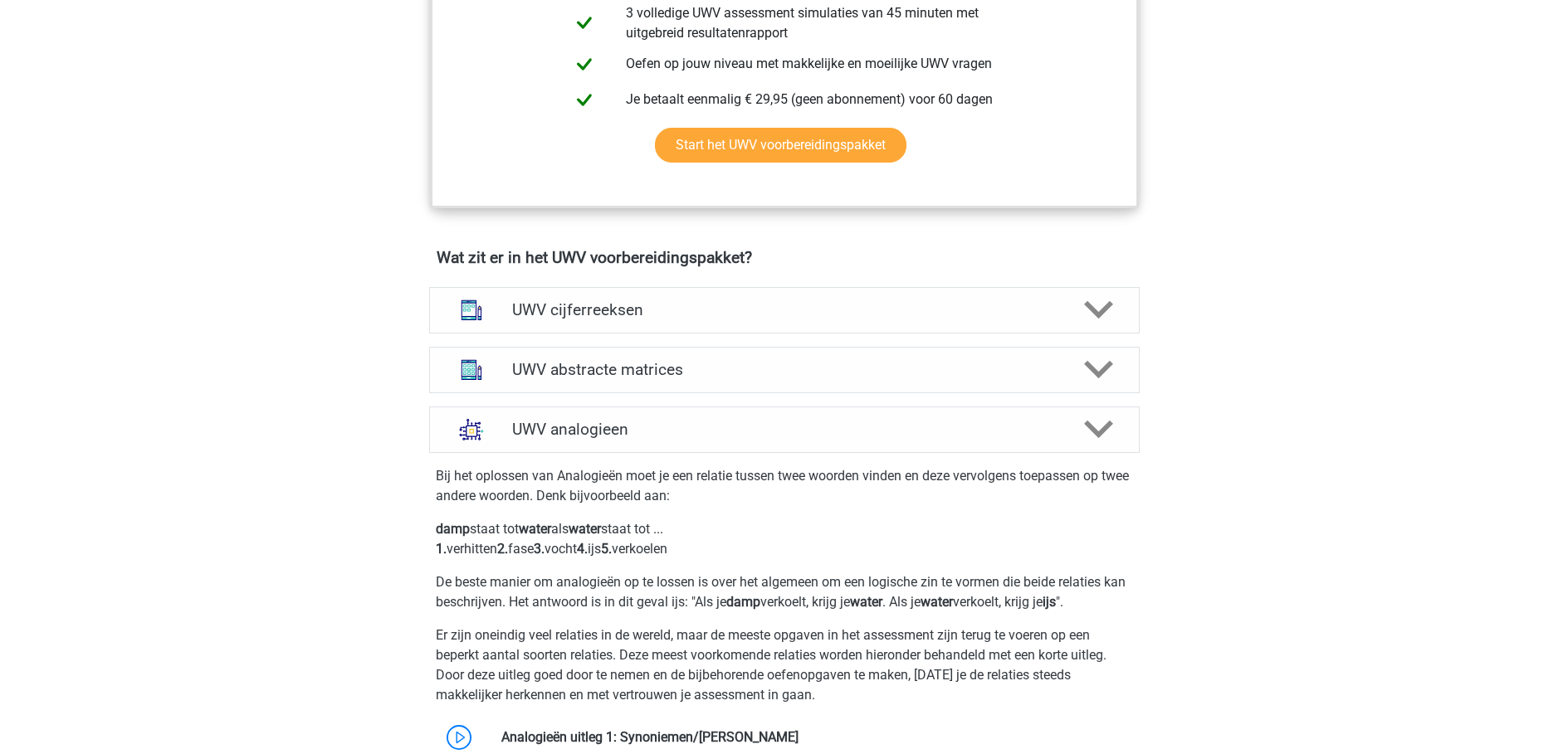
scroll to position [996, 0]
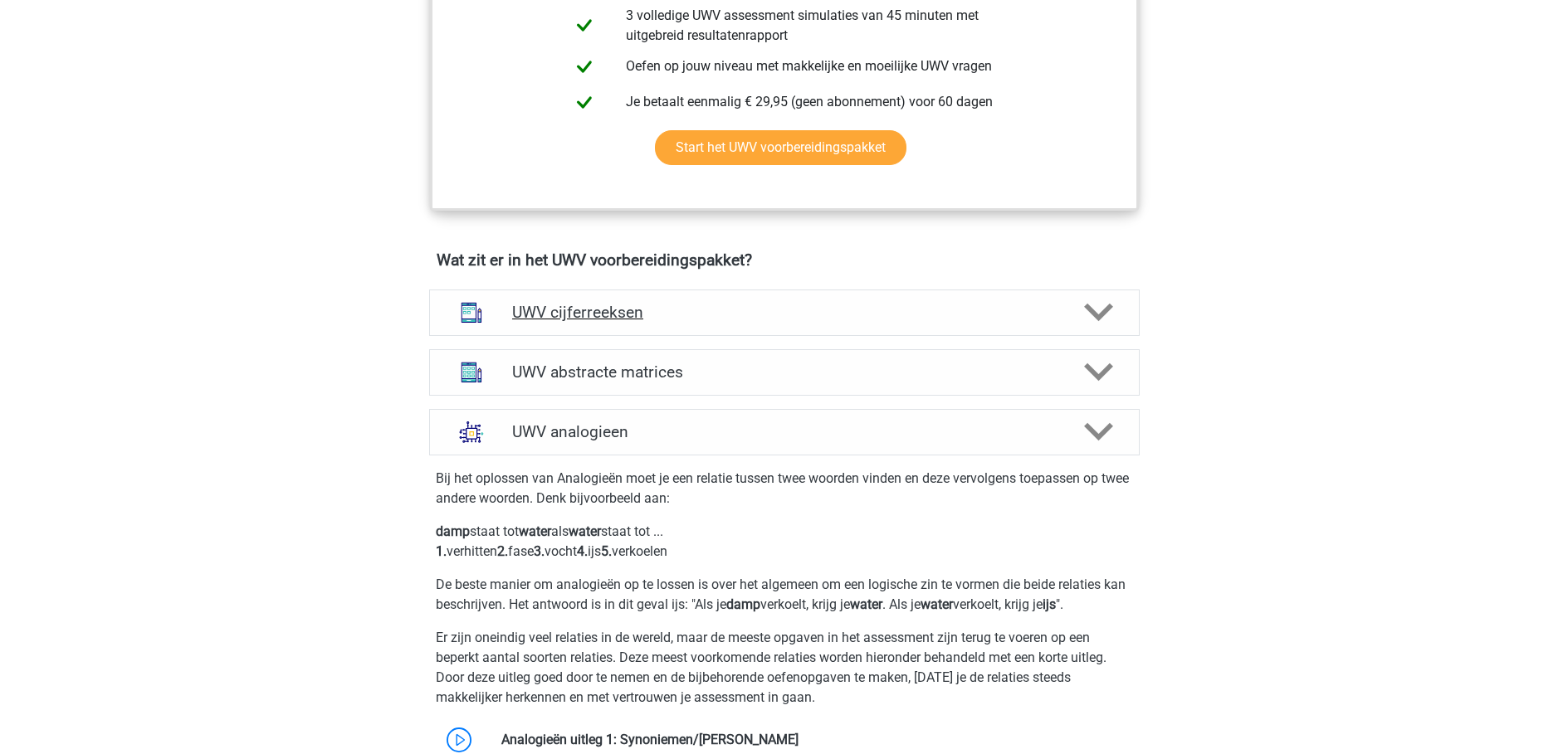
click at [663, 322] on h4 "UWV cijferreeksen" at bounding box center [784, 312] width 544 height 19
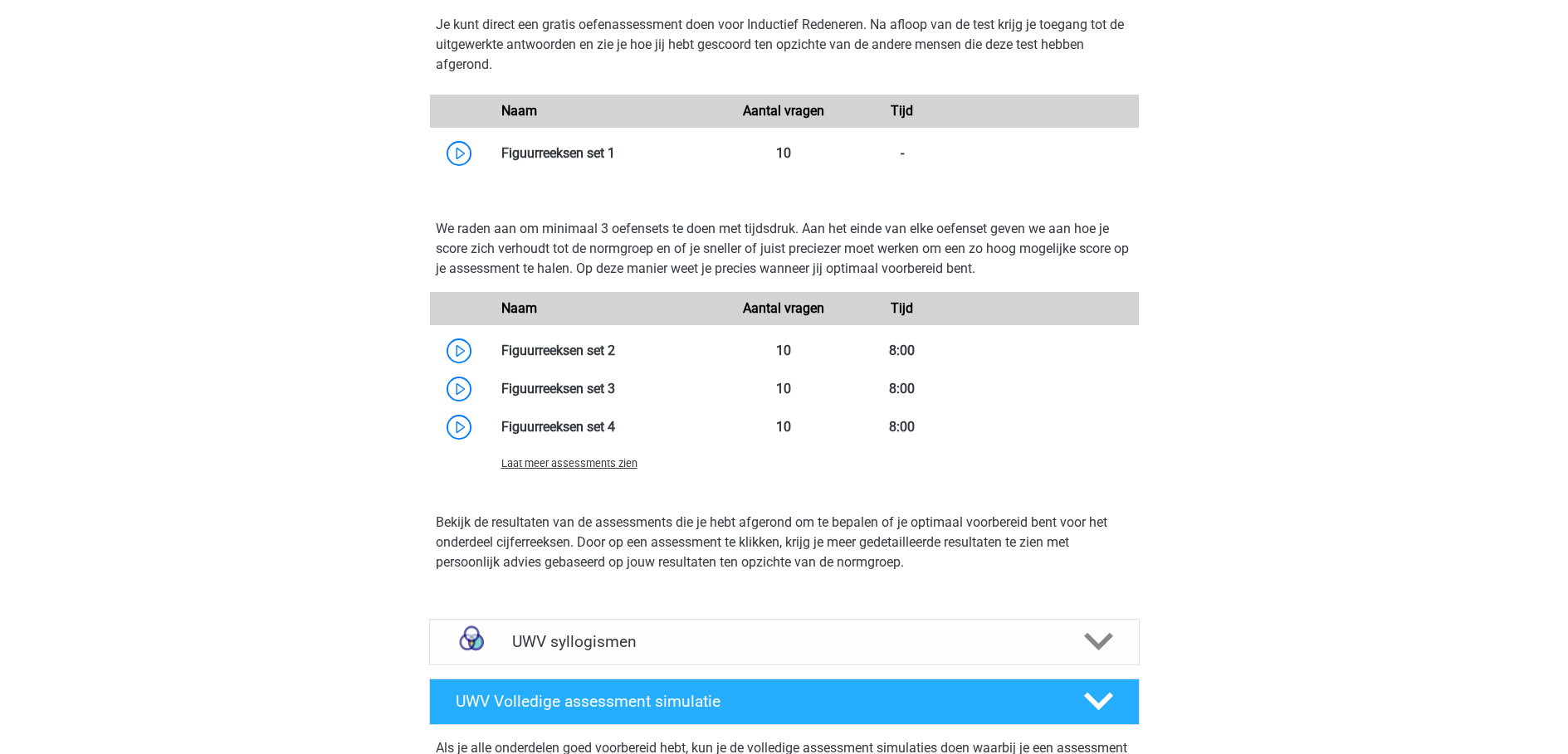
scroll to position [3651, 0]
